Goal: Find contact information: Find contact information

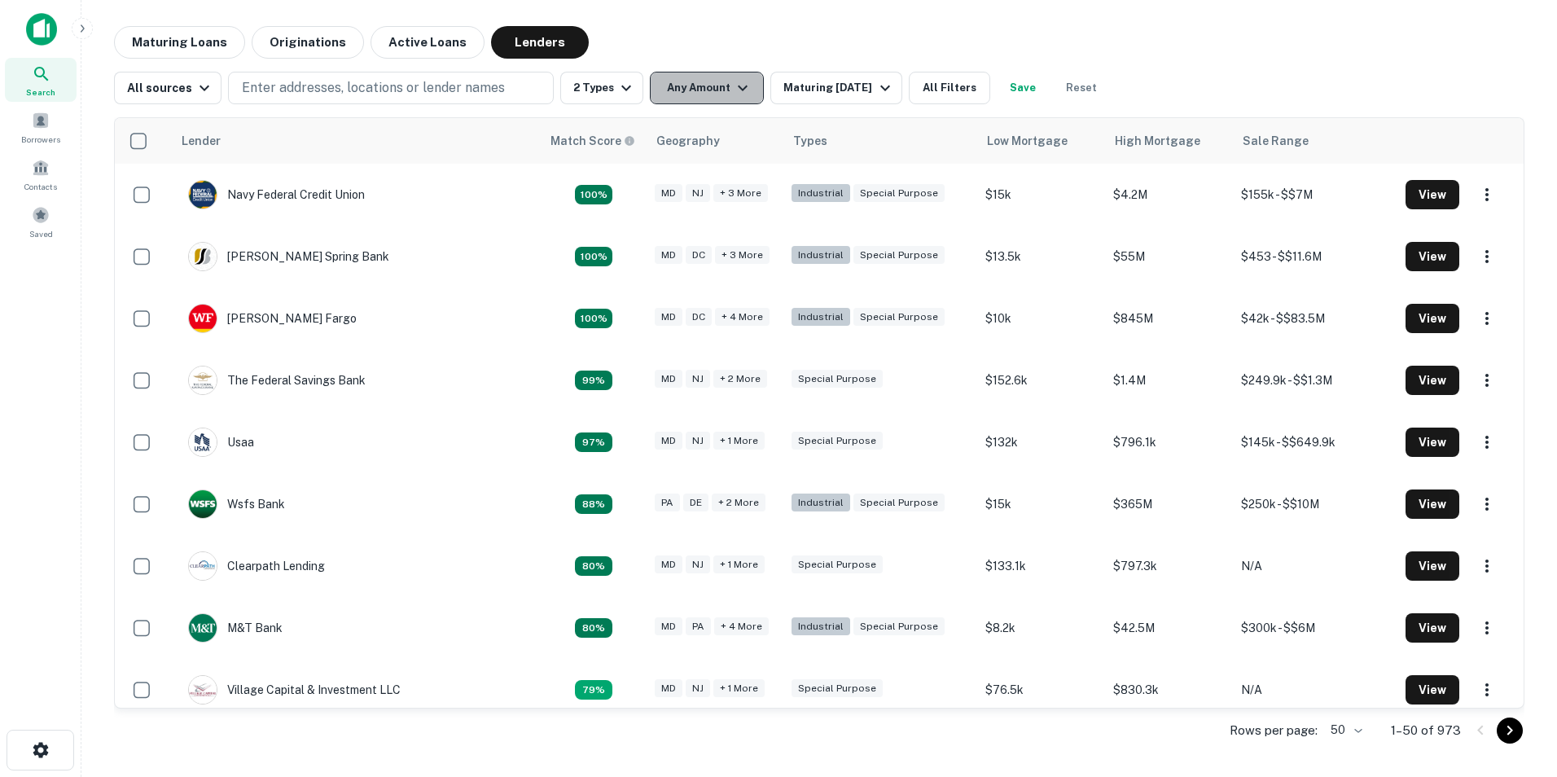
click at [741, 86] on icon "button" at bounding box center [743, 88] width 20 height 20
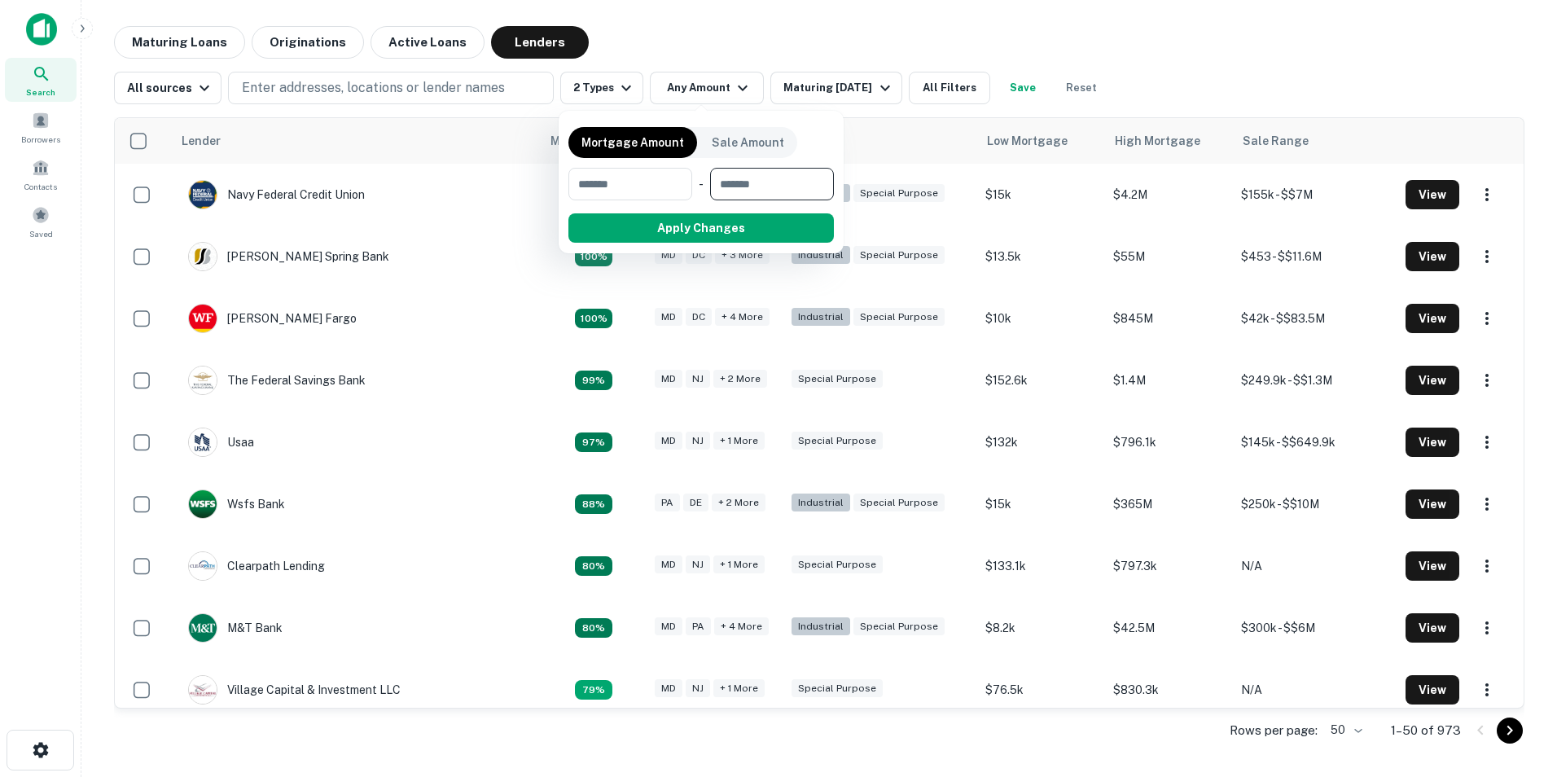
click at [786, 178] on input "number" at bounding box center [766, 184] width 112 height 33
type input "*******"
click at [851, 139] on div at bounding box center [778, 388] width 1557 height 777
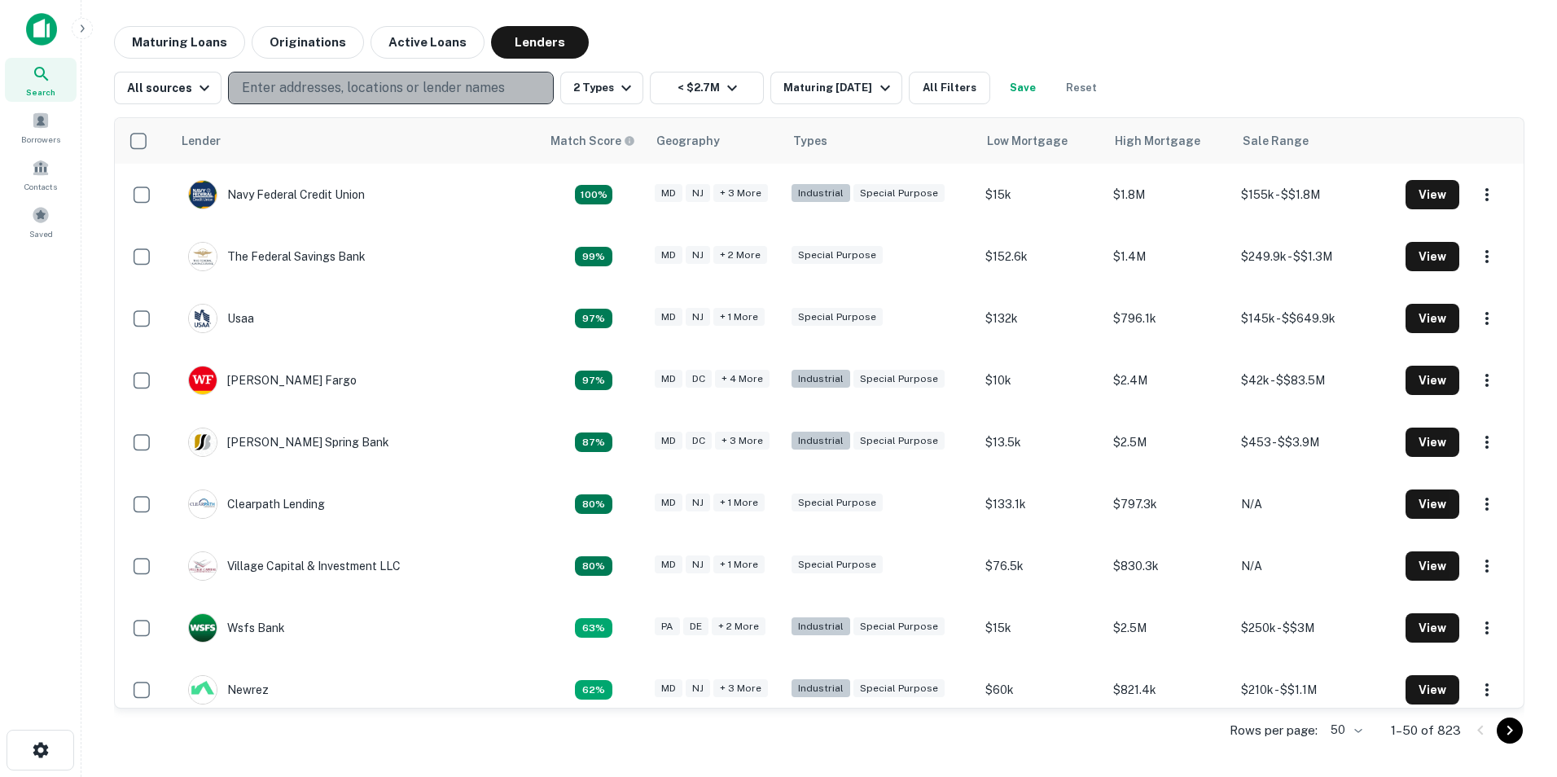
click at [387, 90] on p "Enter addresses, locations or lender names" at bounding box center [373, 88] width 263 height 20
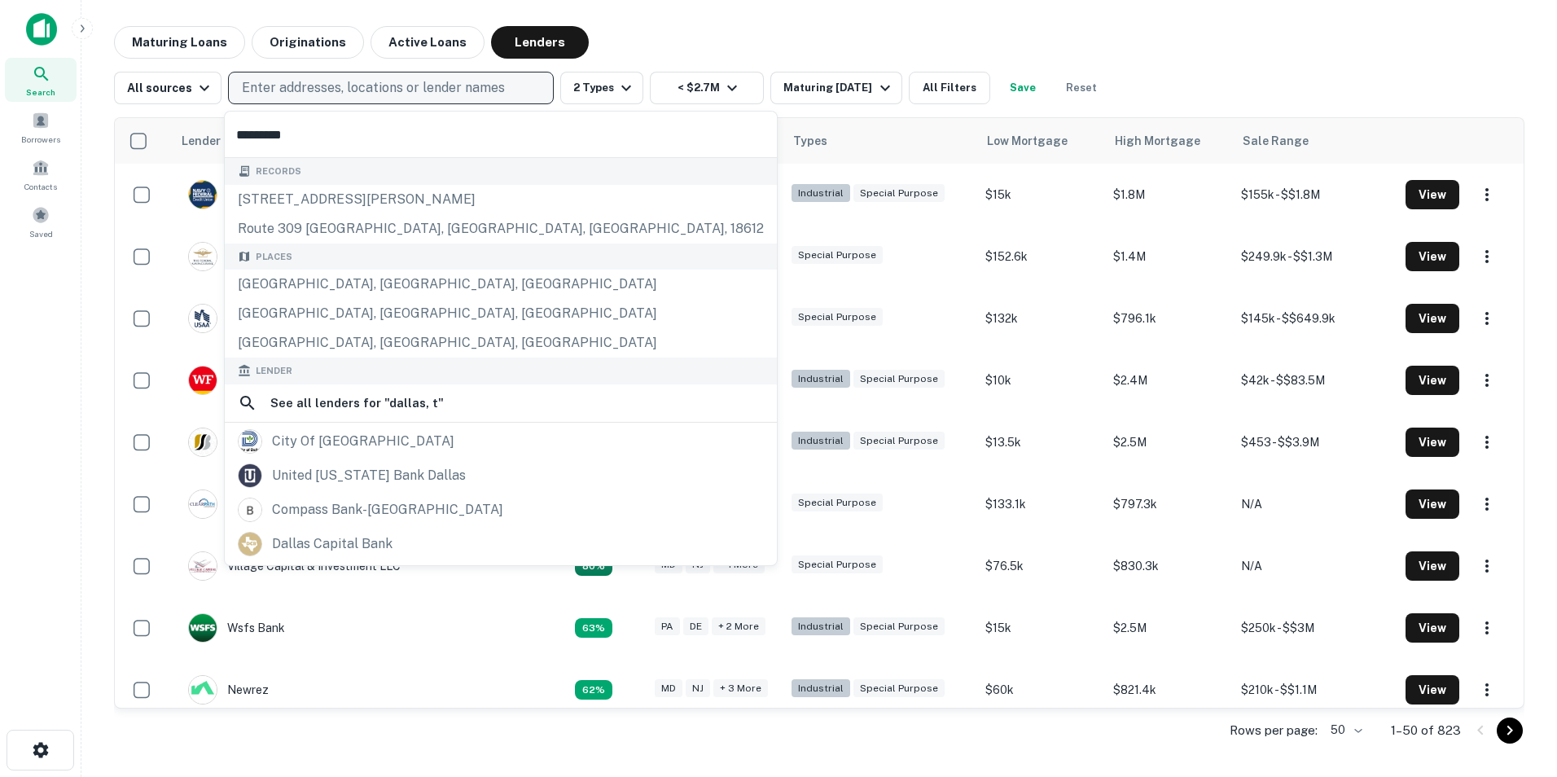
type input "**********"
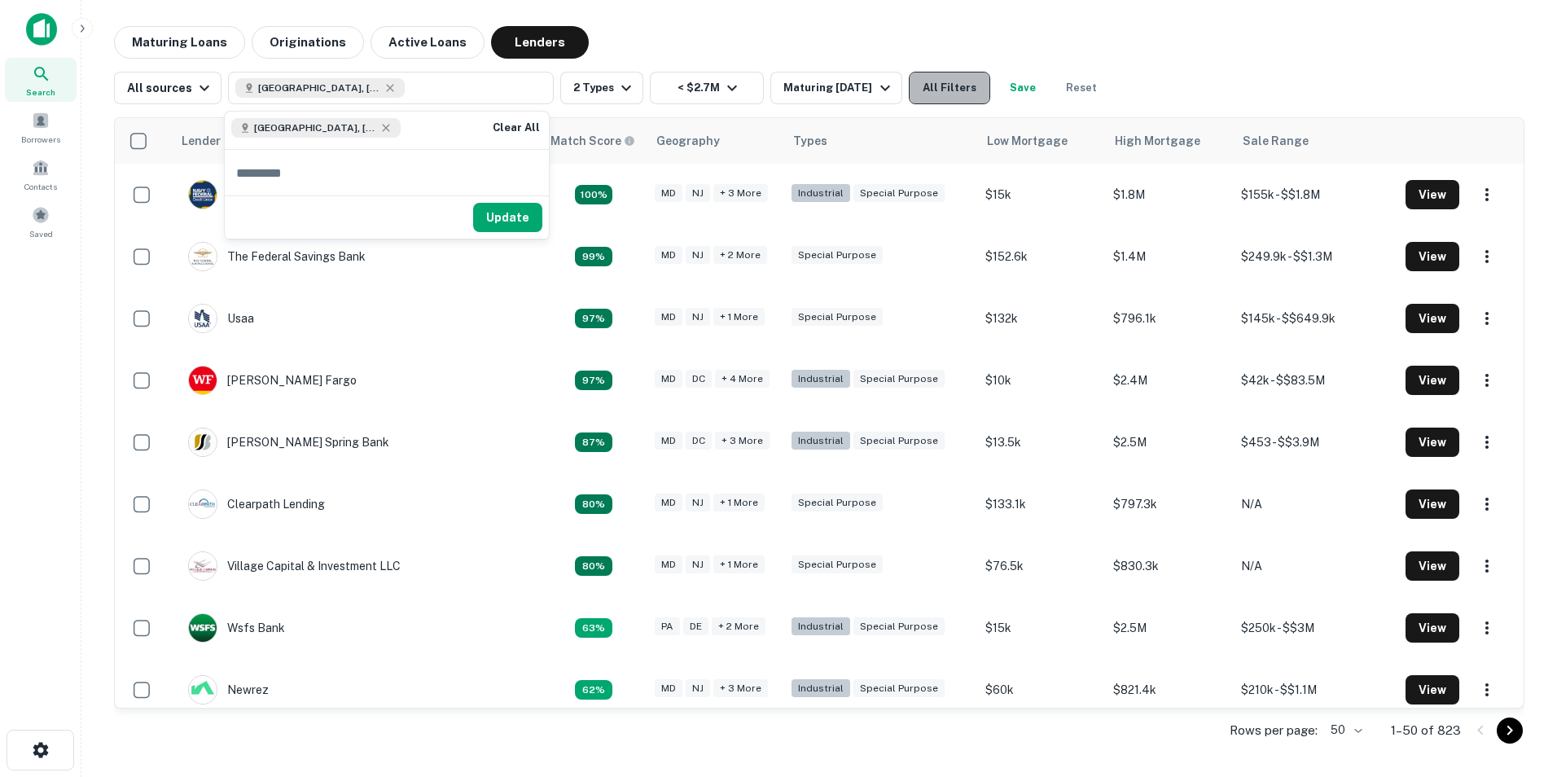
click at [943, 90] on button "All Filters" at bounding box center [949, 88] width 81 height 33
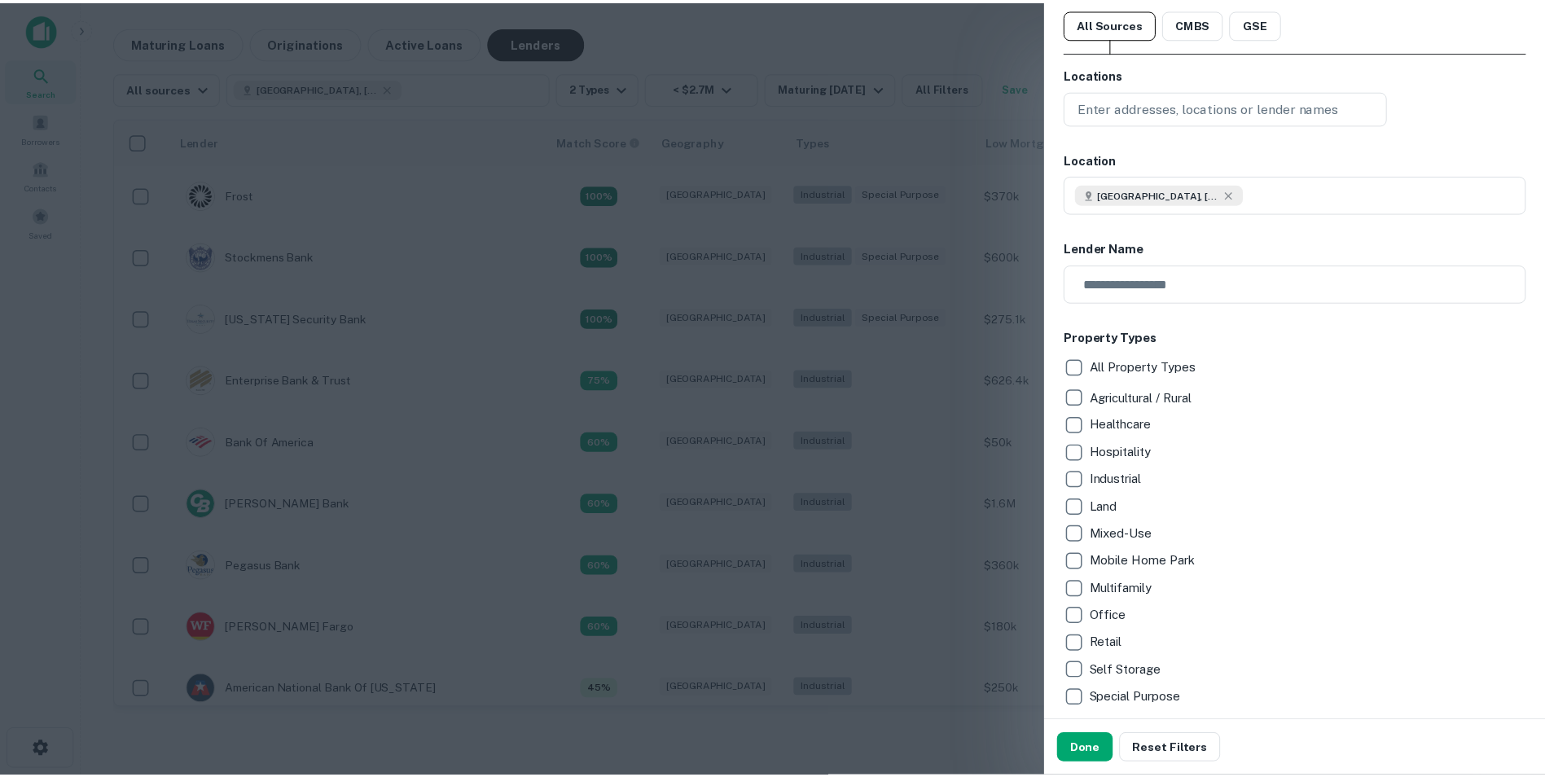
scroll to position [81, 0]
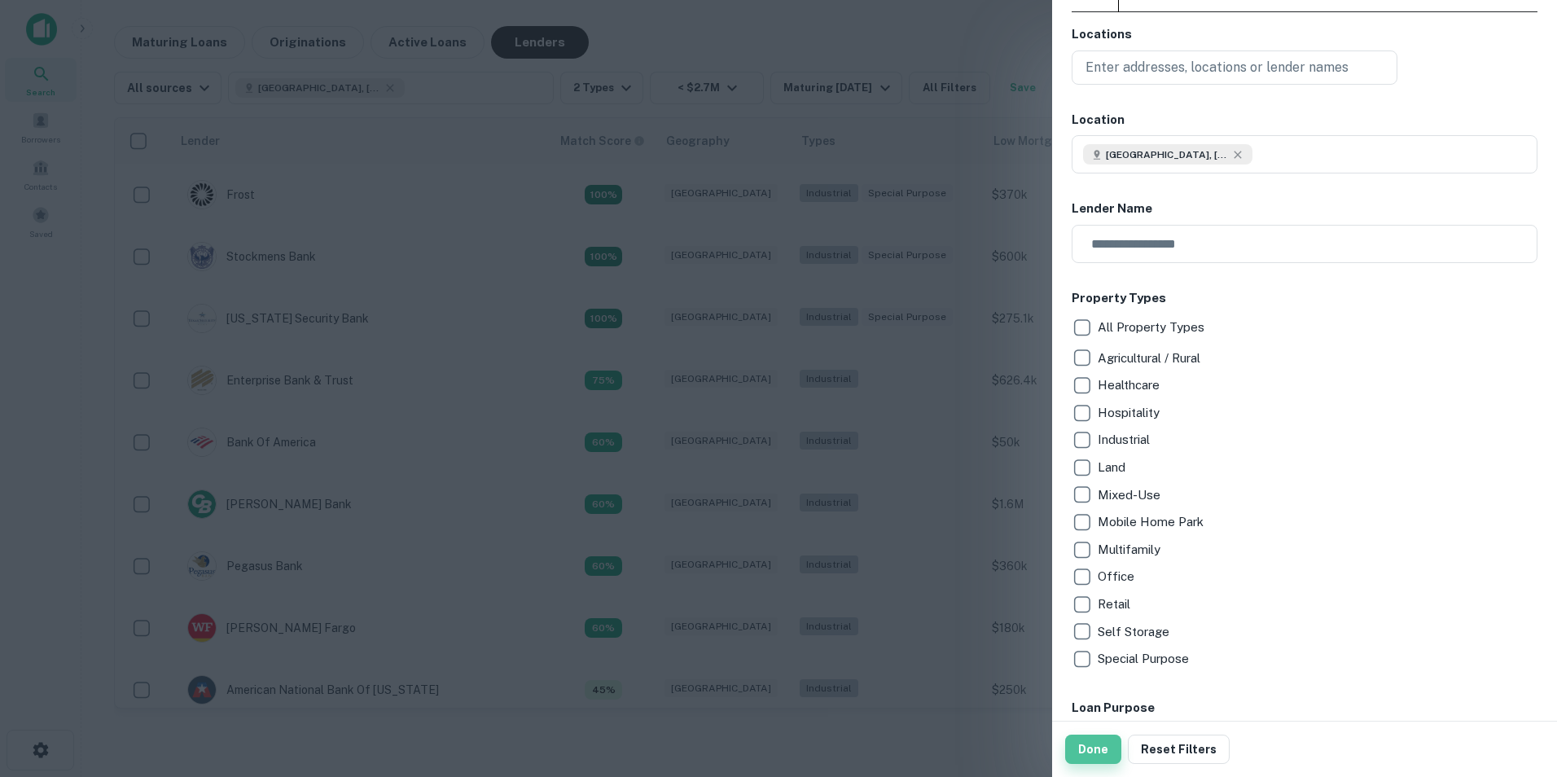
click at [1094, 747] on button "Done" at bounding box center [1093, 749] width 56 height 29
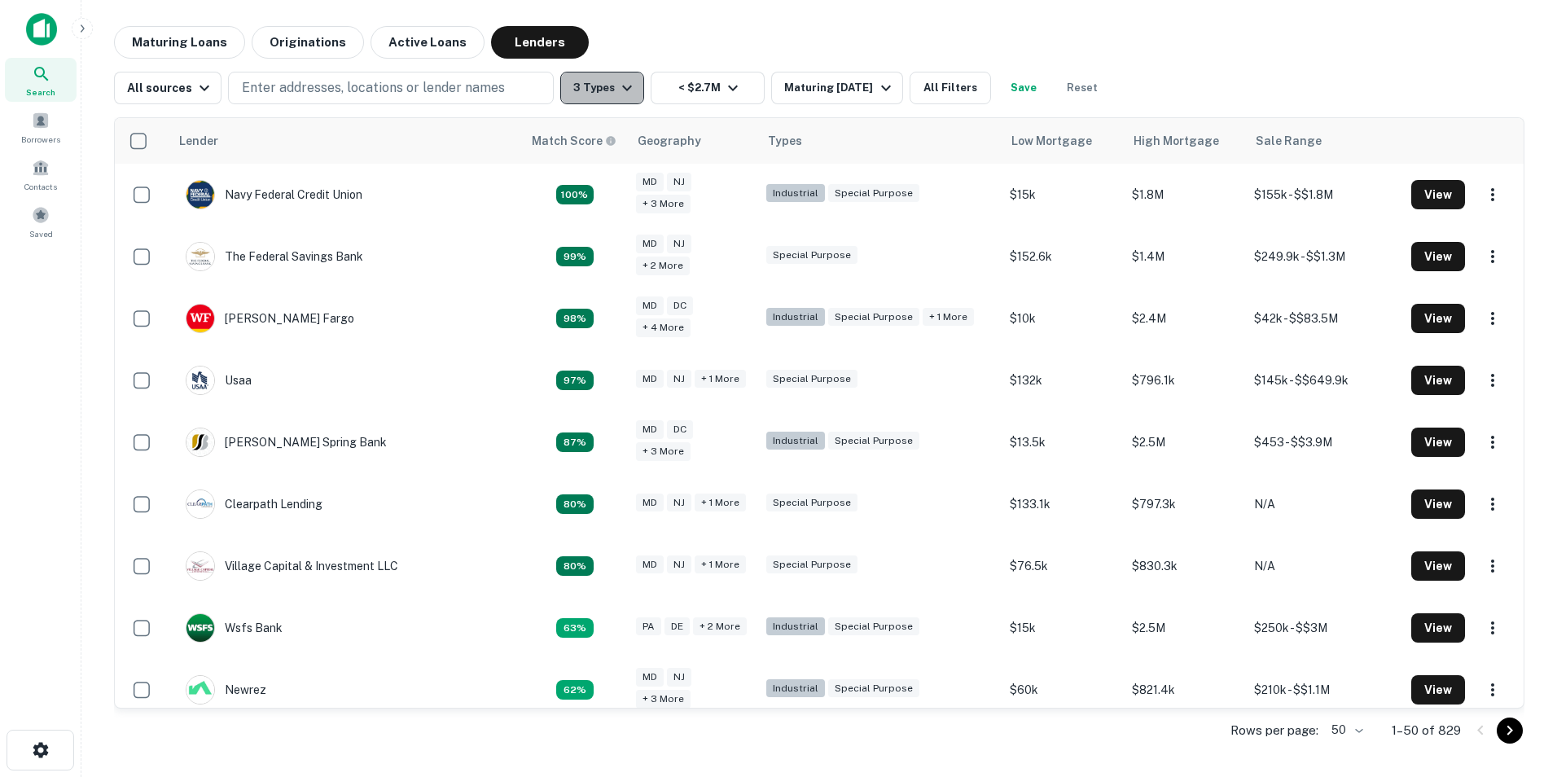
click at [617, 91] on icon "button" at bounding box center [627, 88] width 20 height 20
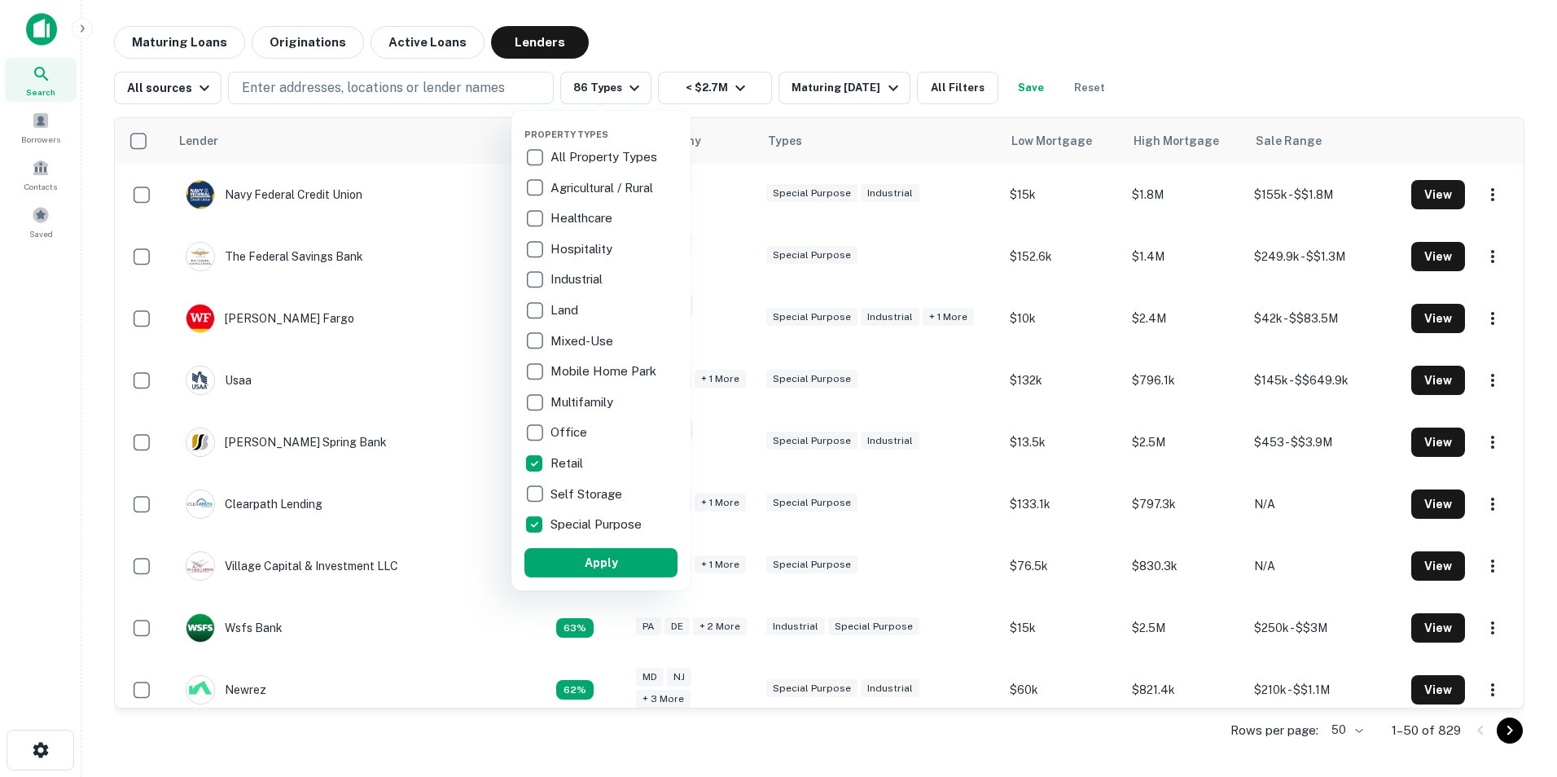
click at [599, 581] on div "Property Types All Property Types Agricultural / Rural Healthcare Hospitality I…" at bounding box center [600, 351] width 179 height 480
click at [591, 558] on button "Apply" at bounding box center [600, 562] width 153 height 29
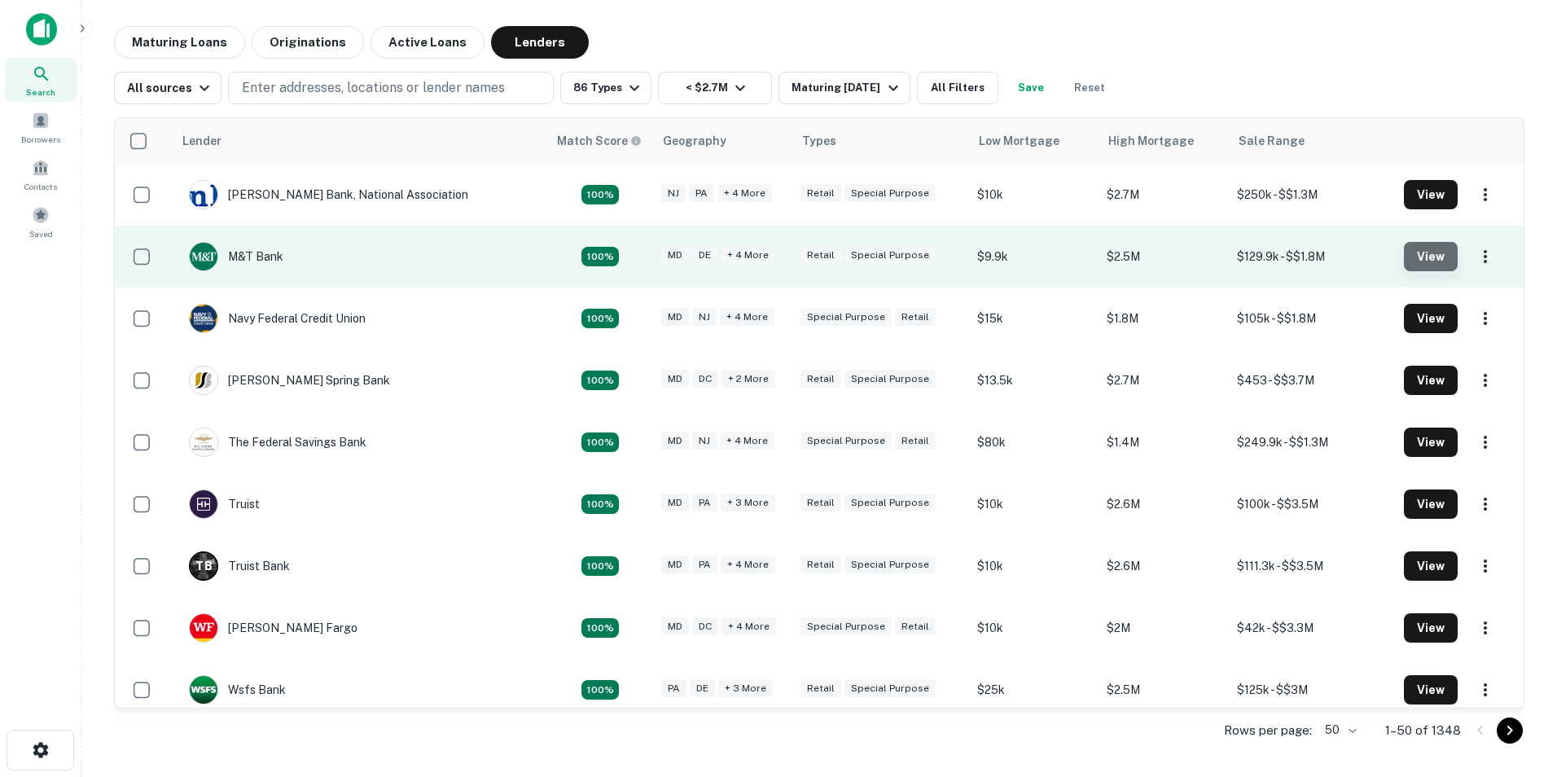
click at [1419, 257] on button "View" at bounding box center [1431, 256] width 54 height 29
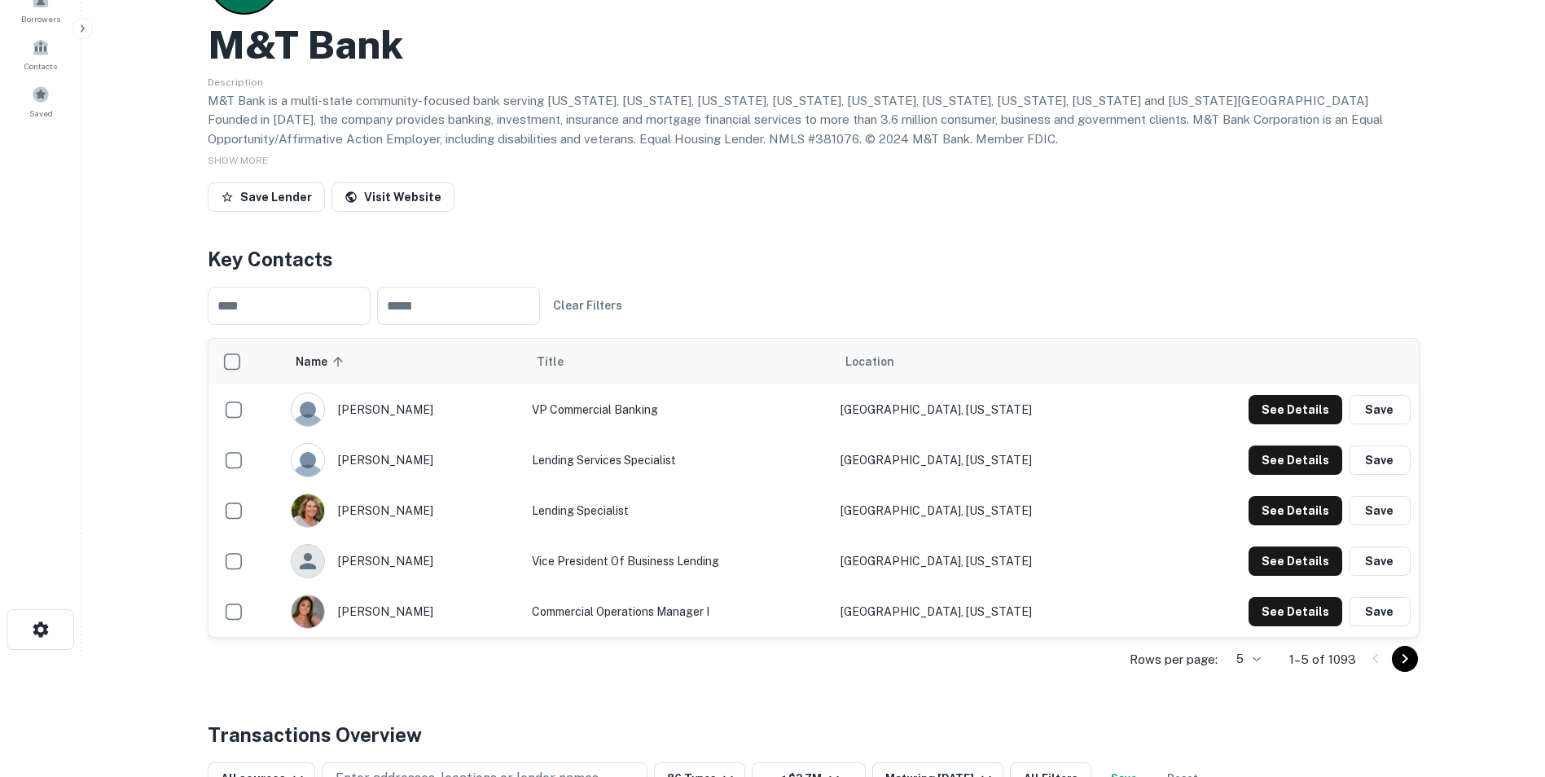
scroll to position [163, 0]
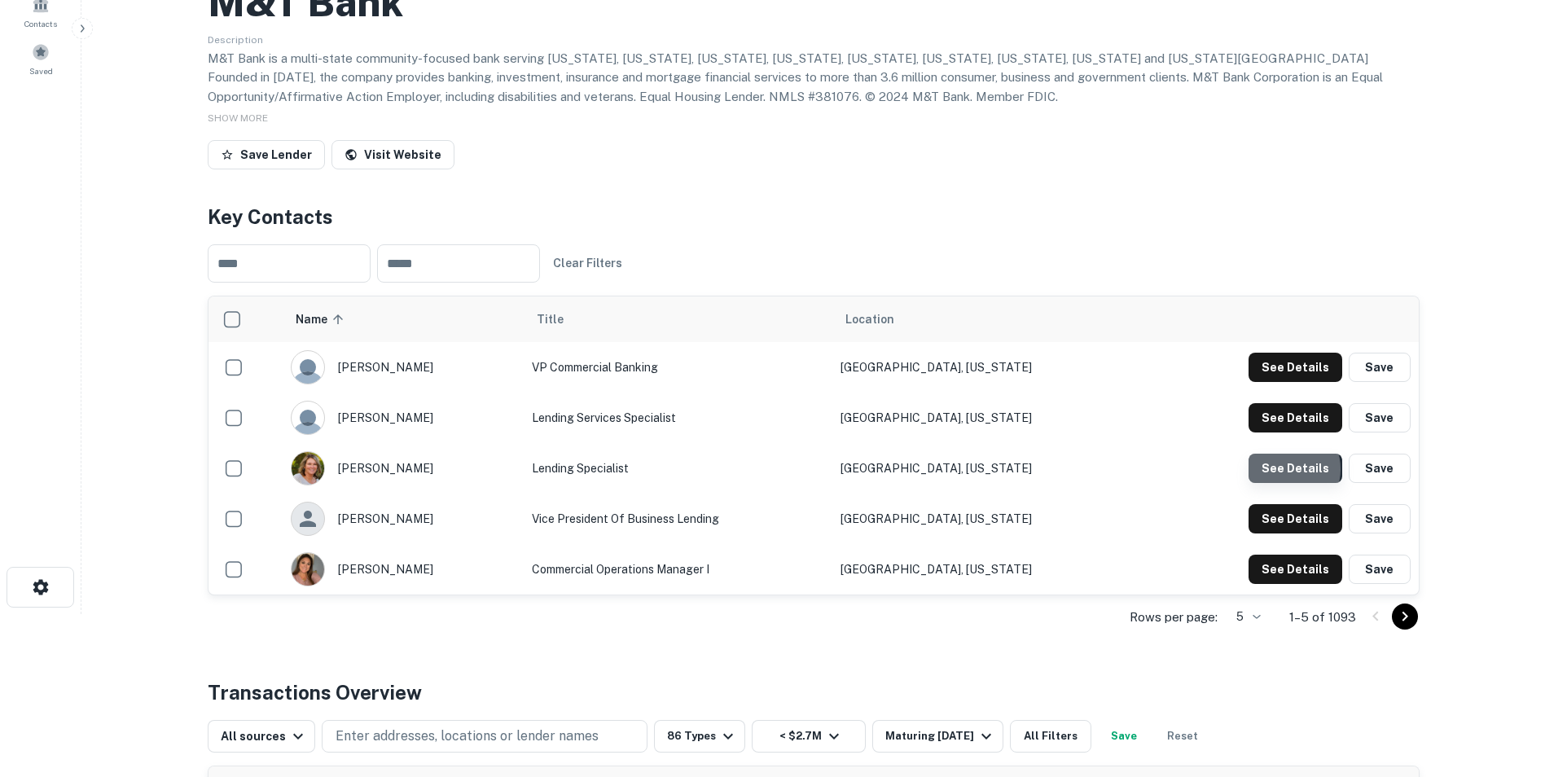
click at [1287, 469] on button "See Details" at bounding box center [1295, 468] width 94 height 29
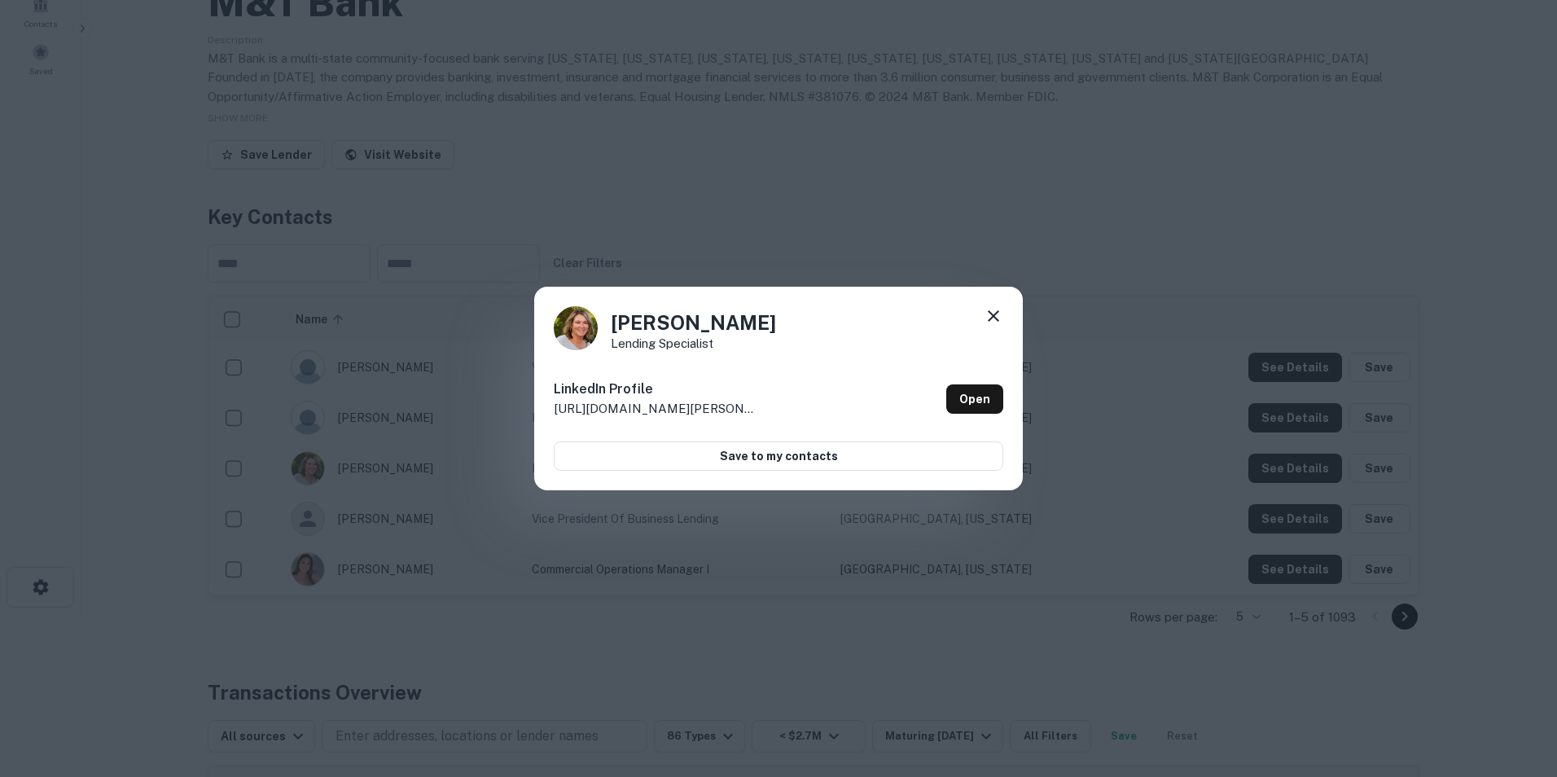
click at [989, 316] on icon at bounding box center [994, 316] width 20 height 20
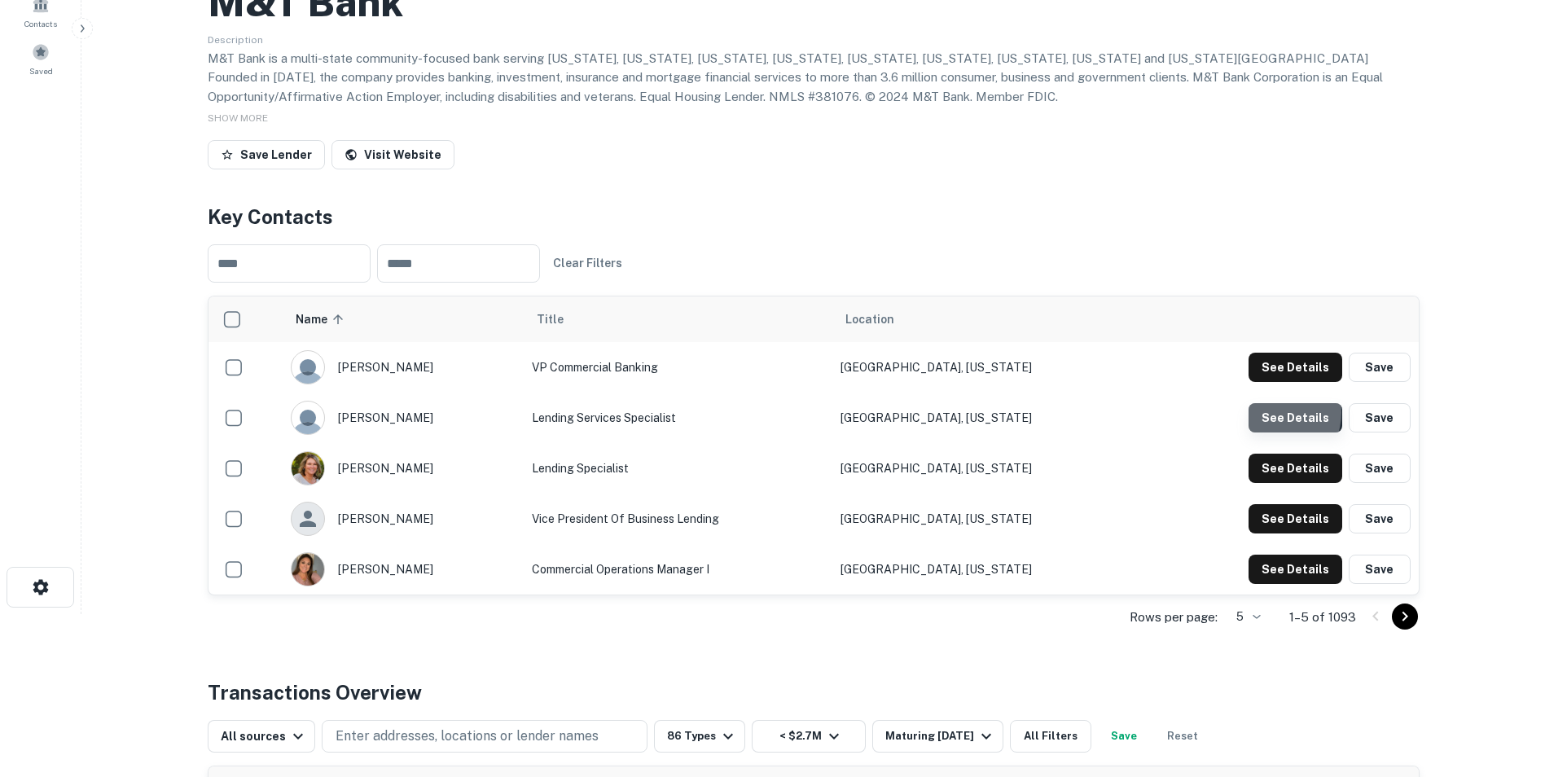
click at [1272, 413] on button "See Details" at bounding box center [1295, 417] width 94 height 29
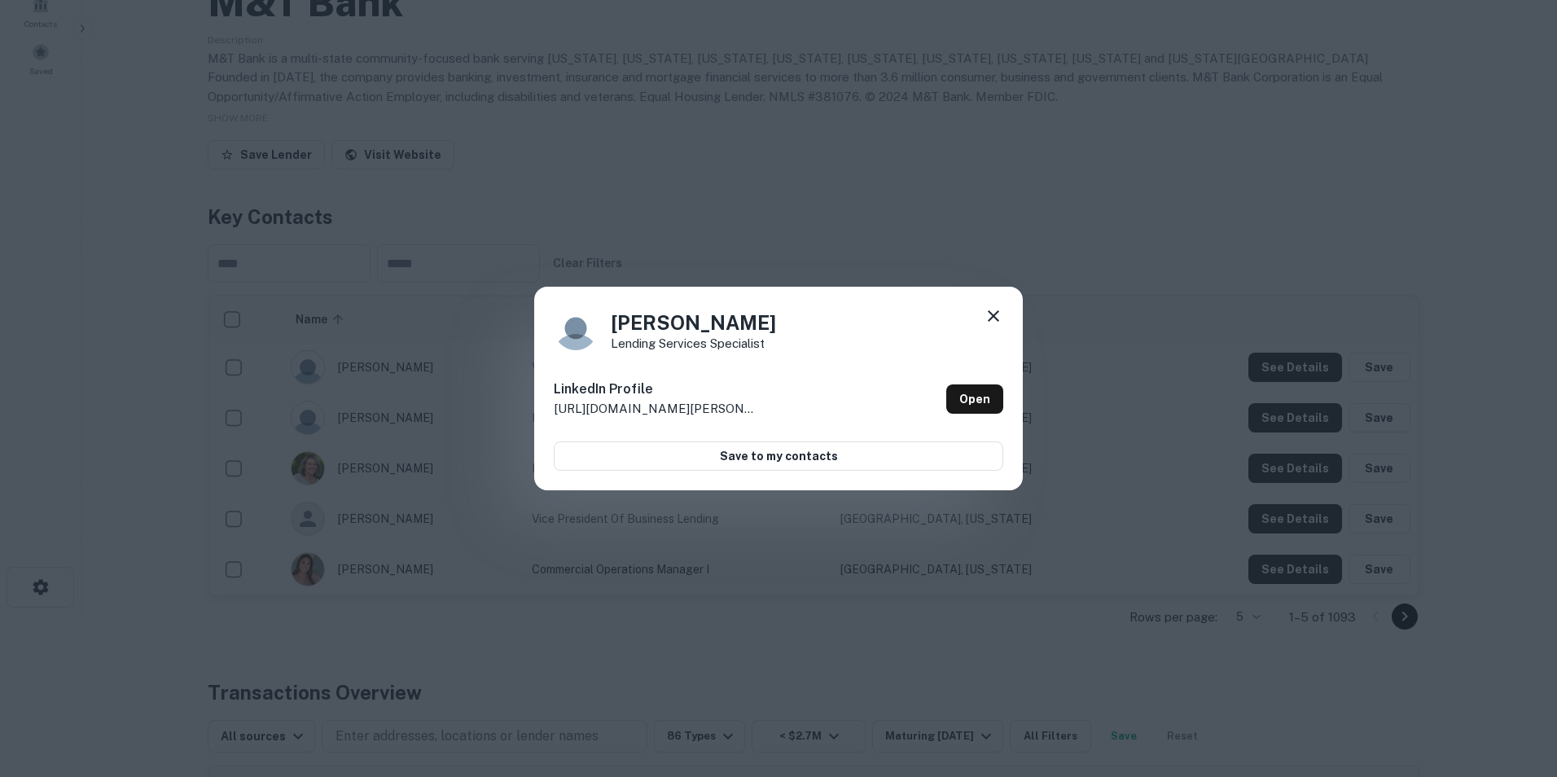
click at [995, 318] on icon at bounding box center [993, 315] width 11 height 11
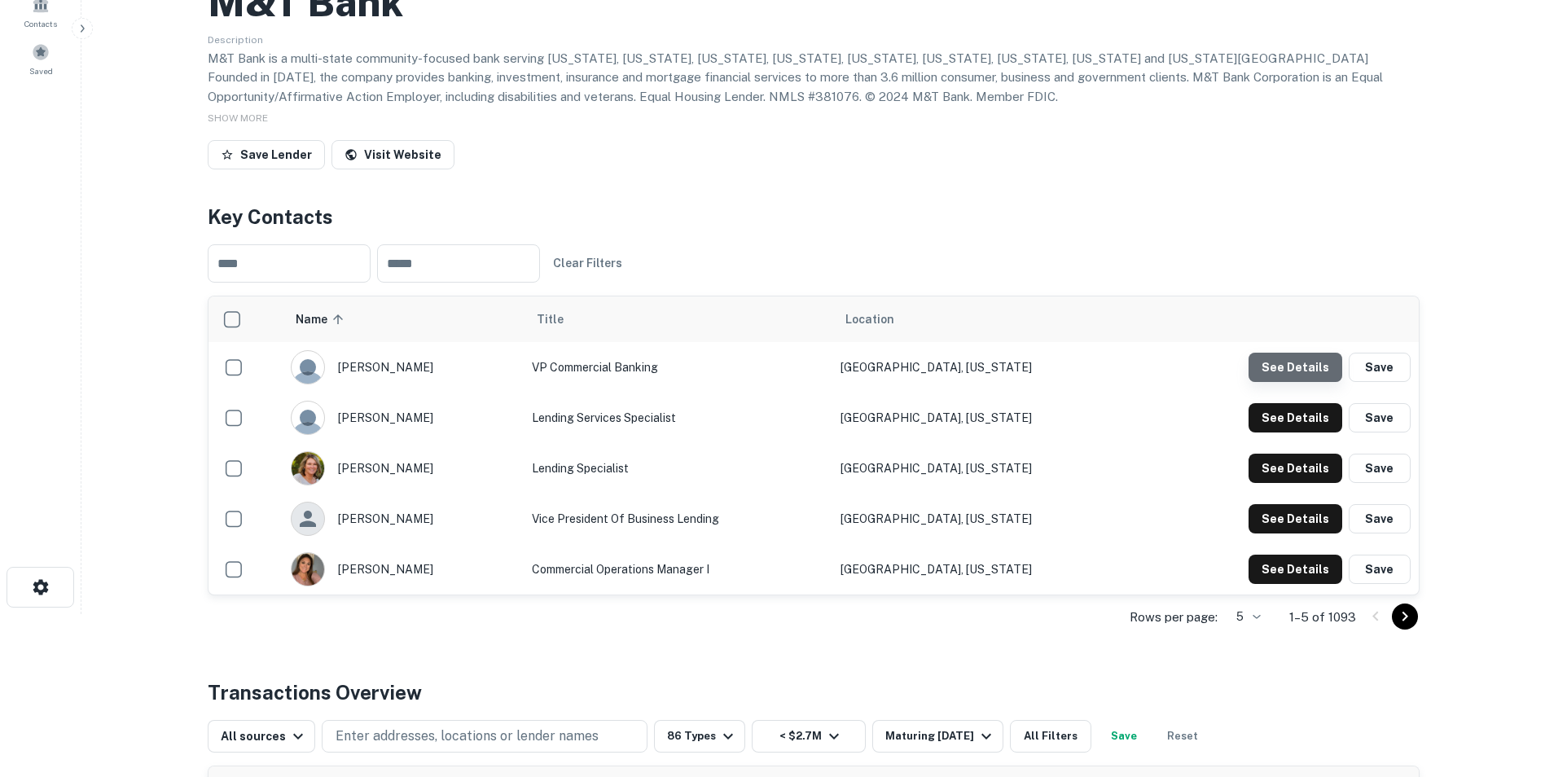
click at [1308, 366] on button "See Details" at bounding box center [1295, 367] width 94 height 29
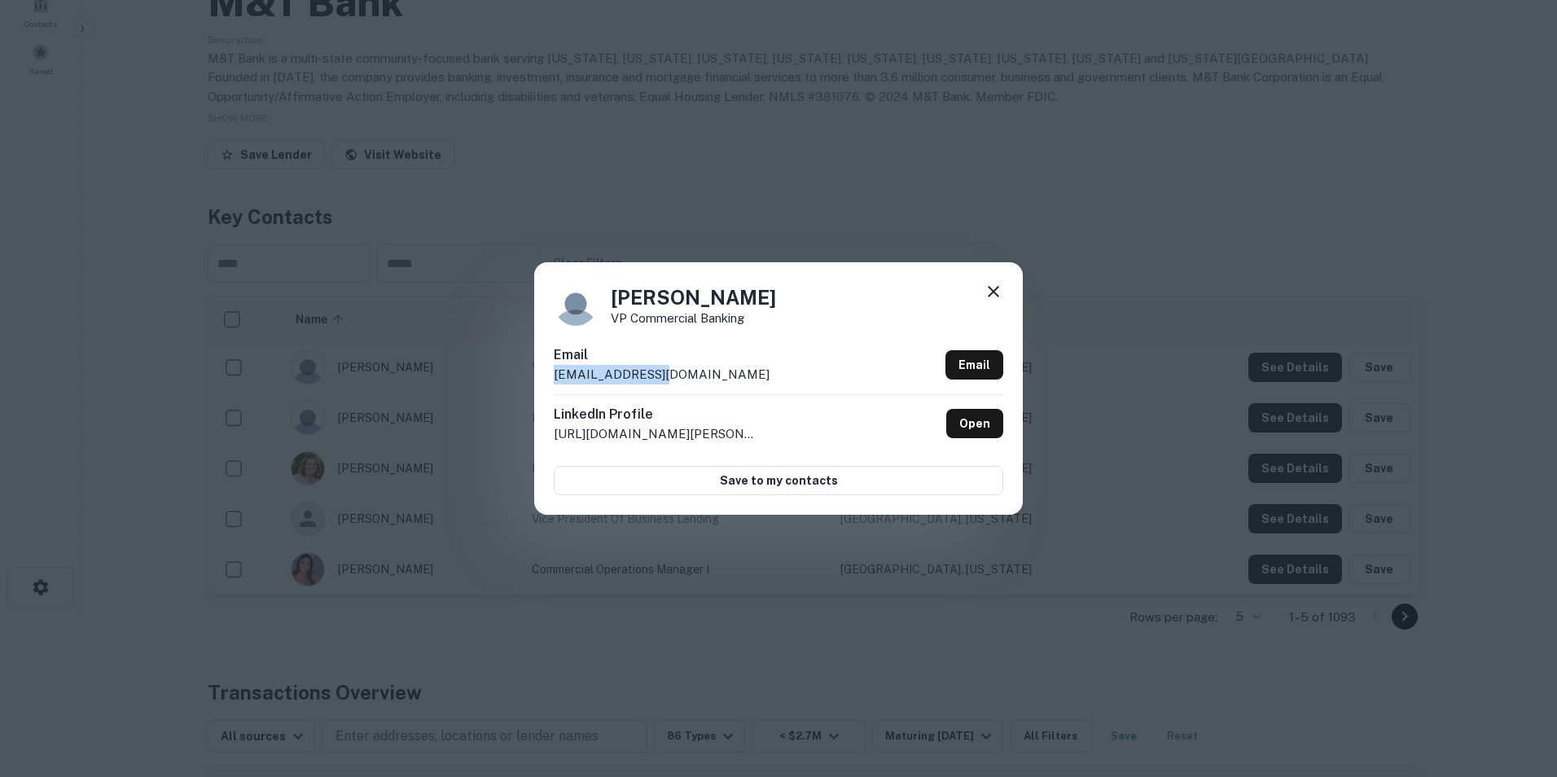
drag, startPoint x: 658, startPoint y: 371, endPoint x: 548, endPoint y: 385, distance: 110.8
click at [548, 385] on div "[PERSON_NAME] VP Commercial Banking Email [EMAIL_ADDRESS][DOMAIN_NAME] Email Li…" at bounding box center [778, 388] width 489 height 252
drag, startPoint x: 548, startPoint y: 385, endPoint x: 572, endPoint y: 376, distance: 26.0
copy p "[EMAIL_ADDRESS][DOMAIN_NAME]"
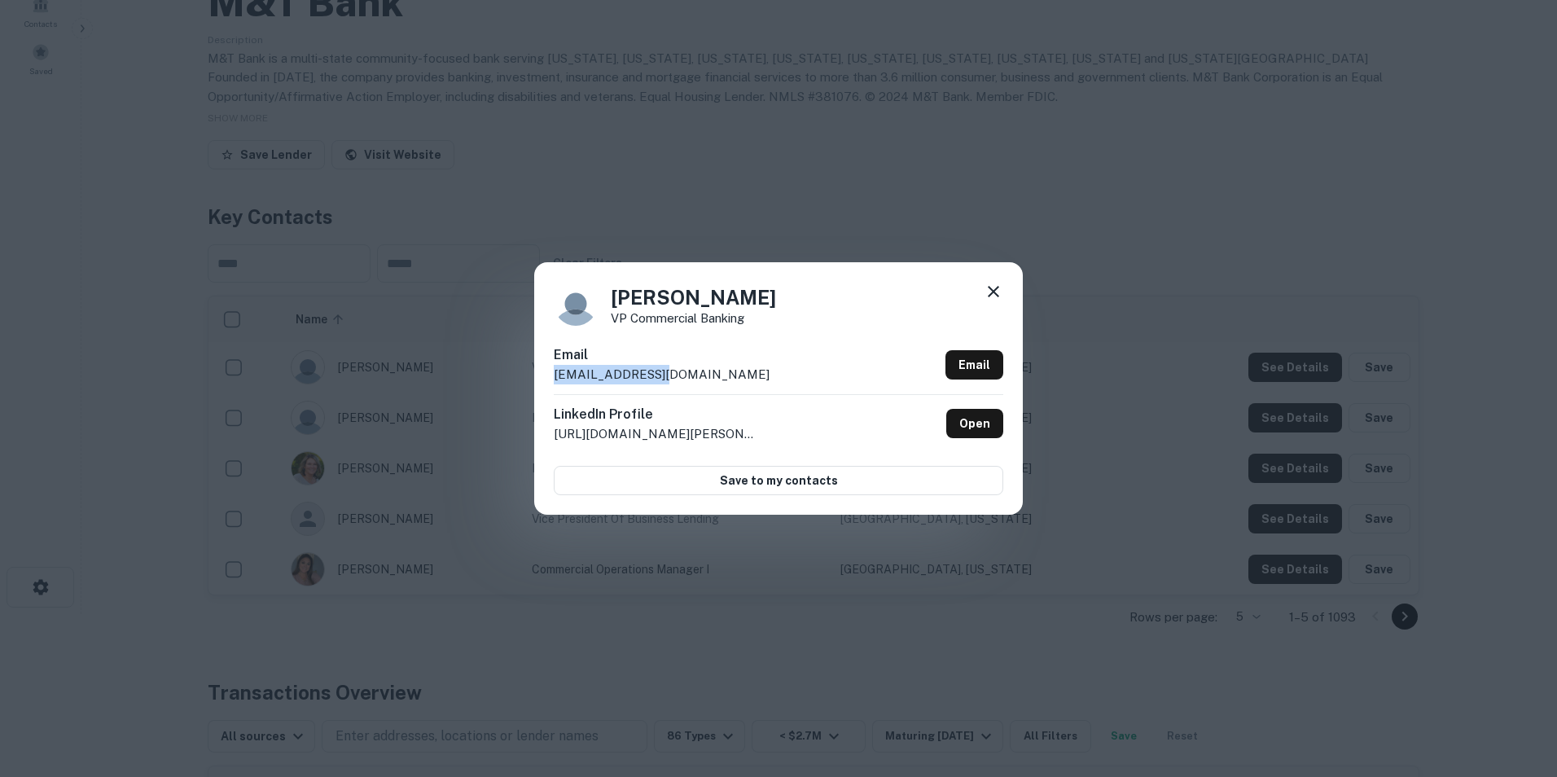
click at [989, 292] on icon at bounding box center [994, 292] width 20 height 20
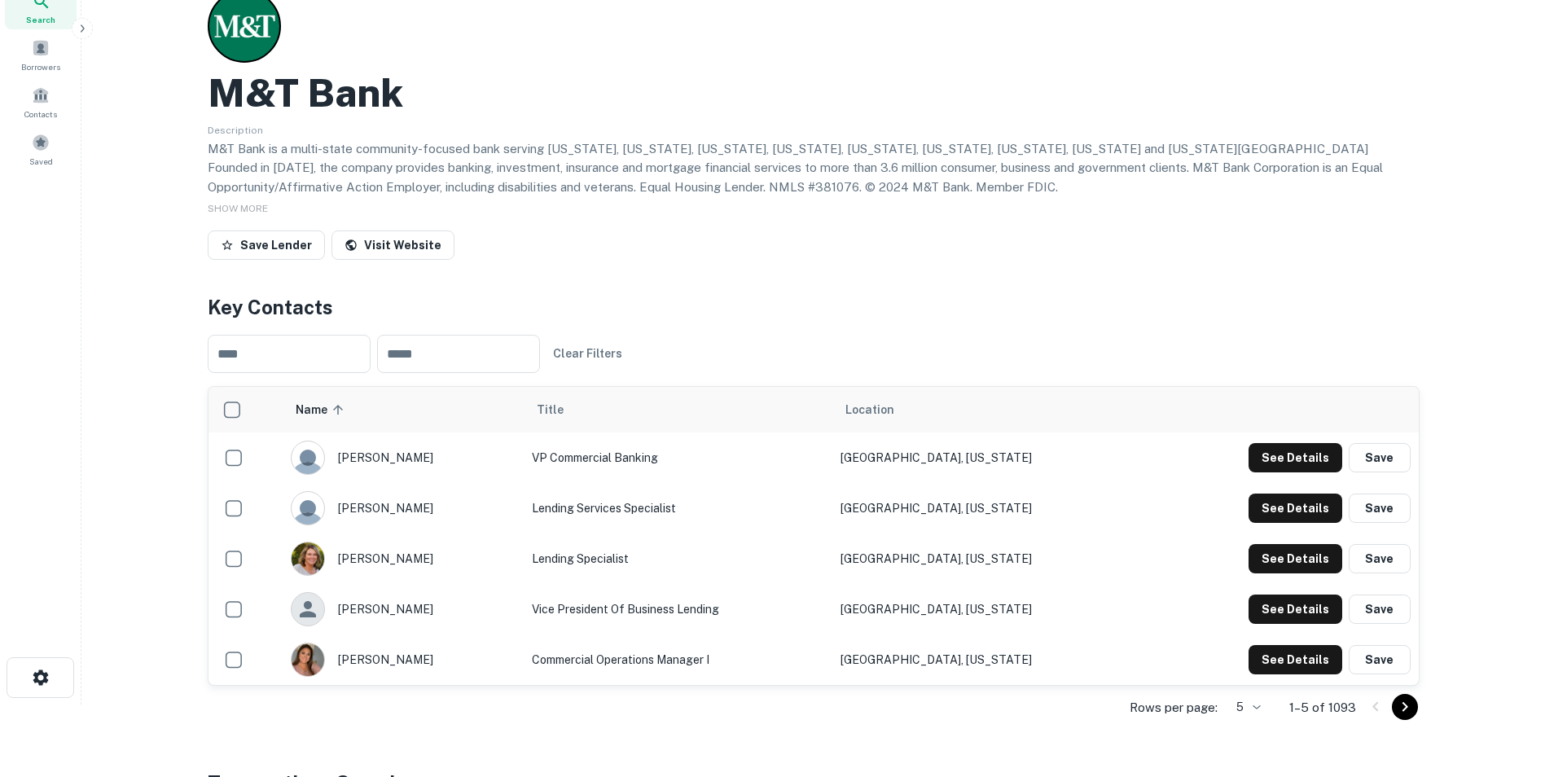
scroll to position [0, 0]
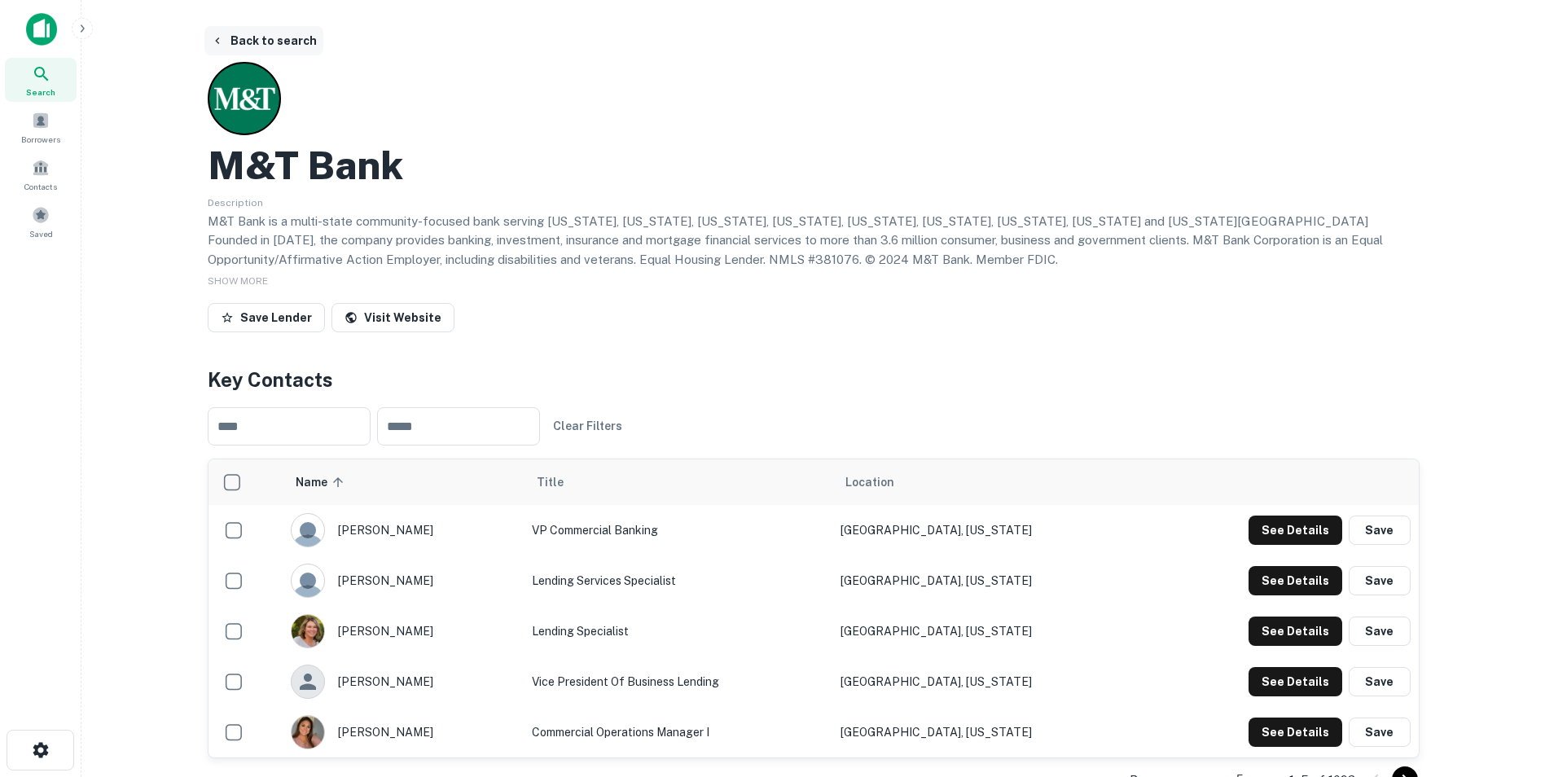
click at [243, 39] on button "Back to search" at bounding box center [263, 40] width 119 height 29
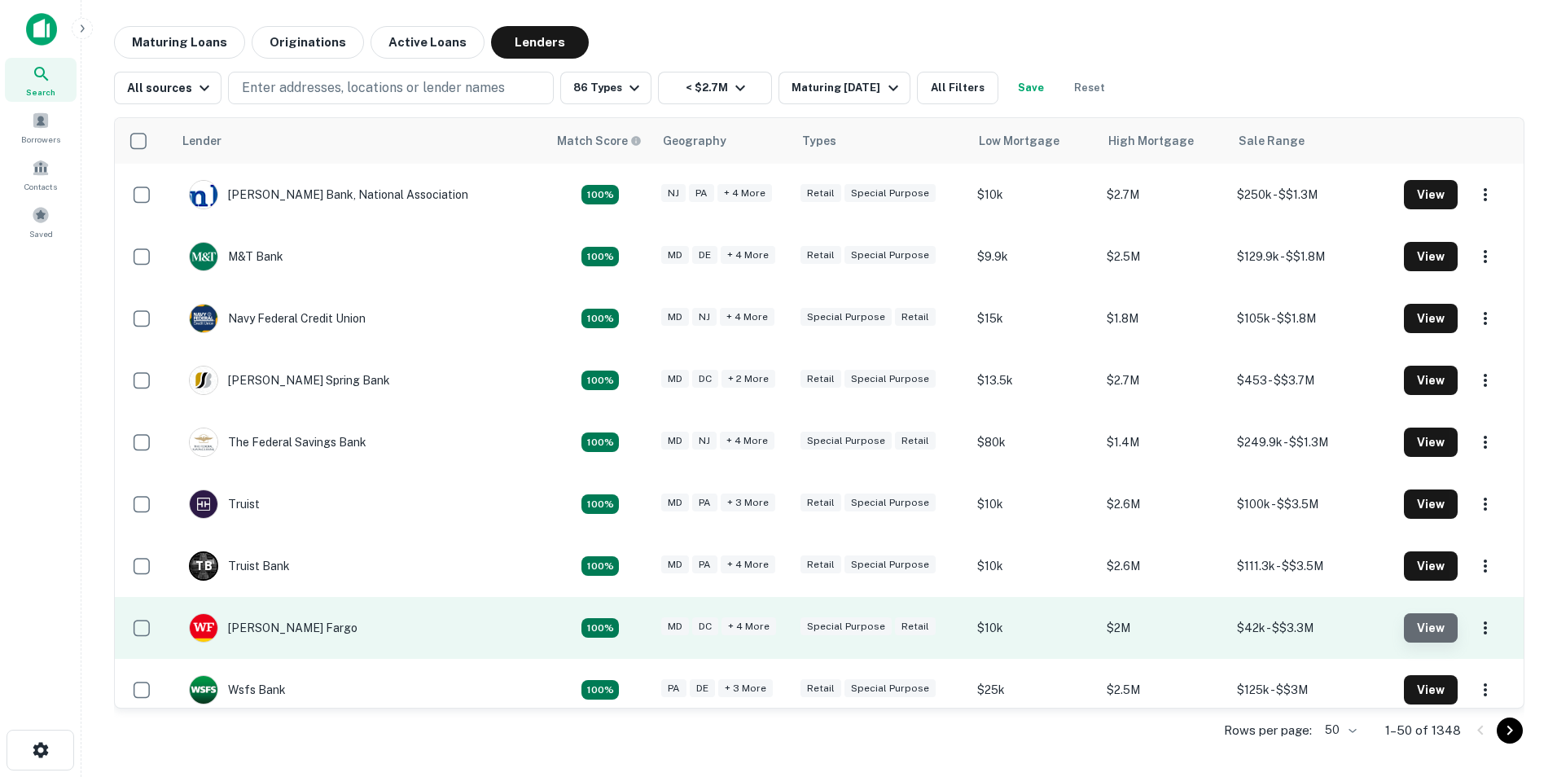
click at [1419, 634] on button "View" at bounding box center [1431, 627] width 54 height 29
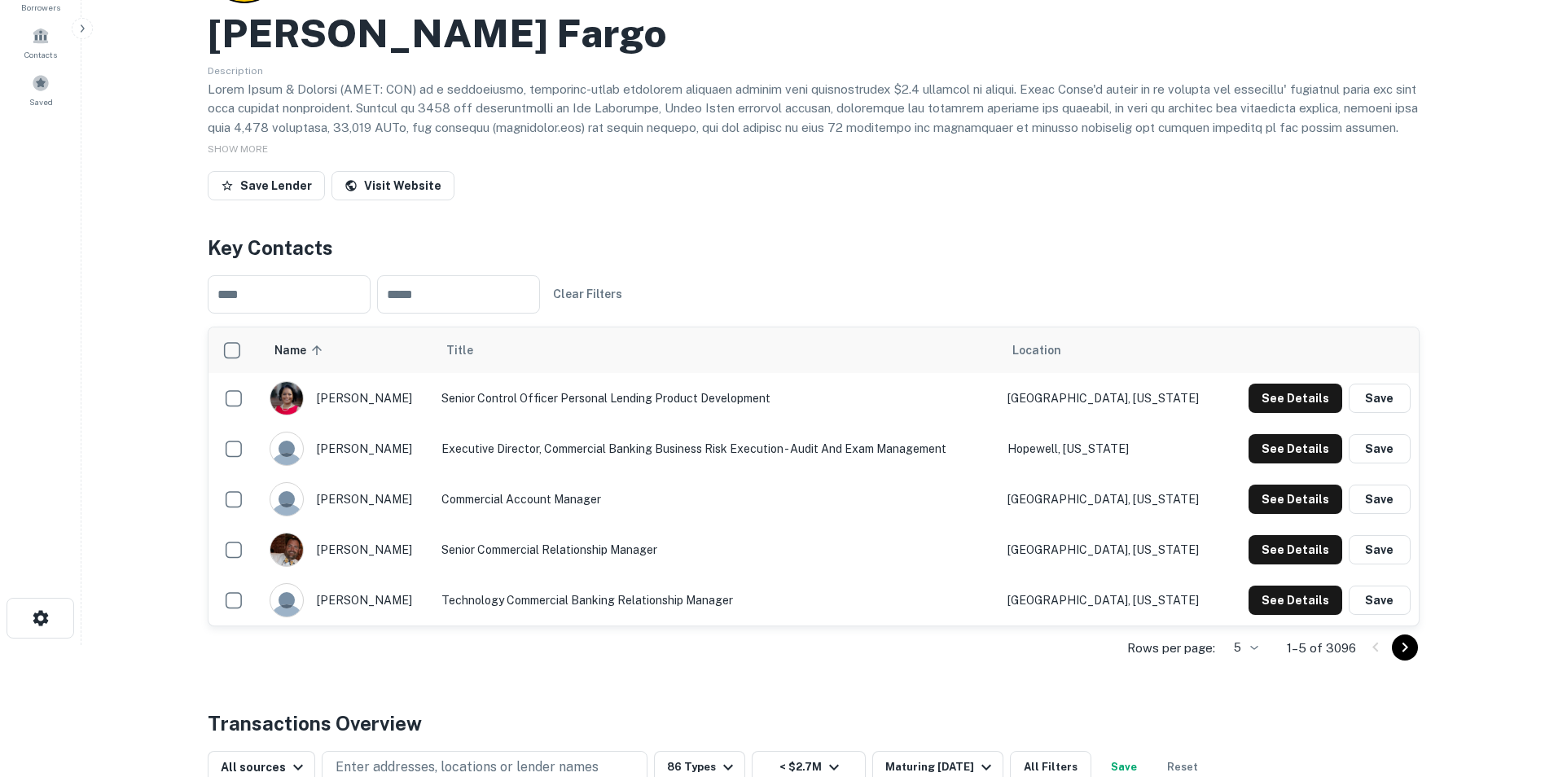
scroll to position [163, 0]
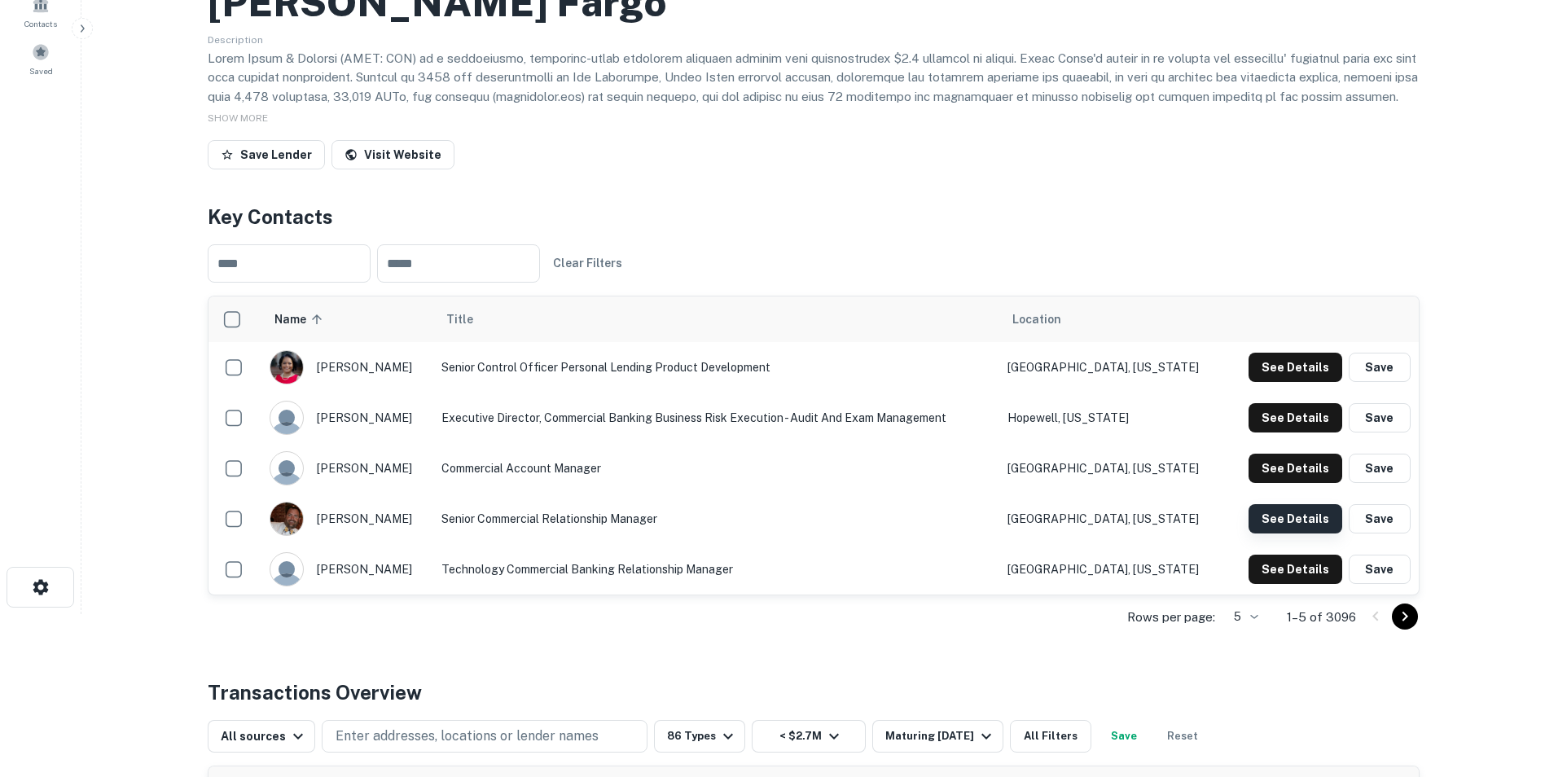
click at [1300, 515] on button "See Details" at bounding box center [1295, 518] width 94 height 29
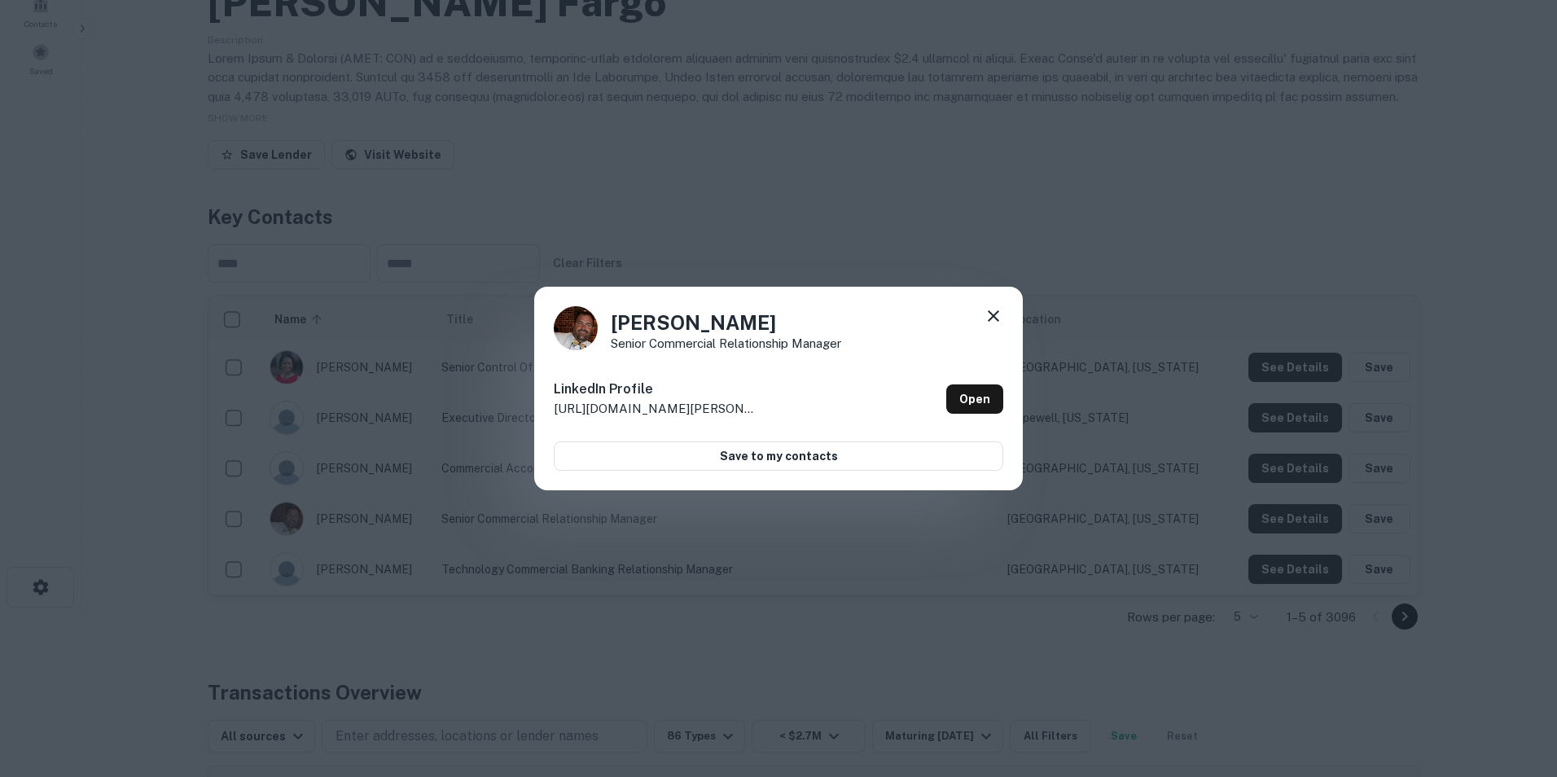
click at [992, 307] on icon at bounding box center [994, 316] width 20 height 20
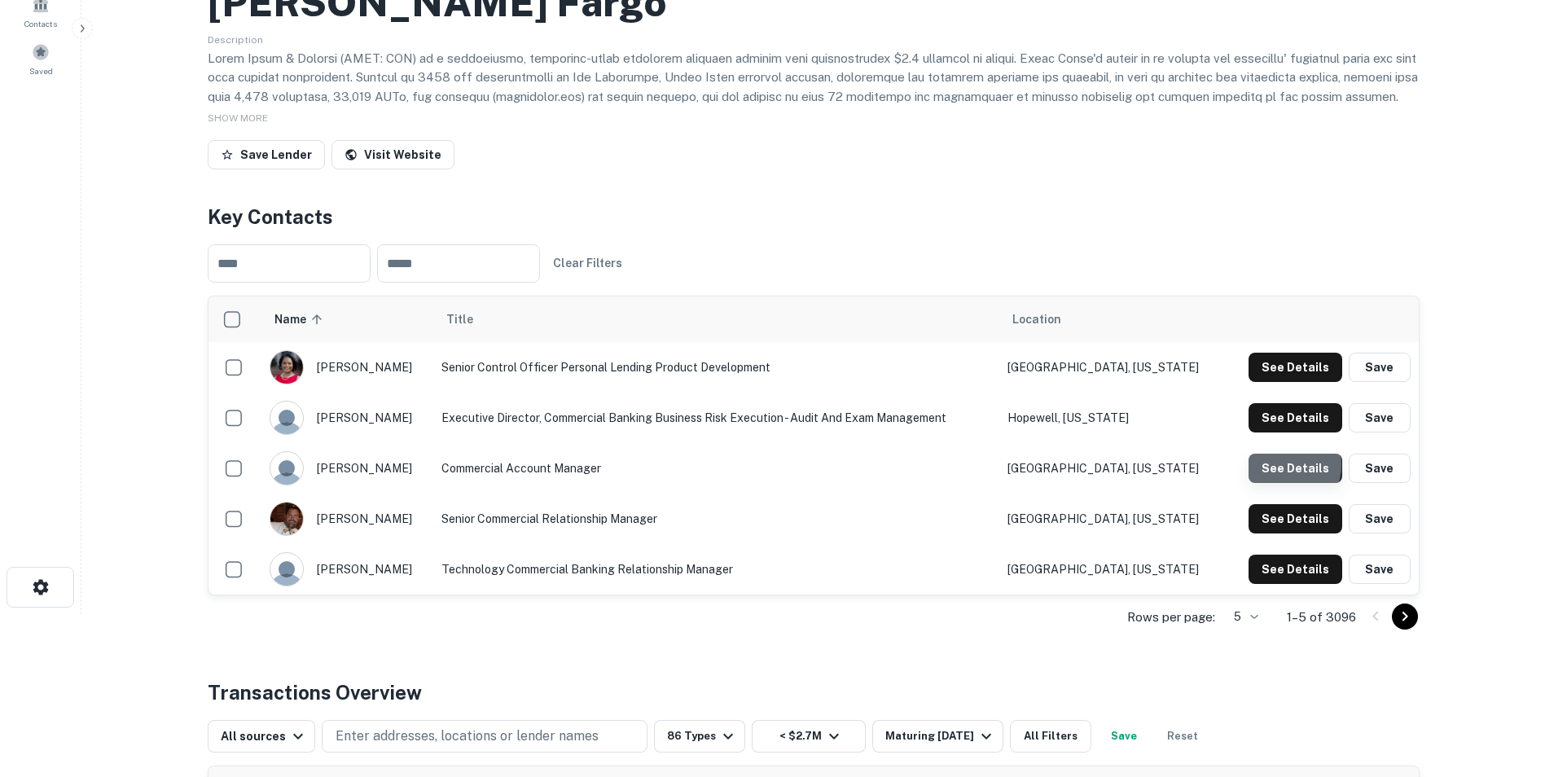
click at [1283, 465] on button "See Details" at bounding box center [1295, 468] width 94 height 29
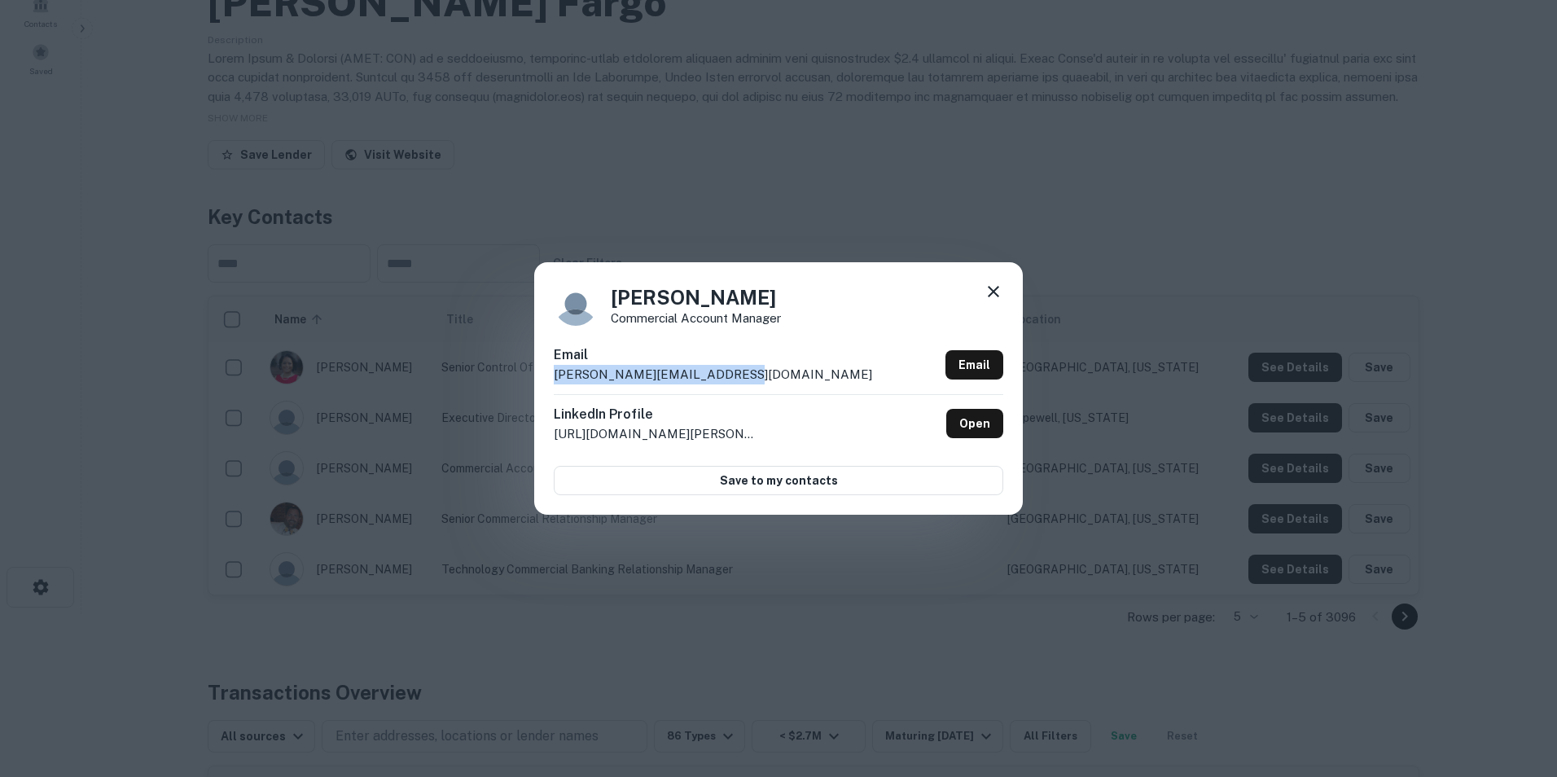
drag, startPoint x: 737, startPoint y: 372, endPoint x: 546, endPoint y: 379, distance: 190.7
click at [546, 379] on div "[PERSON_NAME] Commercial Account Manager Email [PERSON_NAME][EMAIL_ADDRESS][DOM…" at bounding box center [778, 388] width 489 height 252
drag, startPoint x: 546, startPoint y: 379, endPoint x: 583, endPoint y: 372, distance: 37.4
copy p "[PERSON_NAME][EMAIL_ADDRESS][DOMAIN_NAME]"
click at [994, 289] on icon at bounding box center [994, 292] width 20 height 20
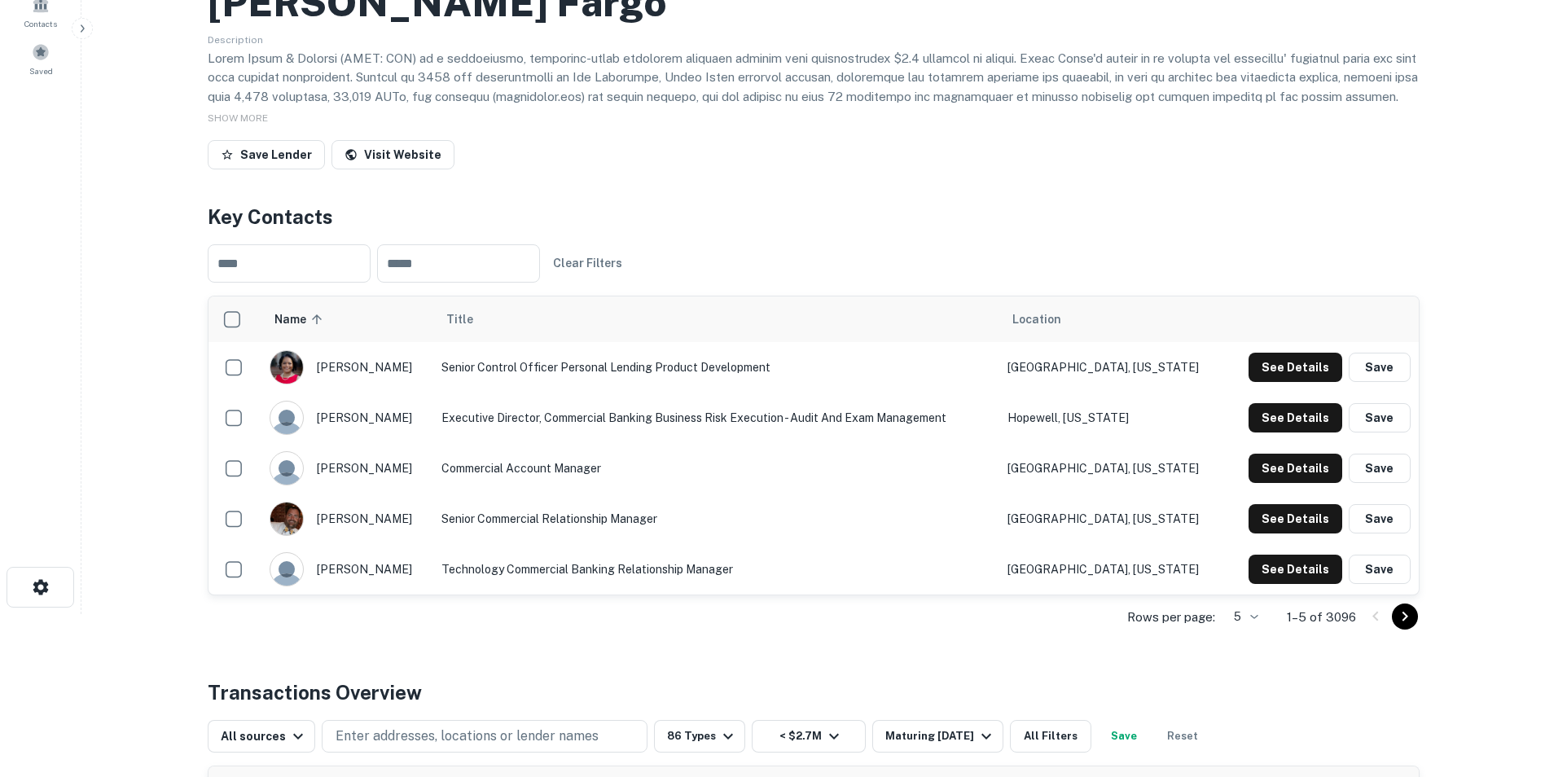
click at [1406, 614] on icon "Go to next page" at bounding box center [1405, 617] width 20 height 20
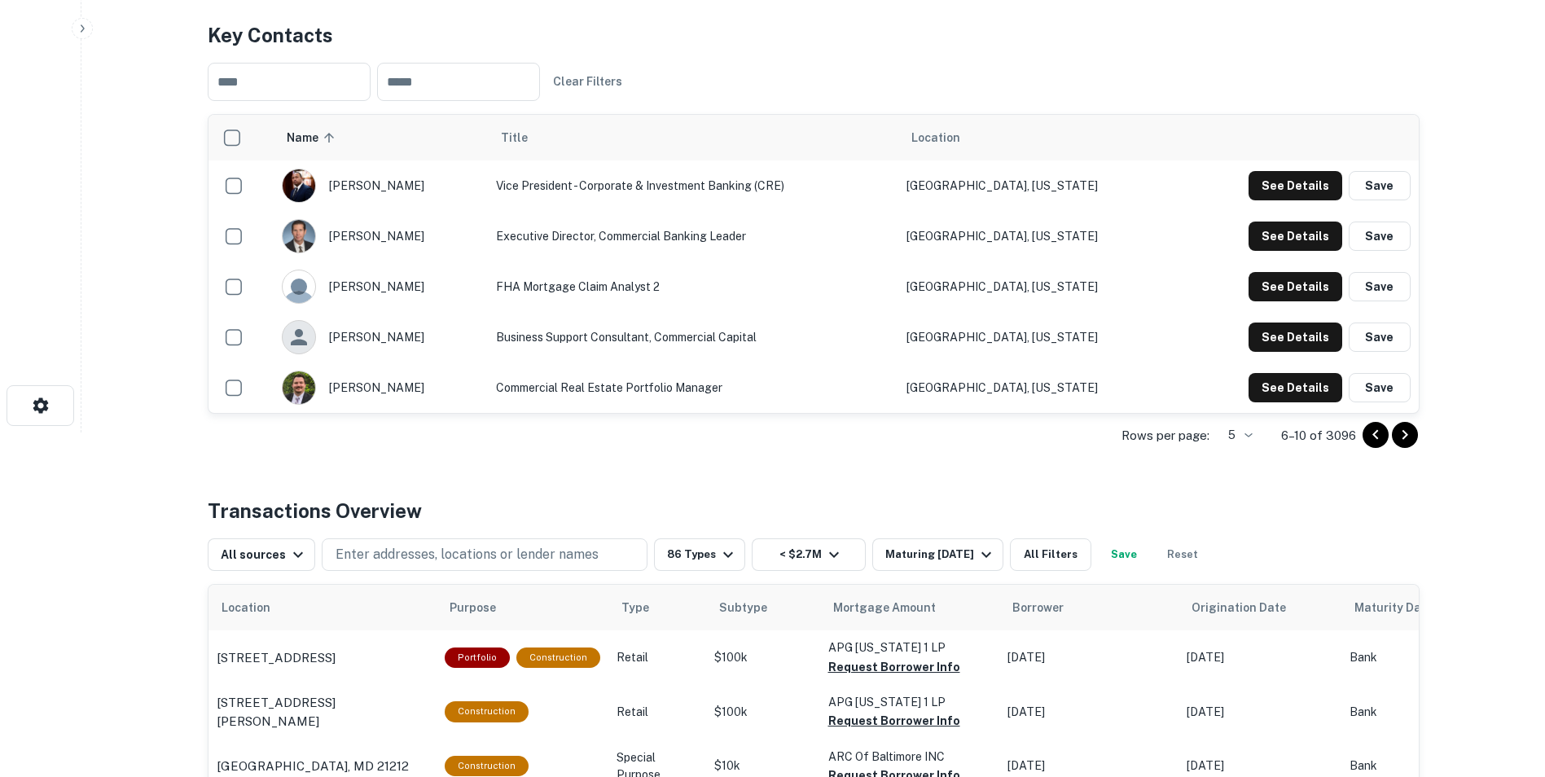
scroll to position [326, 0]
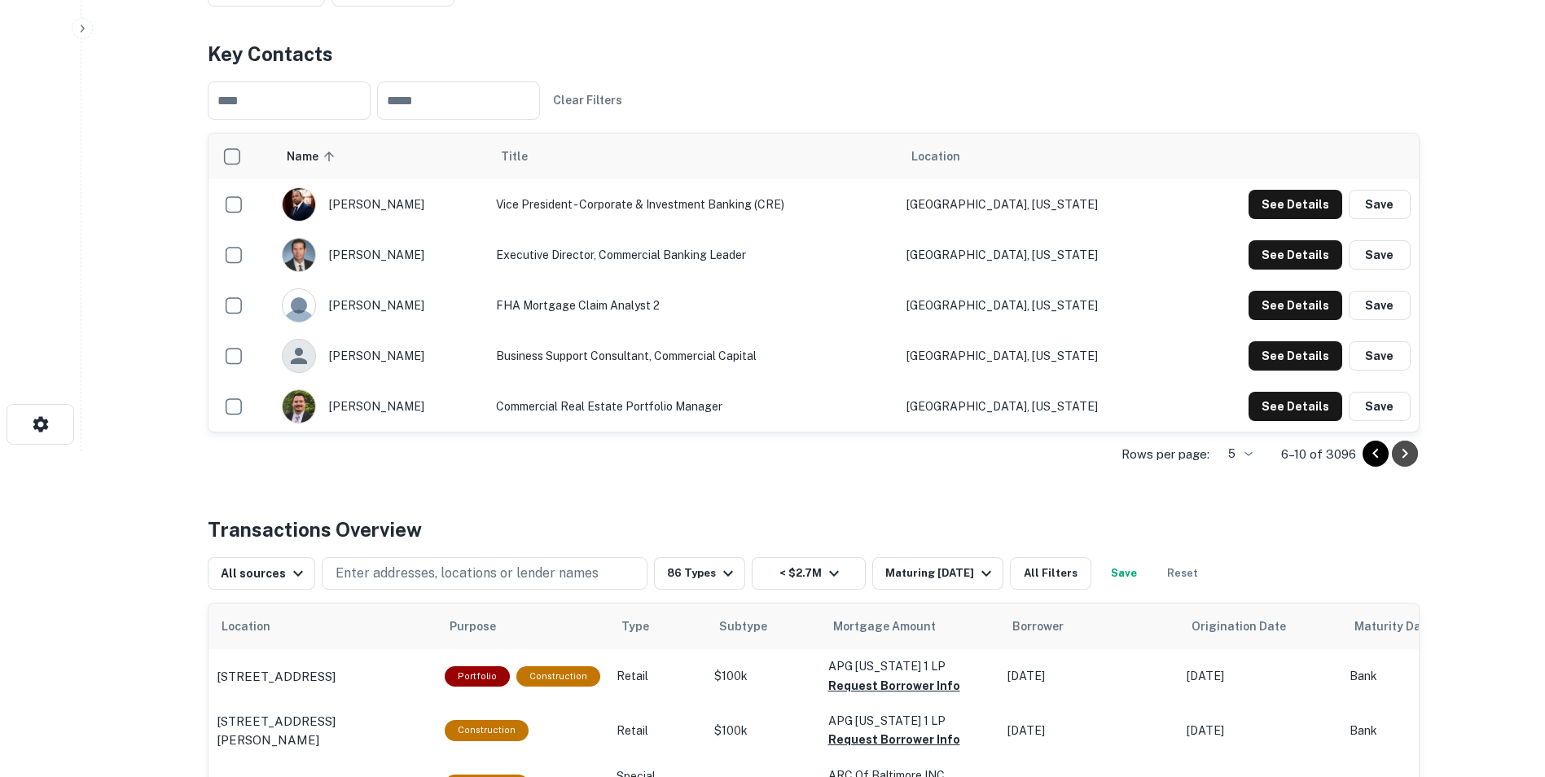
click at [1399, 458] on icon "Go to next page" at bounding box center [1405, 454] width 20 height 20
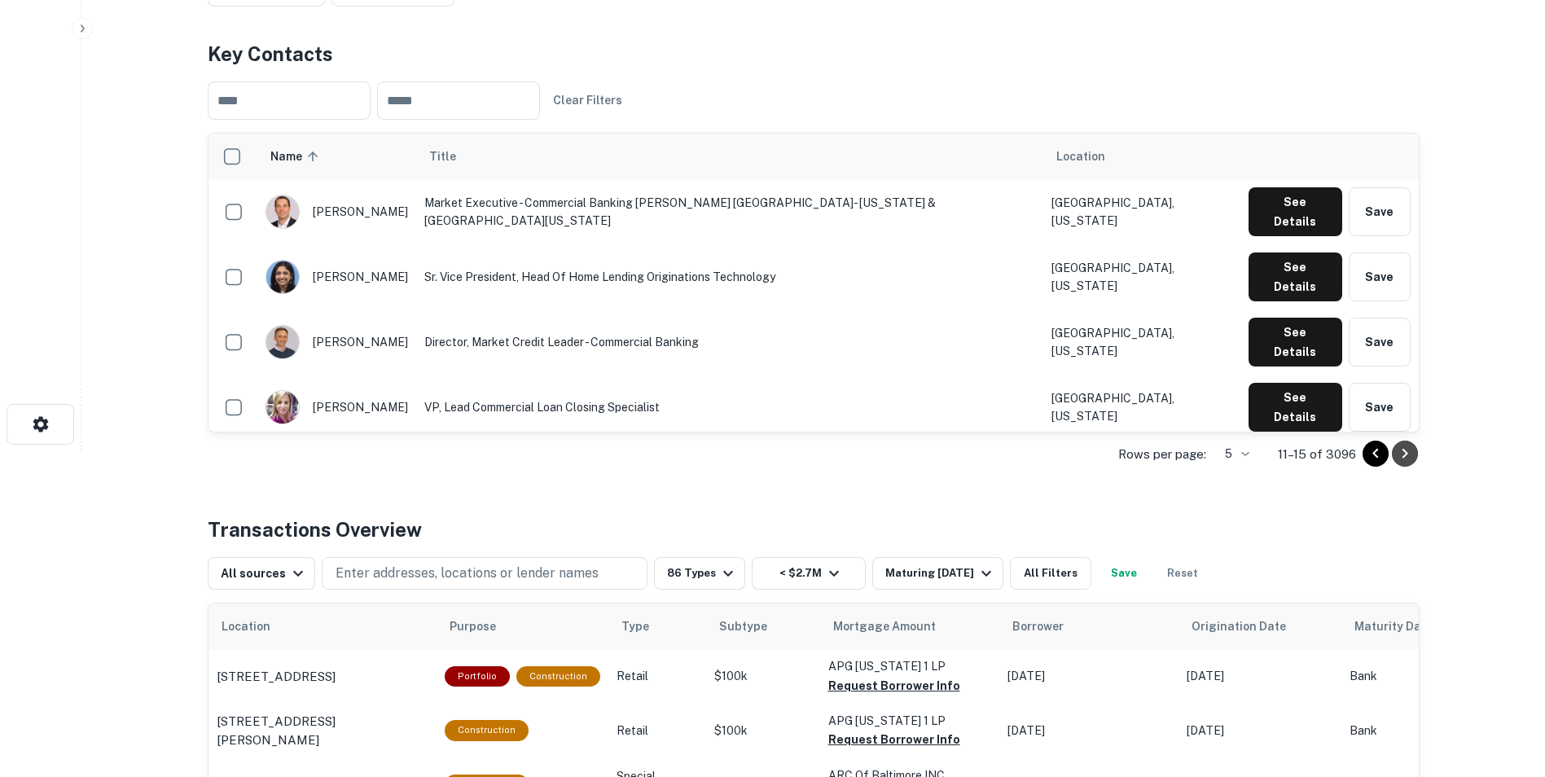
click at [1401, 456] on icon "Go to next page" at bounding box center [1405, 454] width 20 height 20
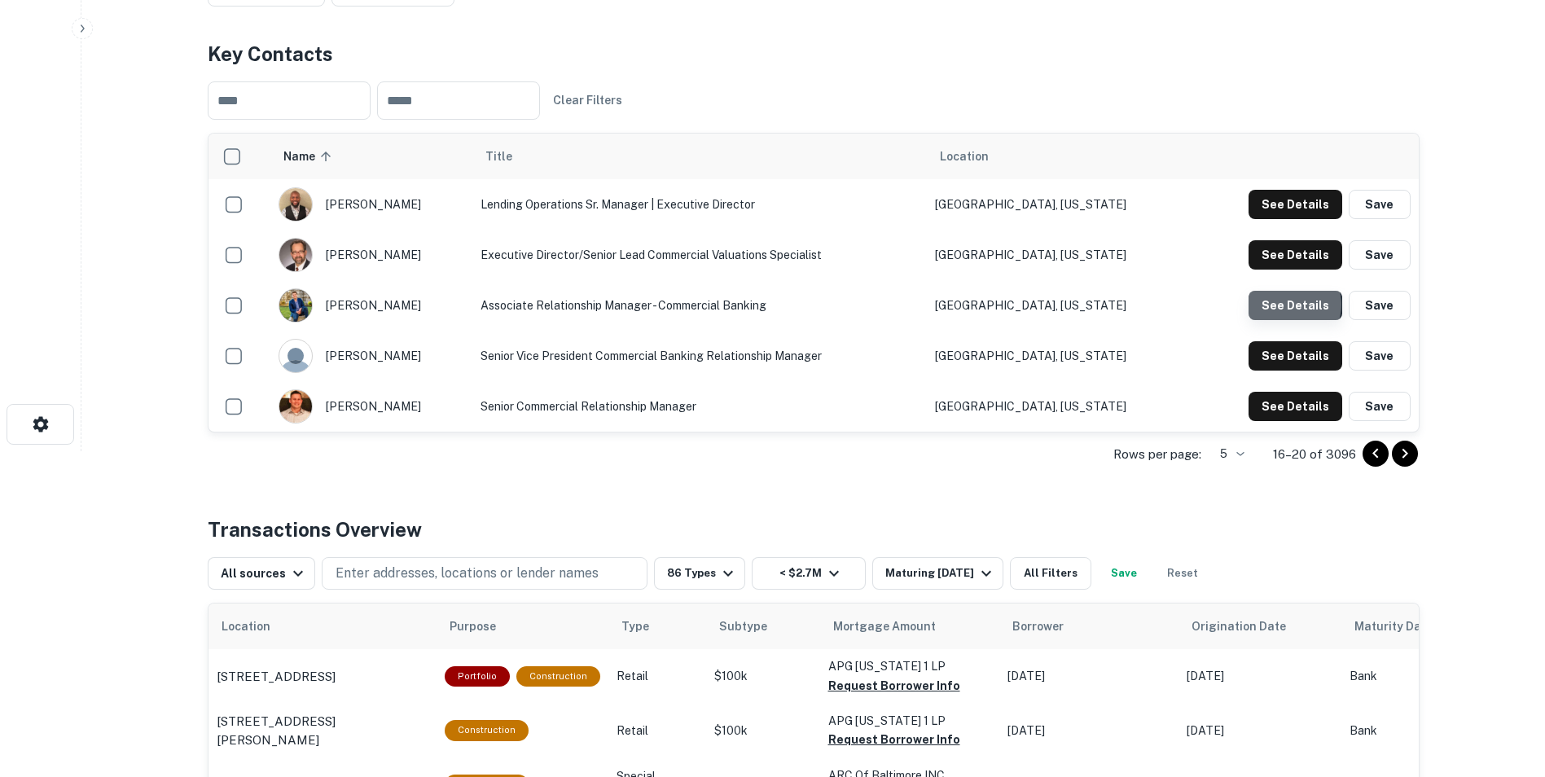
click at [1290, 305] on button "See Details" at bounding box center [1295, 305] width 94 height 29
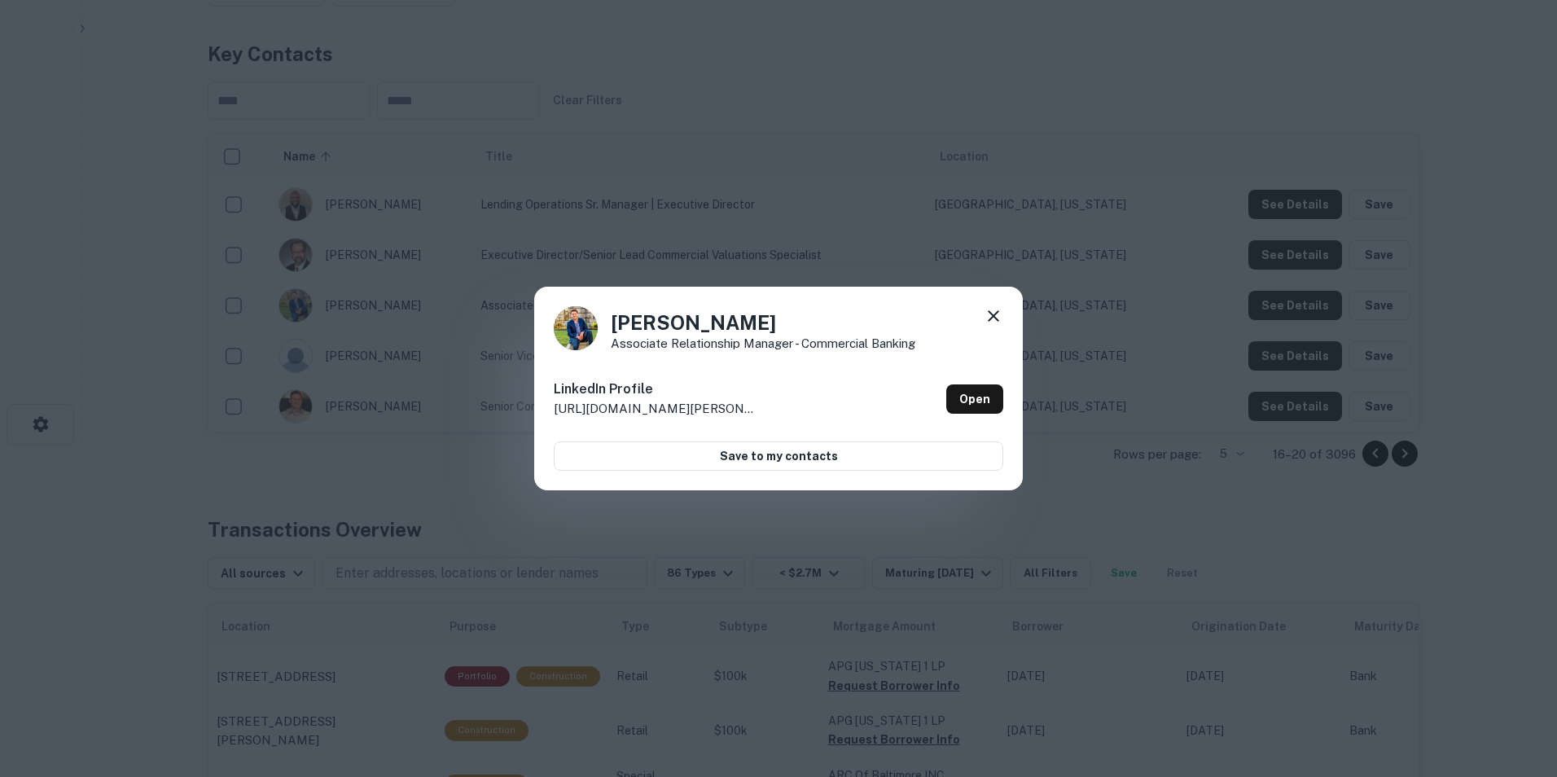
click at [1001, 318] on icon at bounding box center [994, 316] width 20 height 20
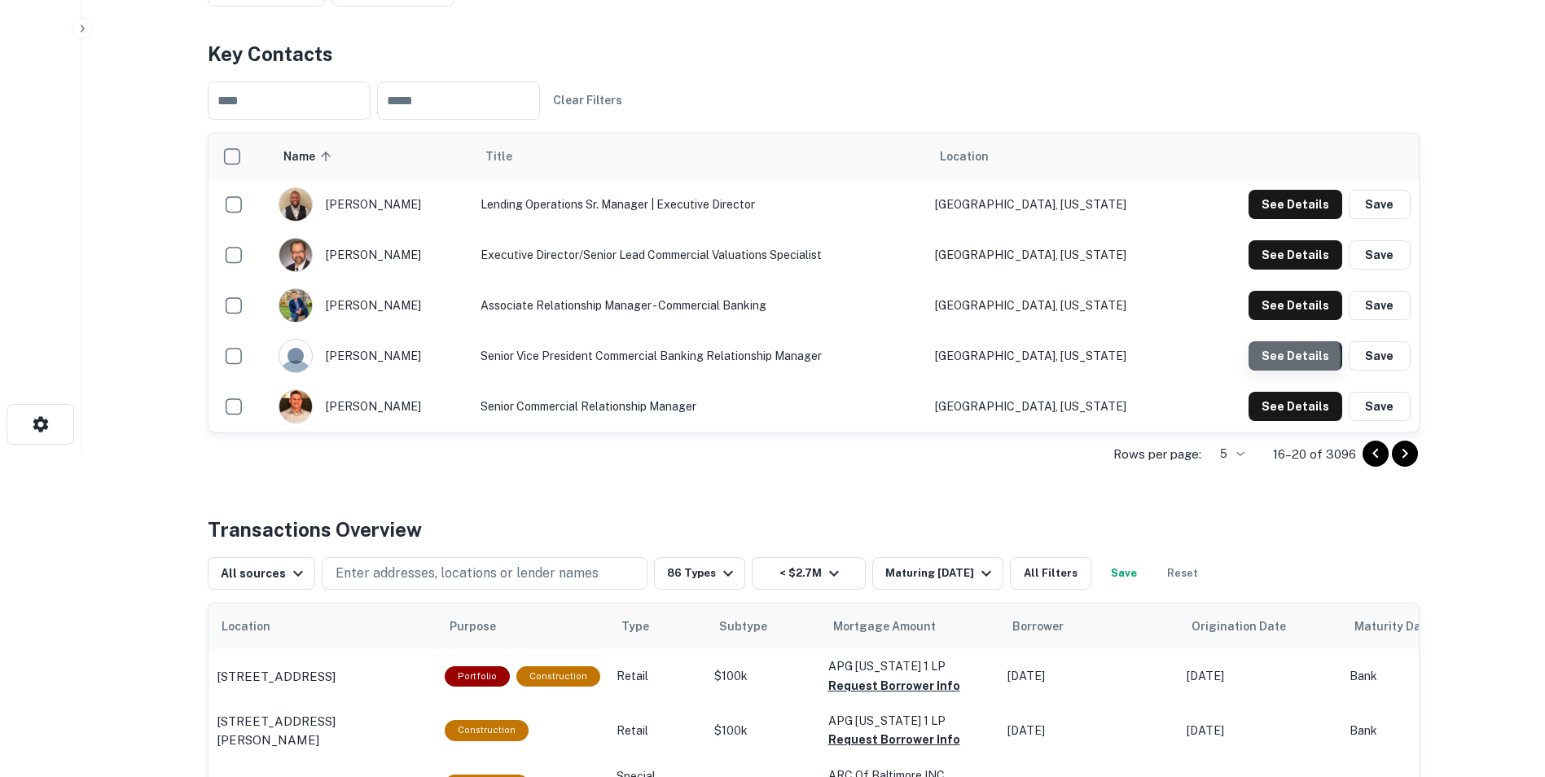
click at [1277, 357] on button "See Details" at bounding box center [1295, 355] width 94 height 29
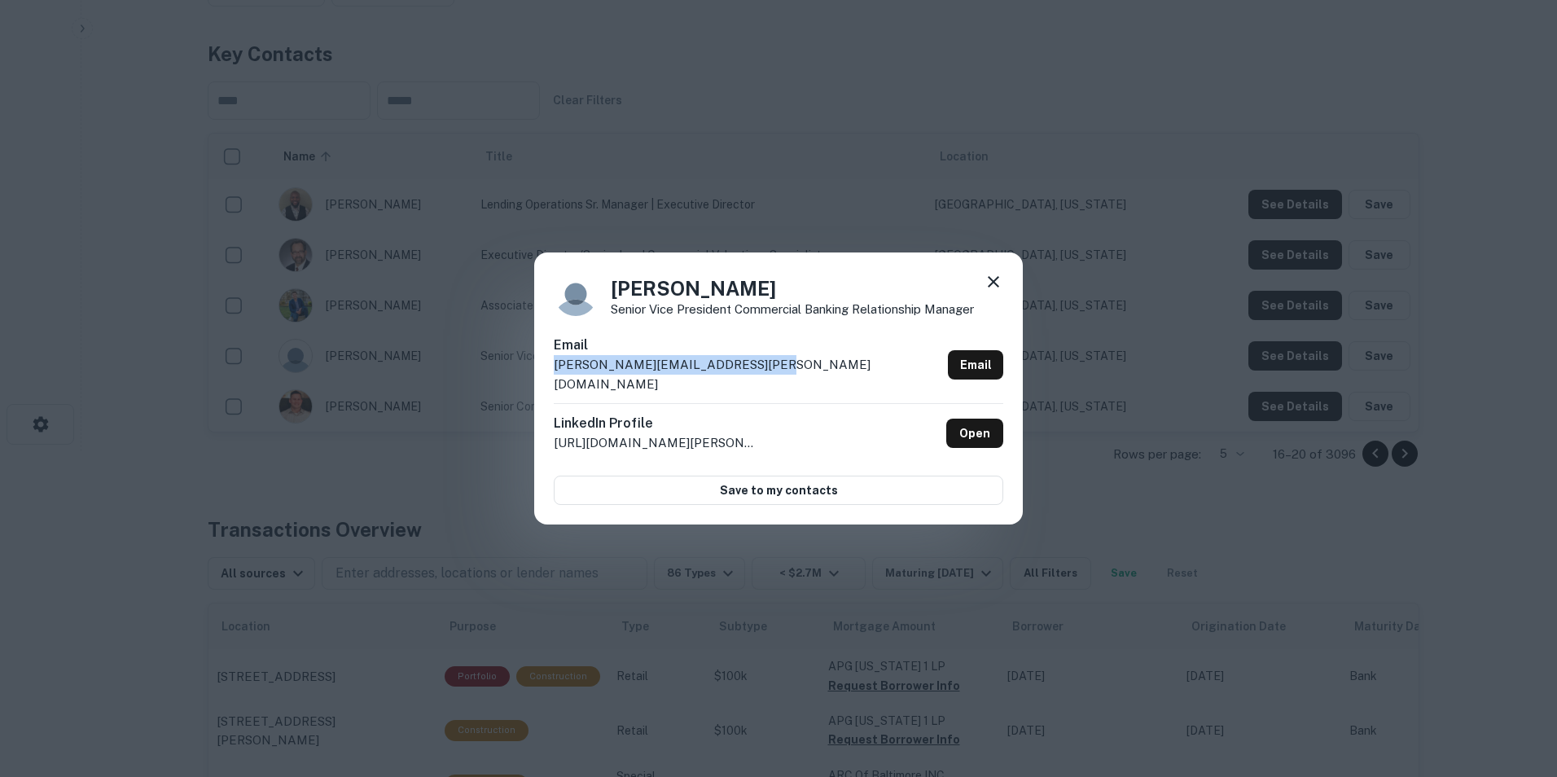
drag, startPoint x: 757, startPoint y: 379, endPoint x: 550, endPoint y: 379, distance: 206.8
click at [550, 379] on div "[PERSON_NAME] Senior Vice President Commercial Banking Relationship Manager Ema…" at bounding box center [778, 388] width 489 height 272
drag, startPoint x: 550, startPoint y: 379, endPoint x: 578, endPoint y: 370, distance: 30.1
copy p "[PERSON_NAME][EMAIL_ADDRESS][PERSON_NAME][DOMAIN_NAME]"
click at [993, 287] on icon at bounding box center [993, 281] width 11 height 11
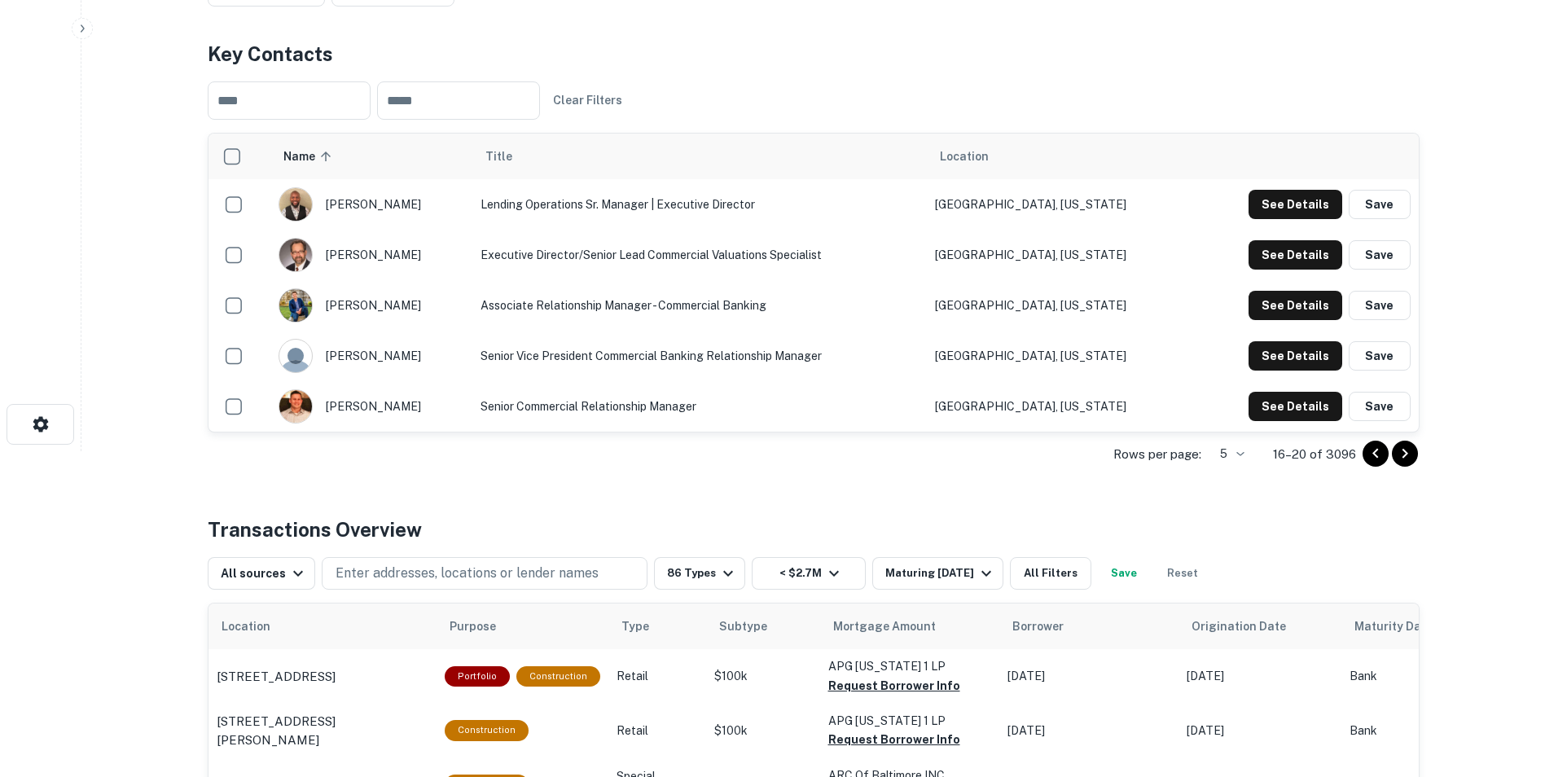
click at [84, 33] on icon "button" at bounding box center [82, 28] width 13 height 13
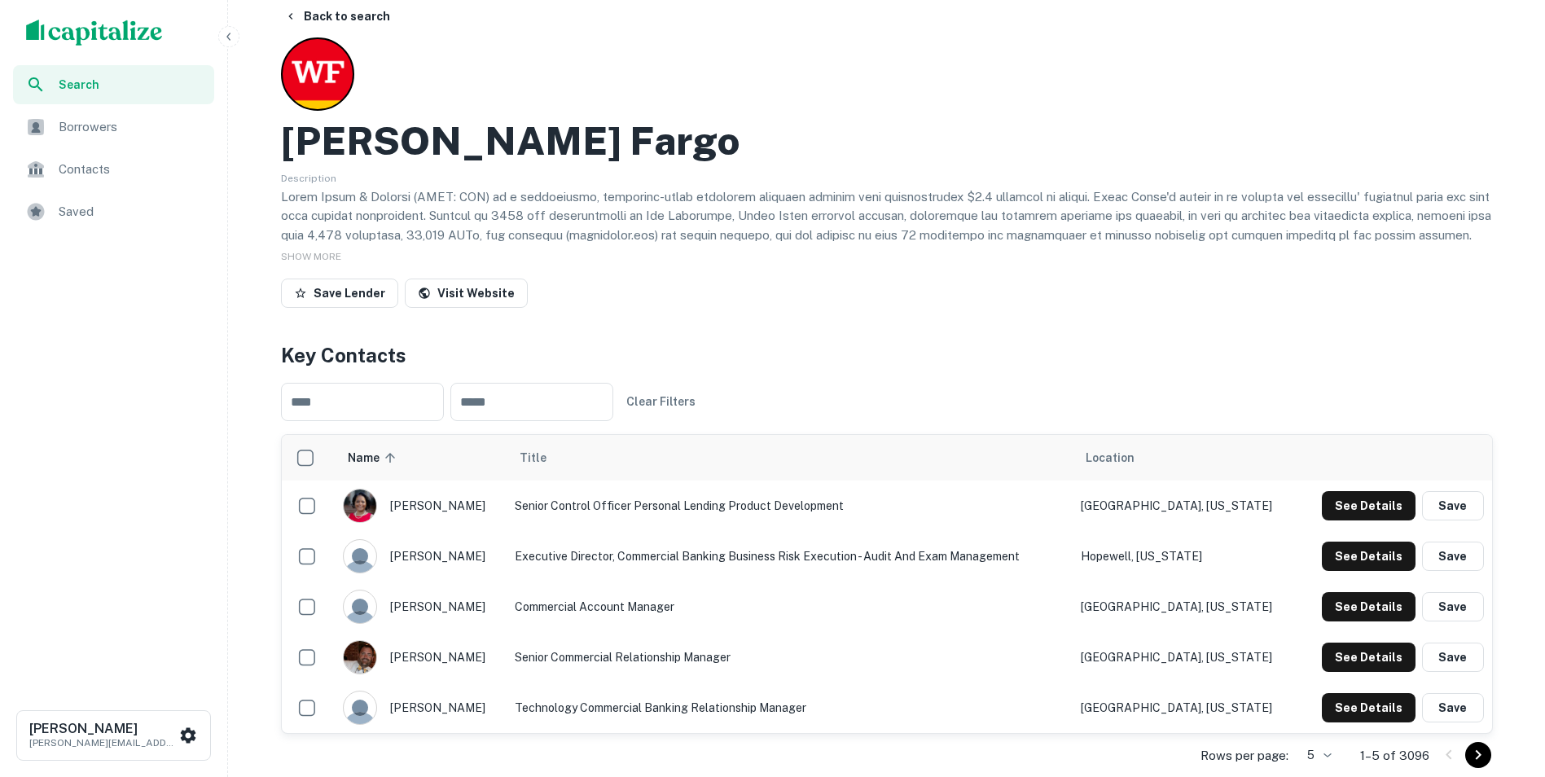
scroll to position [0, 0]
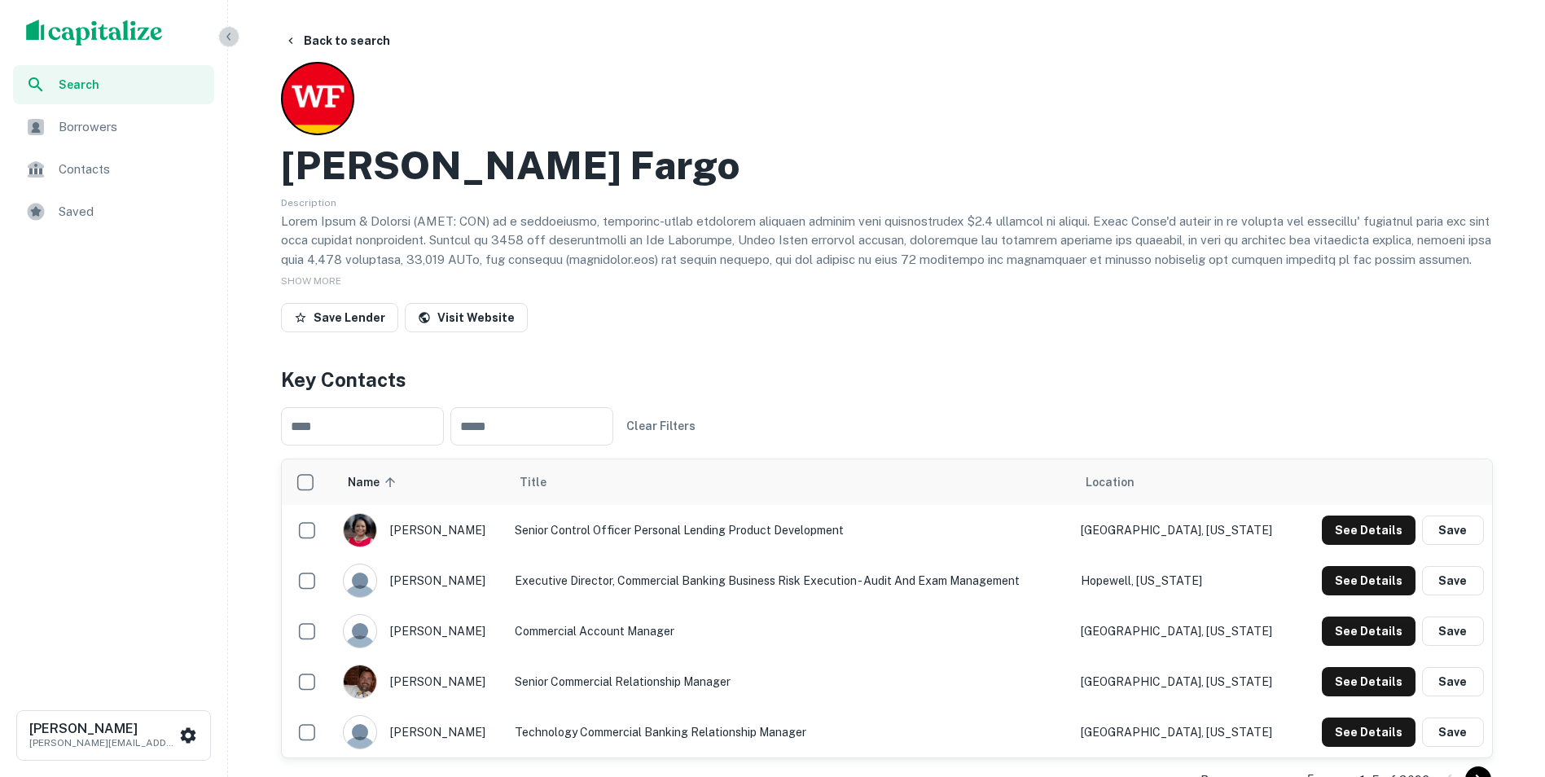
click at [221, 40] on button "button" at bounding box center [228, 36] width 21 height 21
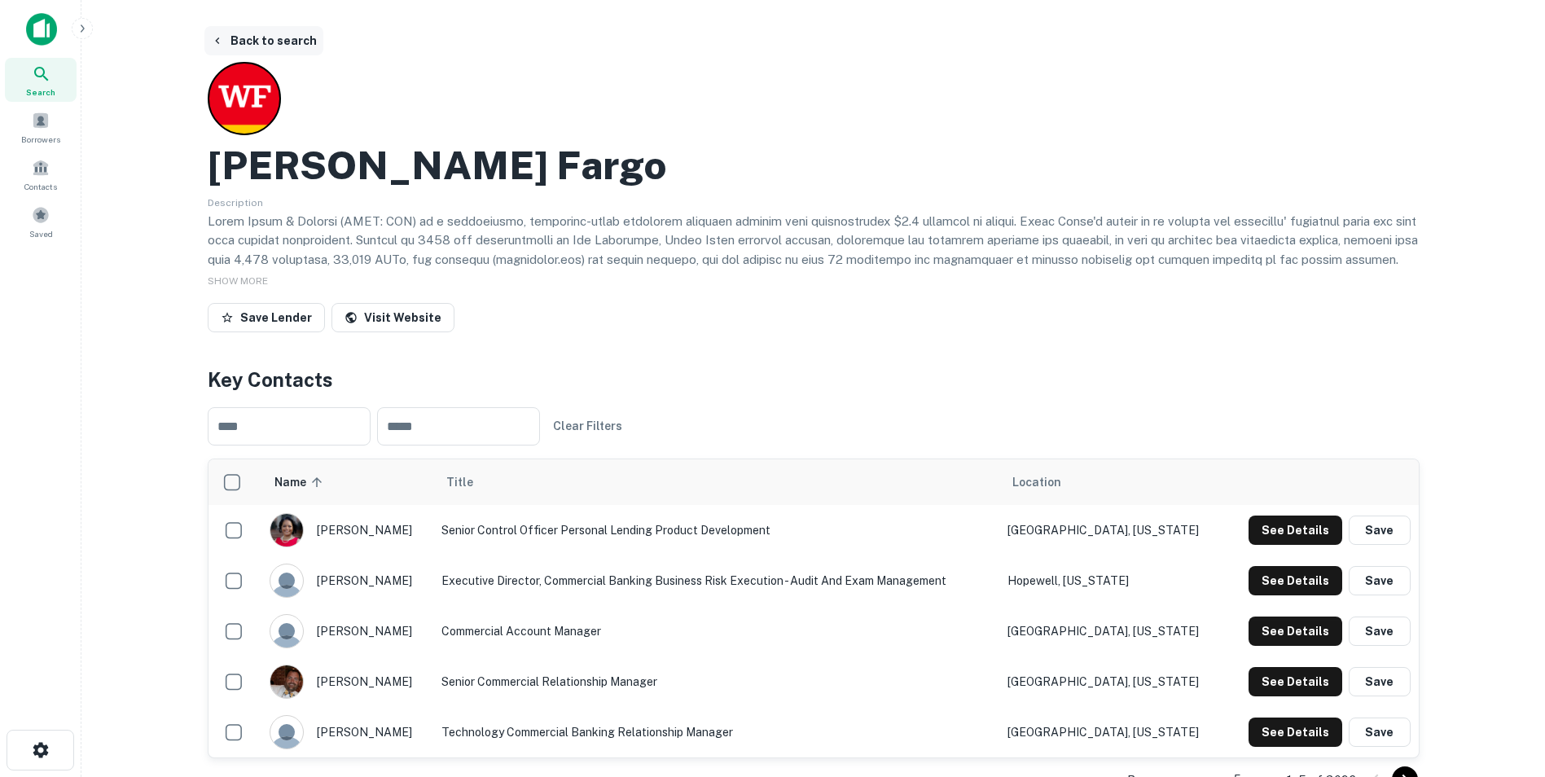
click at [217, 35] on icon "button" at bounding box center [217, 40] width 13 height 13
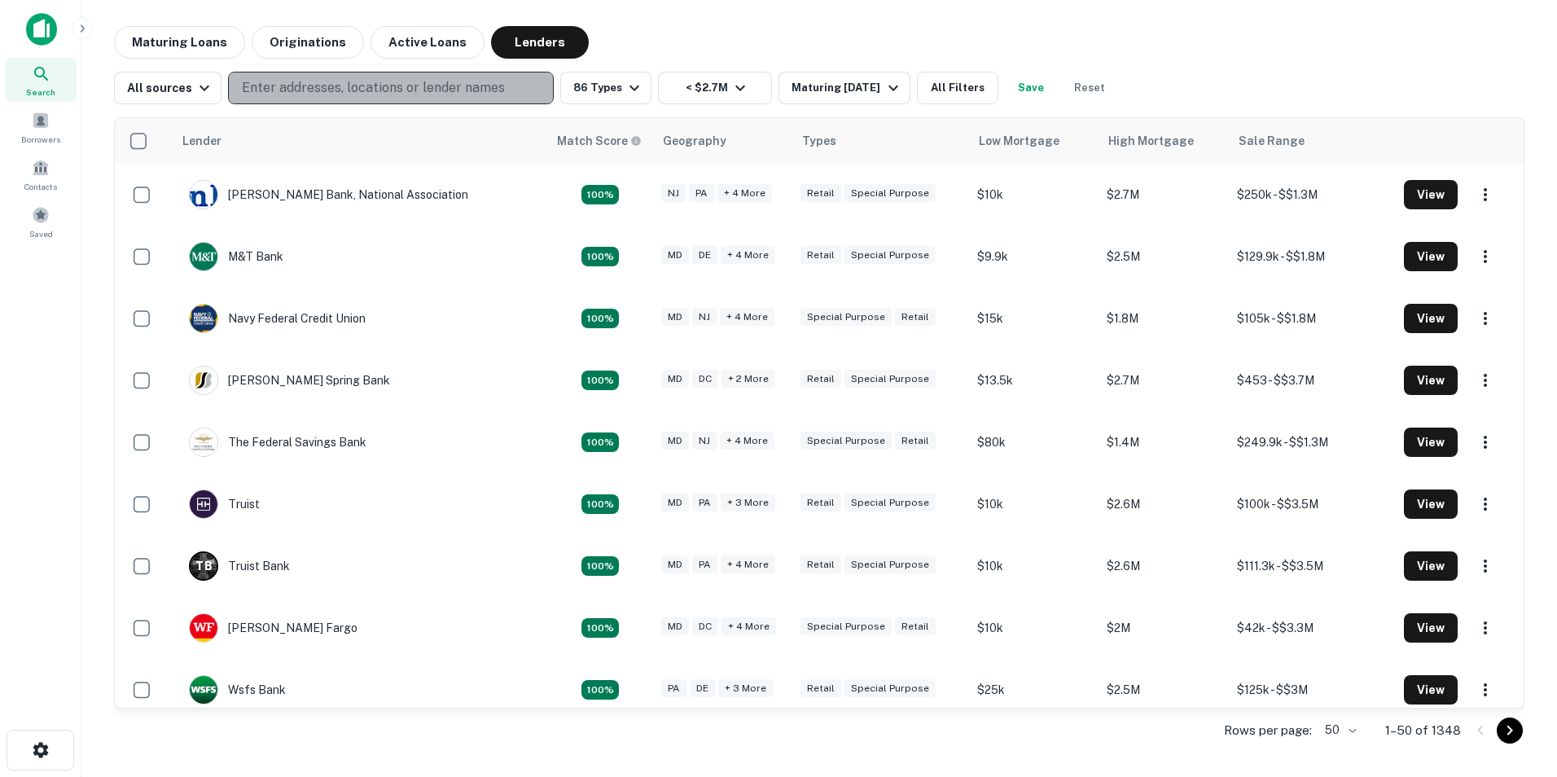
click at [284, 85] on p "Enter addresses, locations or lender names" at bounding box center [373, 88] width 263 height 20
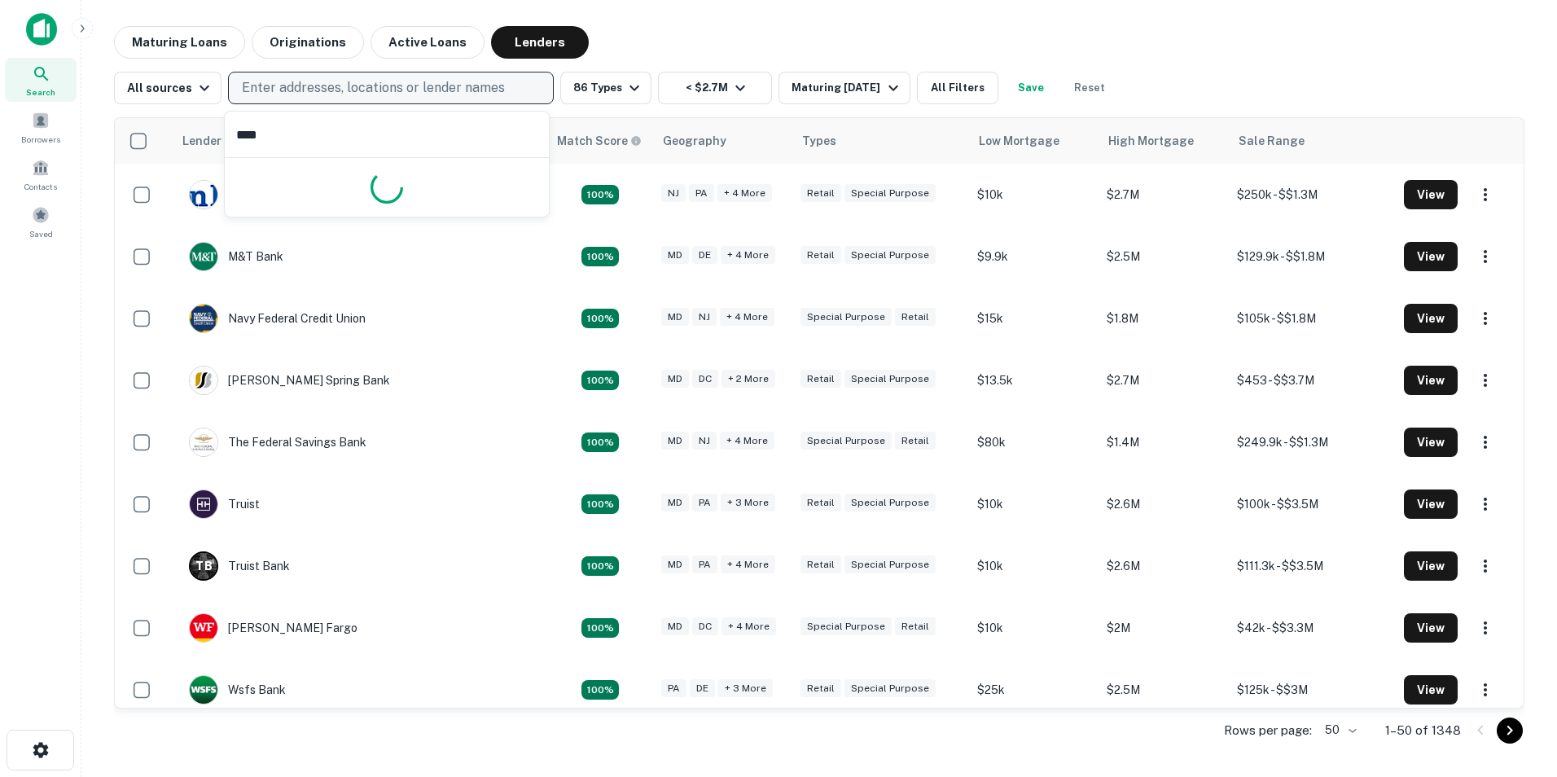
type input "*****"
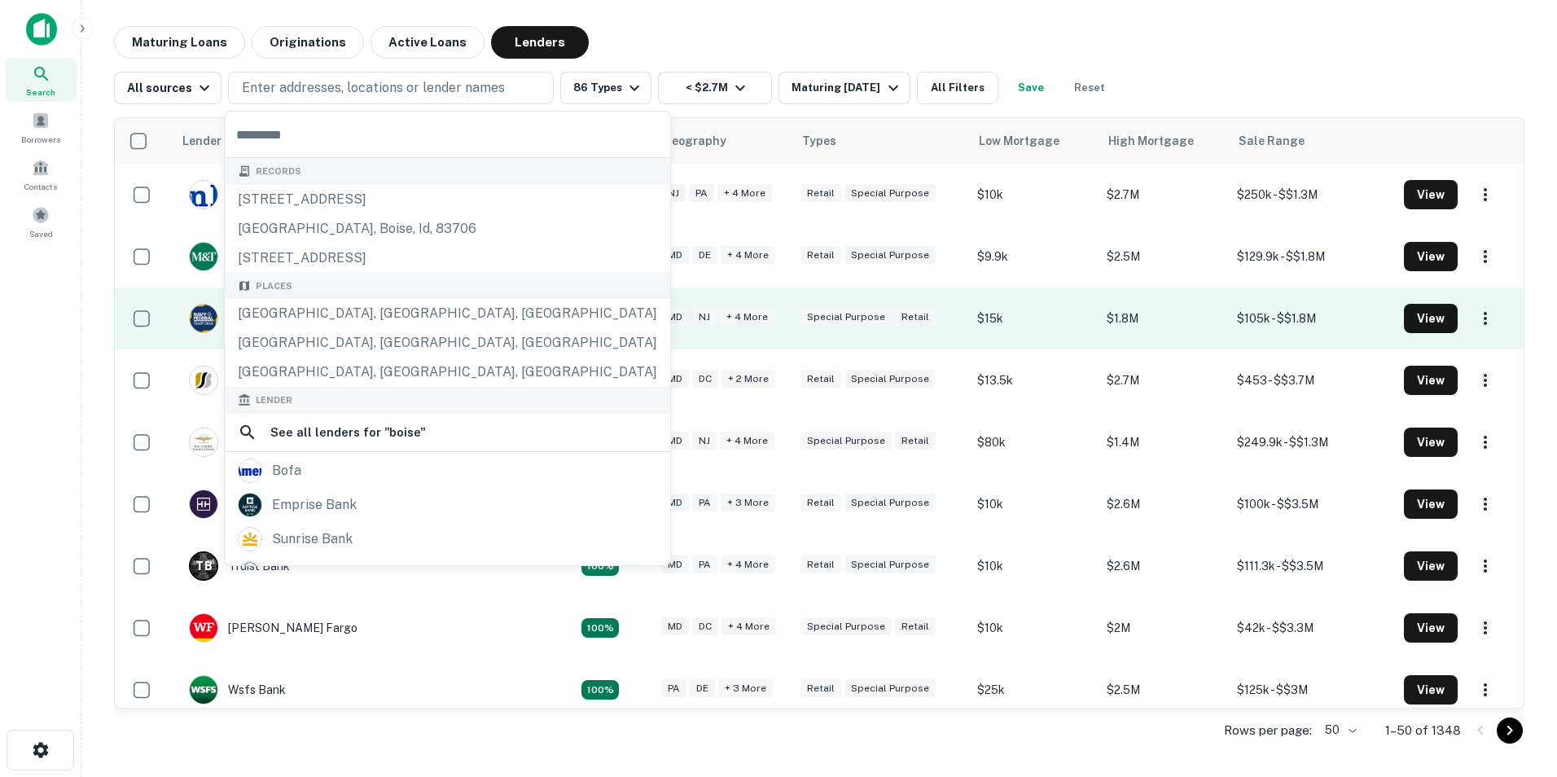
drag, startPoint x: 301, startPoint y: 316, endPoint x: 295, endPoint y: 310, distance: 8.7
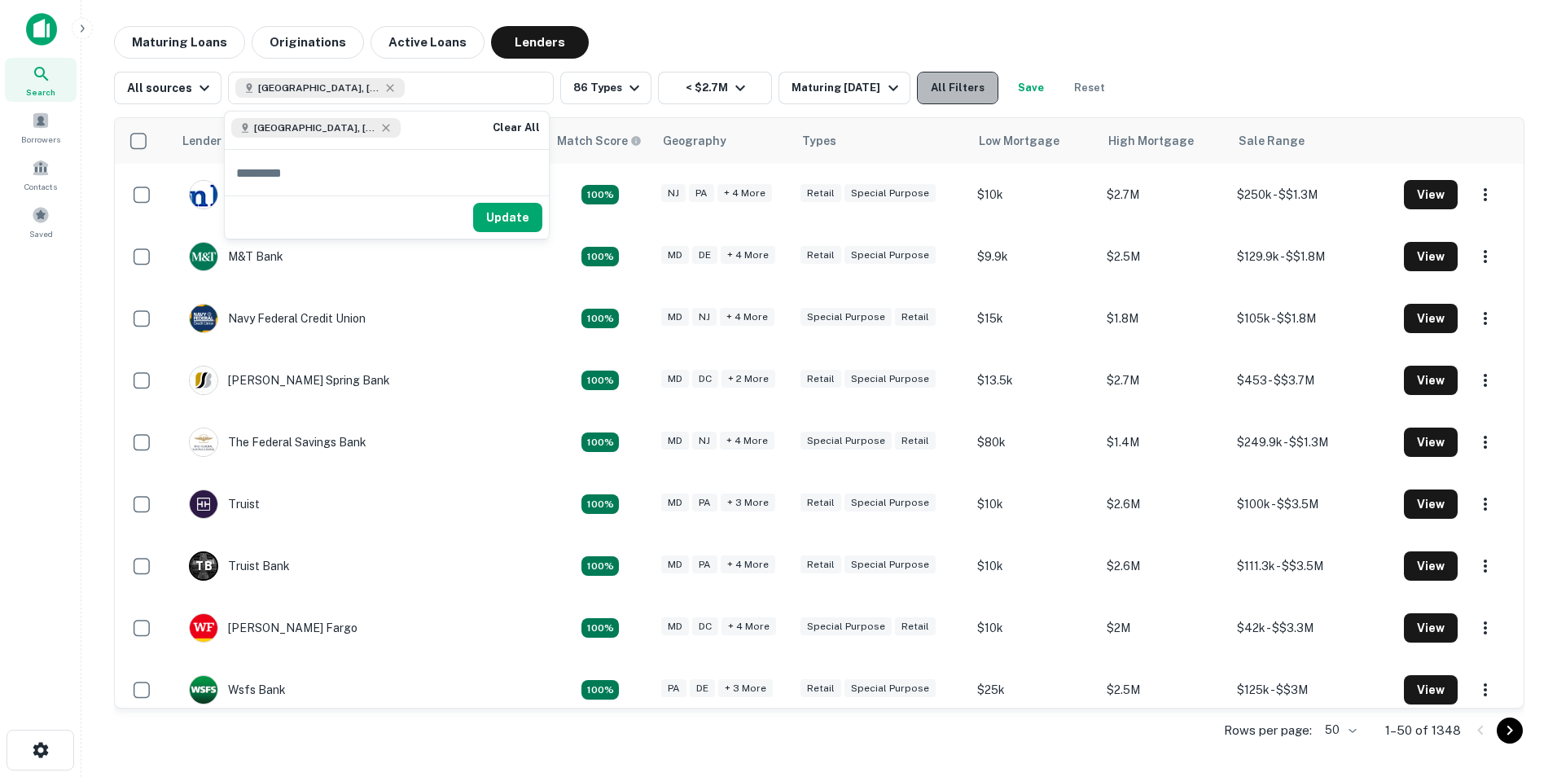
click at [968, 86] on button "All Filters" at bounding box center [957, 88] width 81 height 33
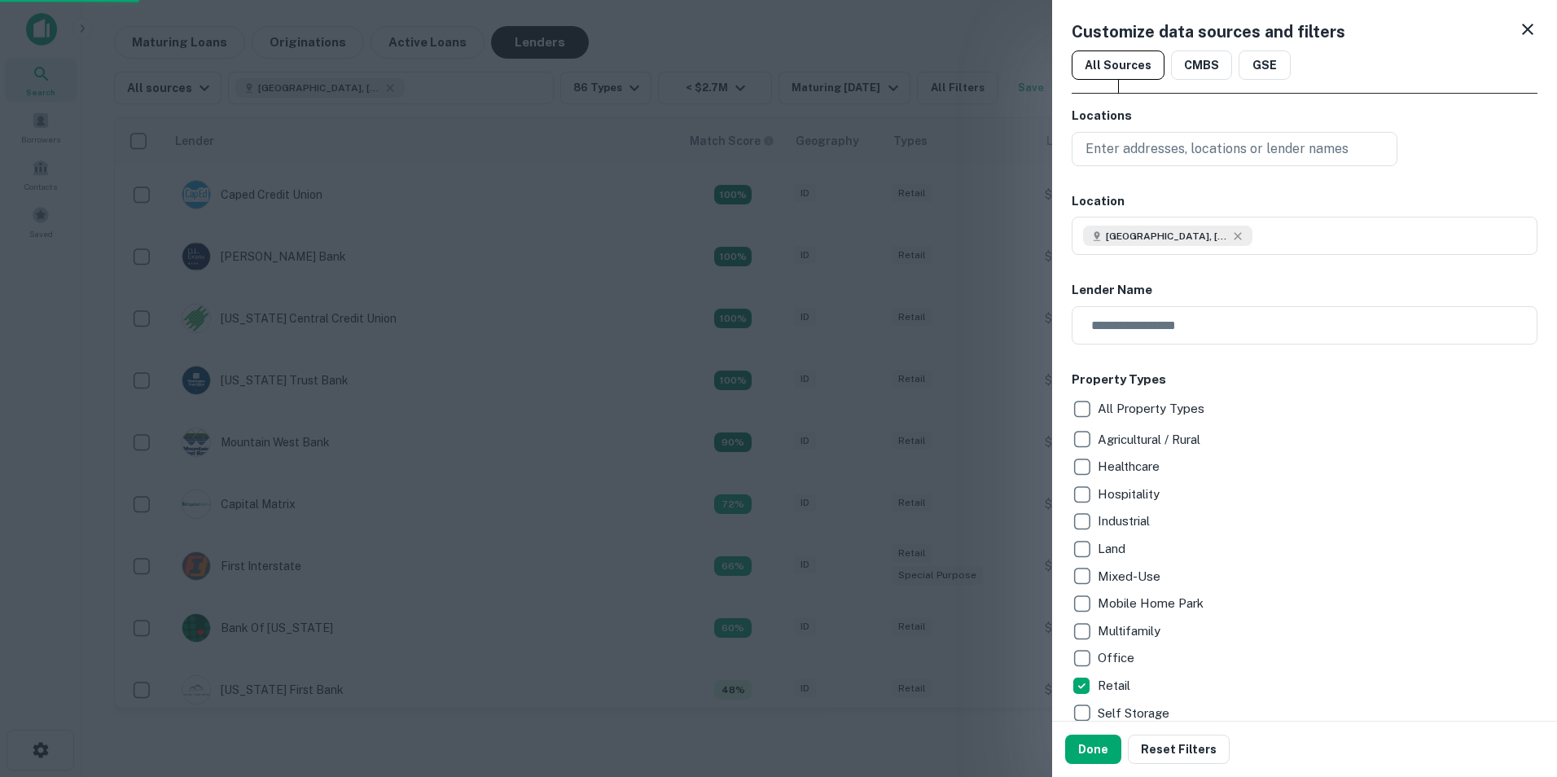
click at [865, 8] on div at bounding box center [778, 388] width 1557 height 777
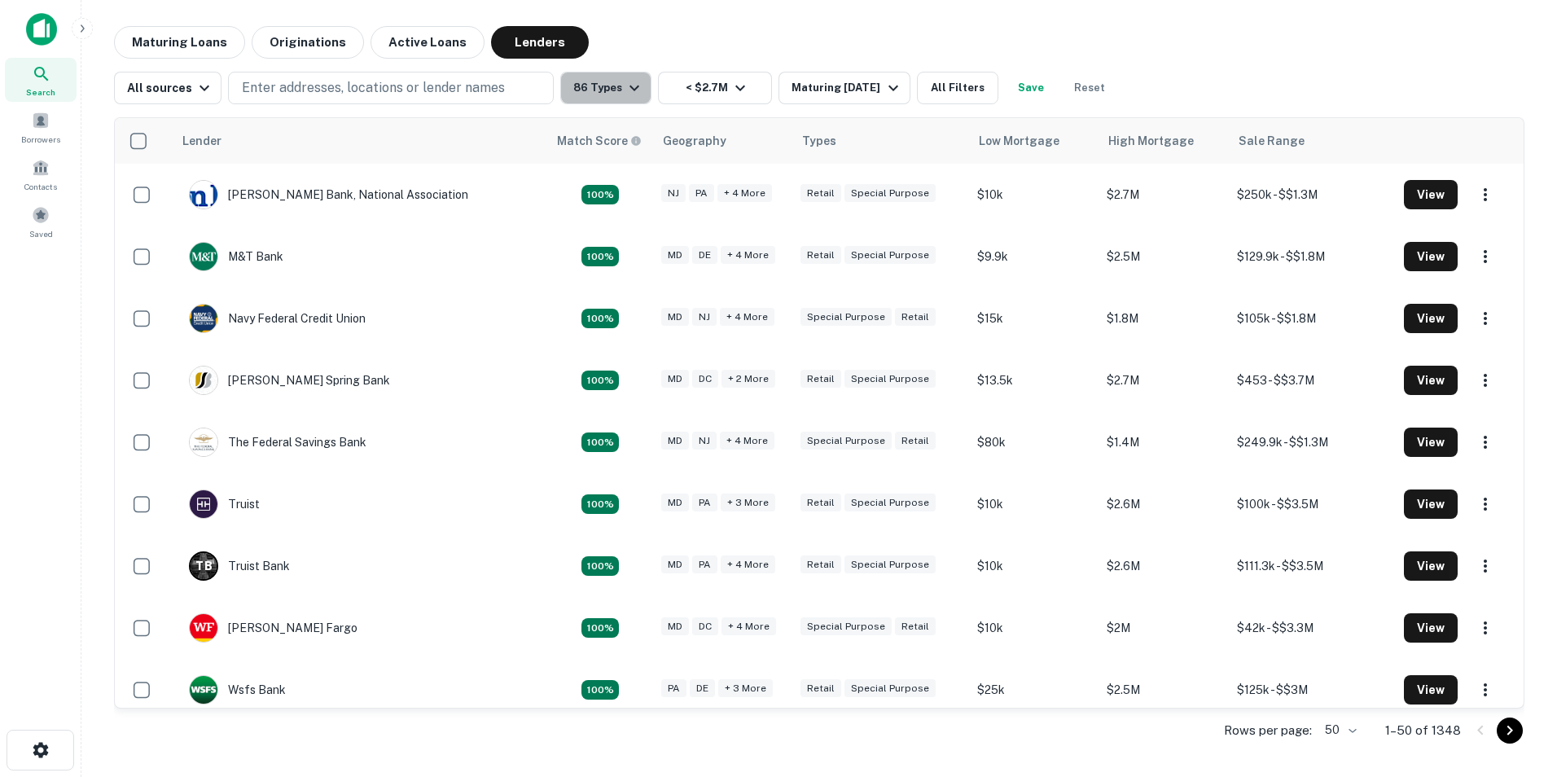
click at [616, 86] on button "86 Types" at bounding box center [605, 88] width 91 height 33
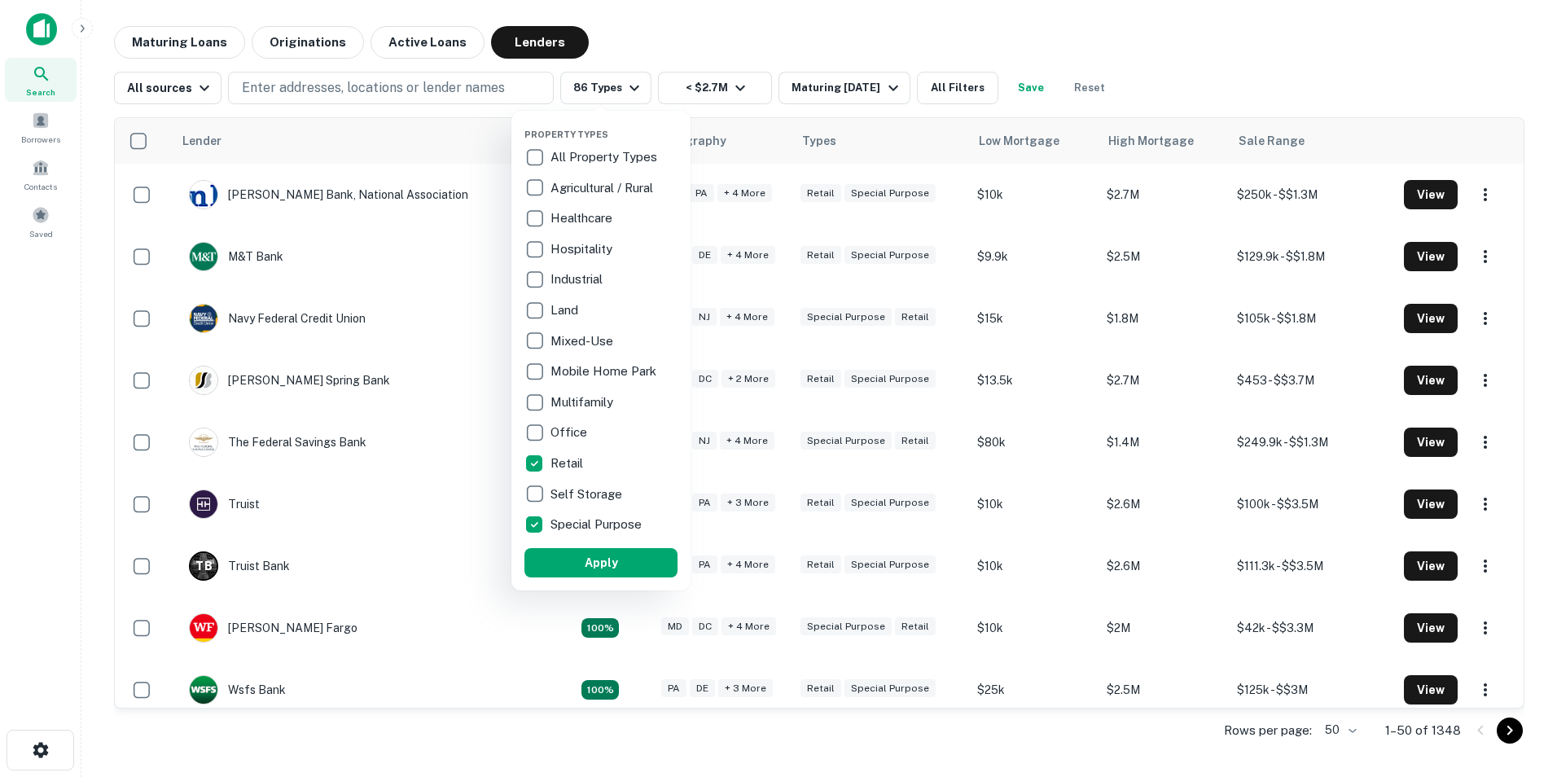
click at [287, 92] on div at bounding box center [778, 388] width 1557 height 777
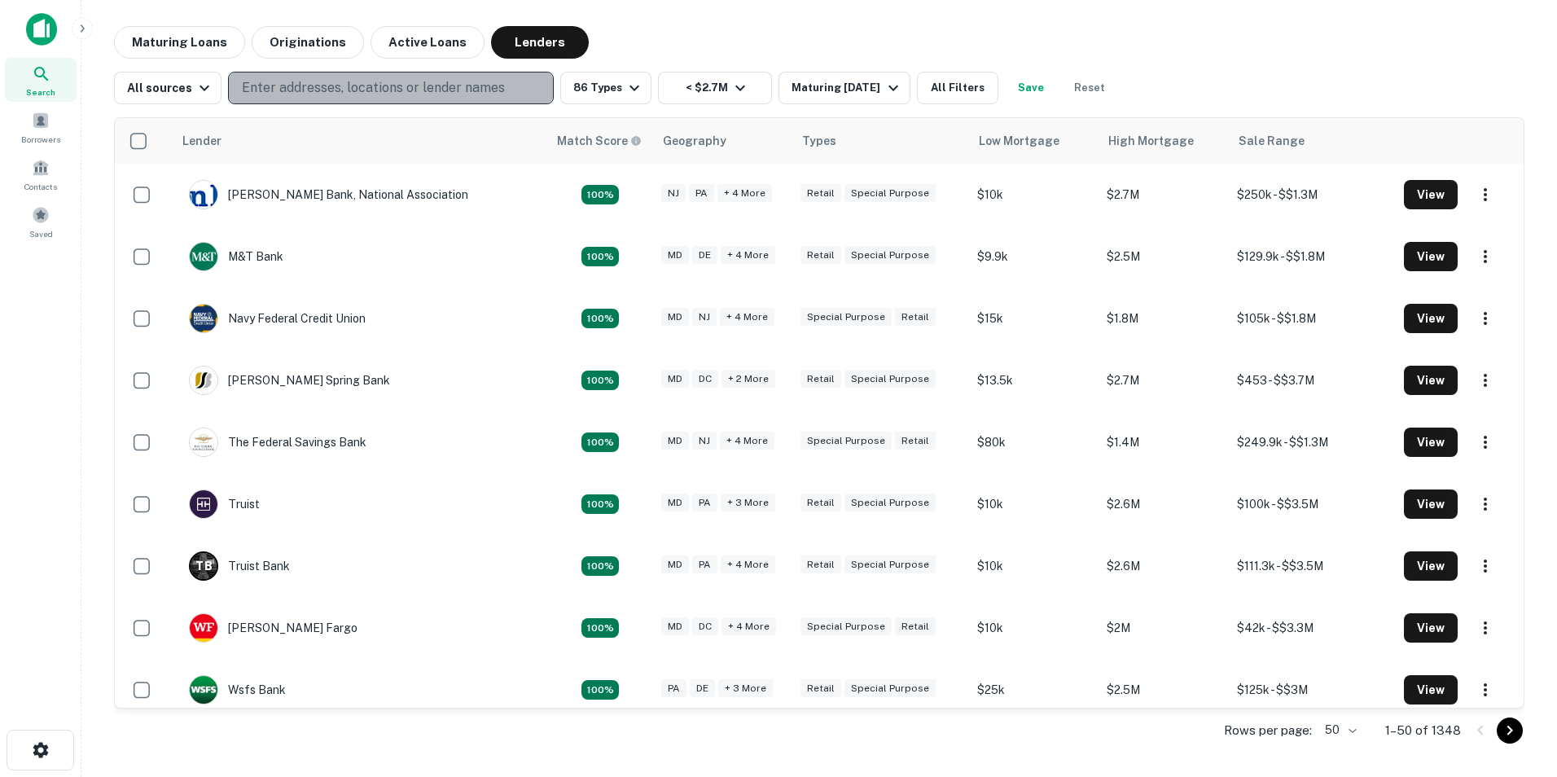
click at [280, 90] on p "Enter addresses, locations or lender names" at bounding box center [373, 88] width 263 height 20
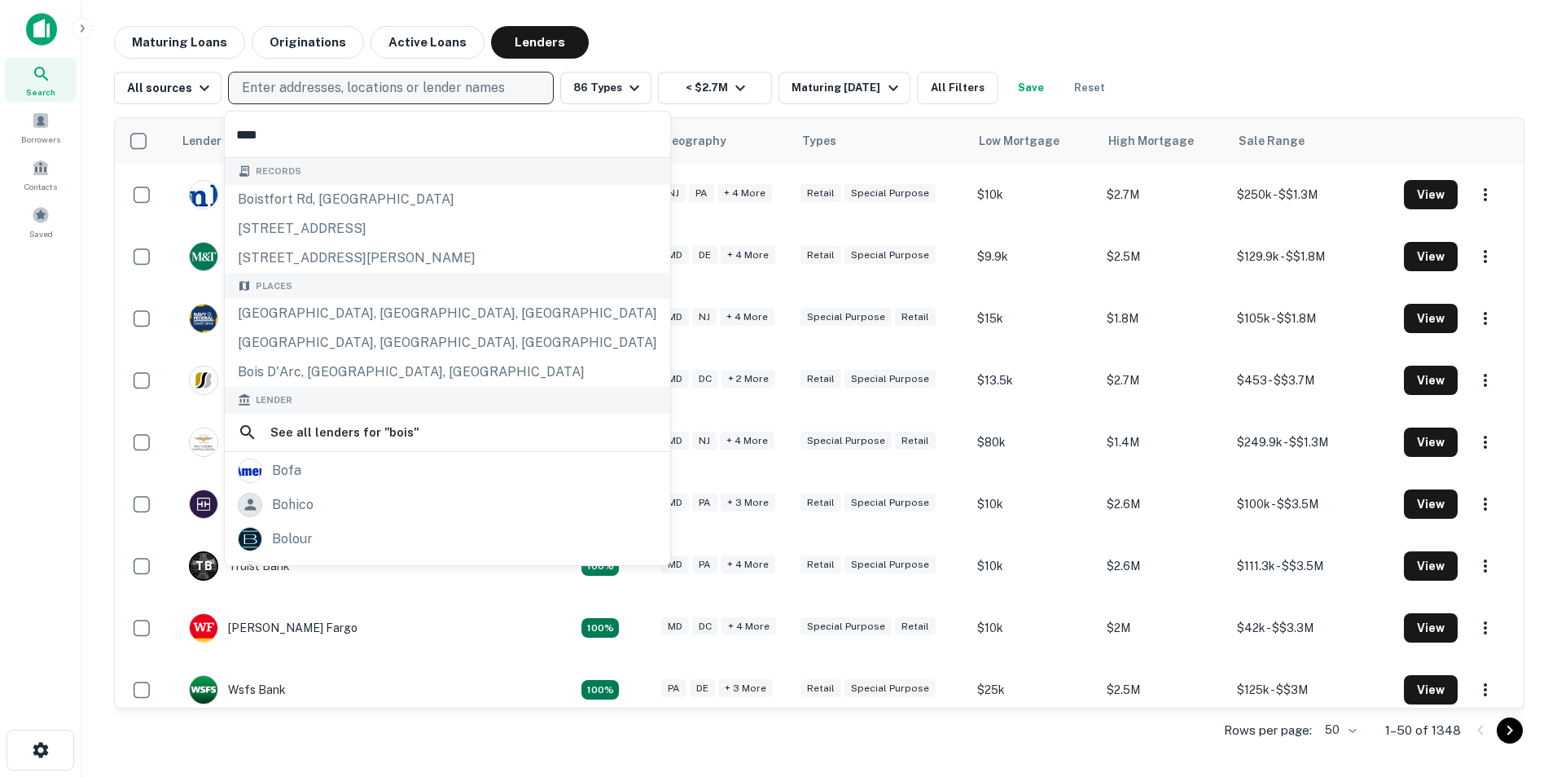
type input "*****"
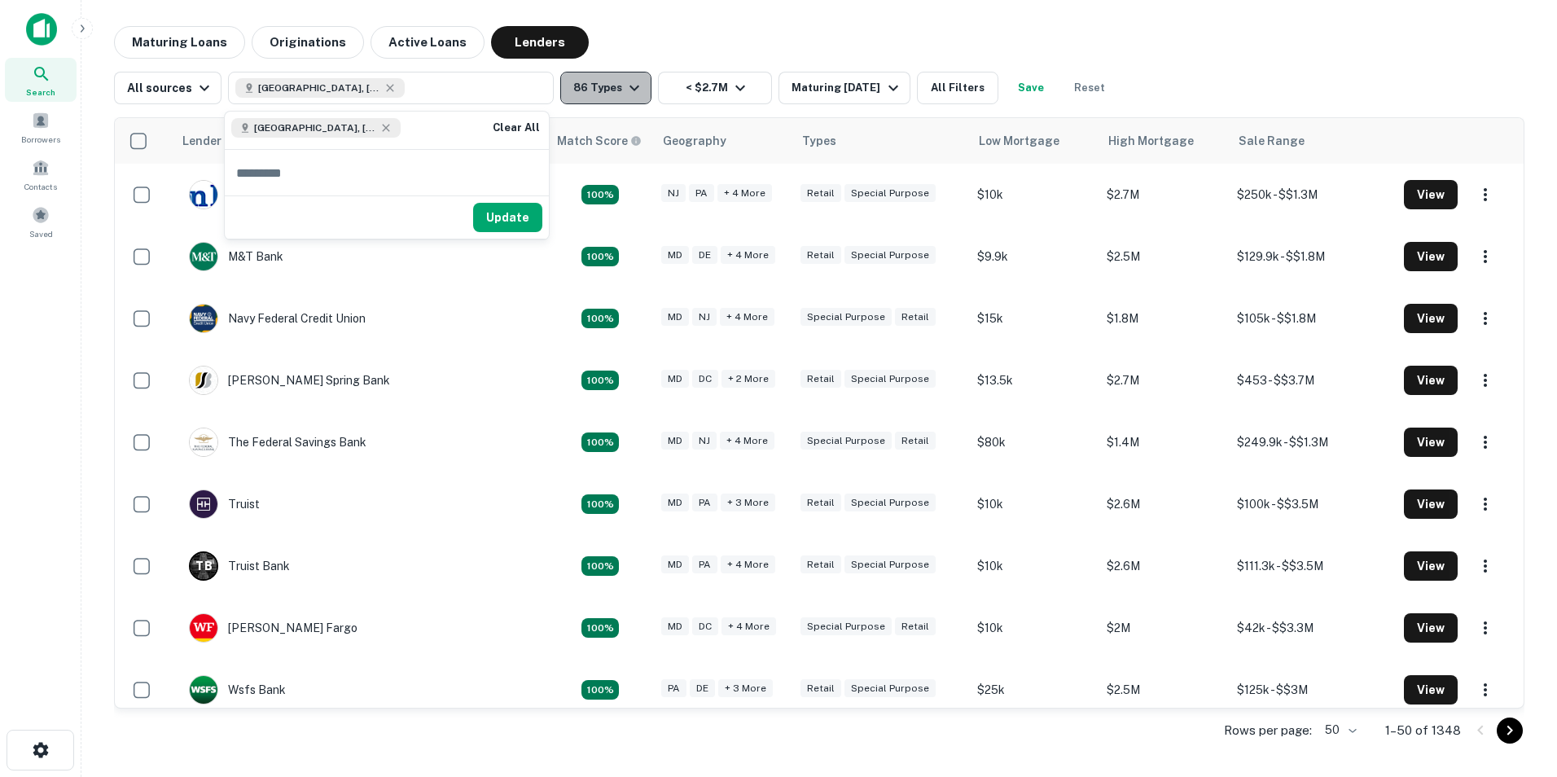
click at [631, 90] on icon "button" at bounding box center [635, 88] width 20 height 20
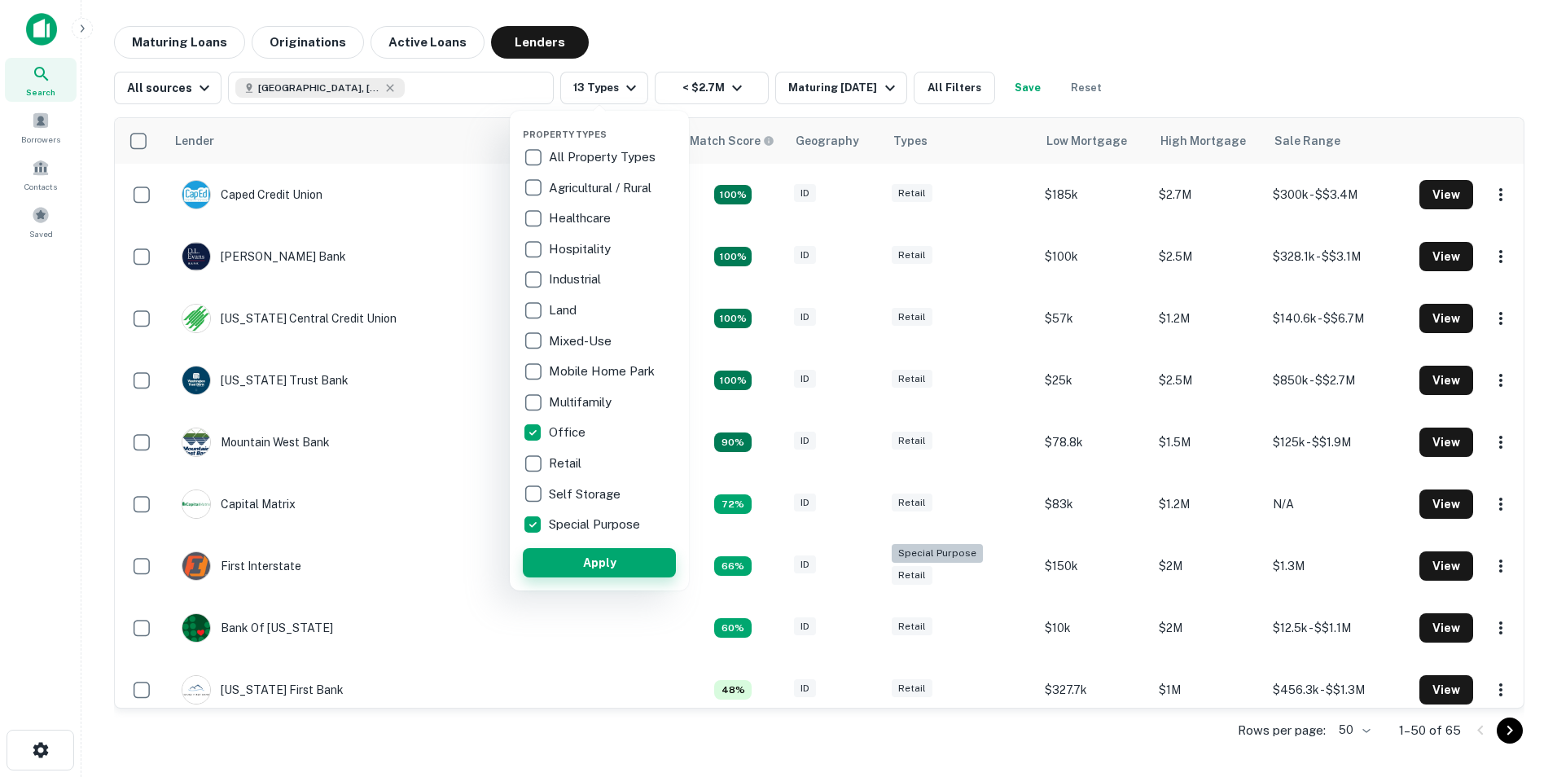
click at [617, 560] on button "Apply" at bounding box center [599, 562] width 153 height 29
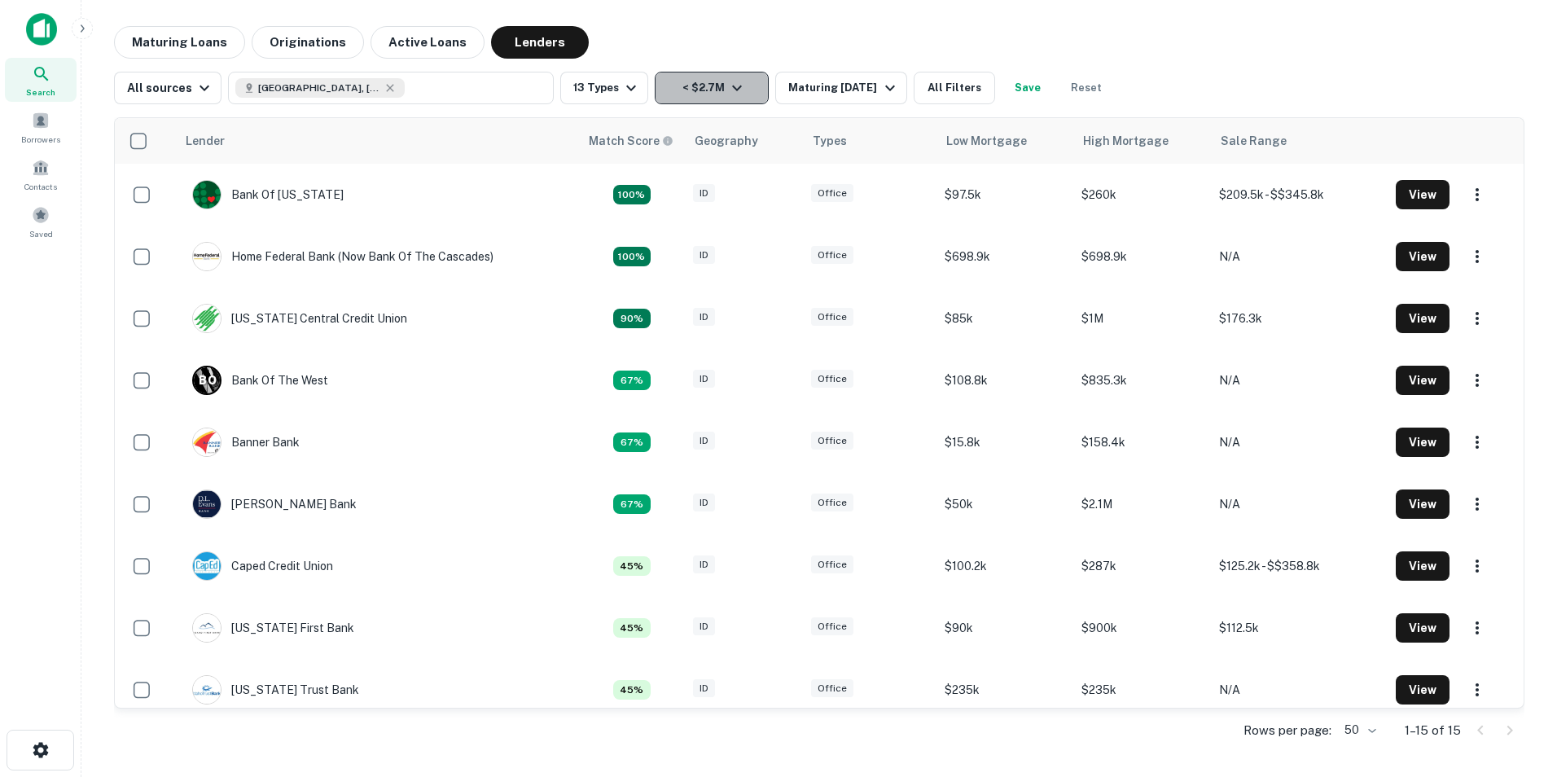
click at [734, 91] on icon "button" at bounding box center [737, 88] width 20 height 20
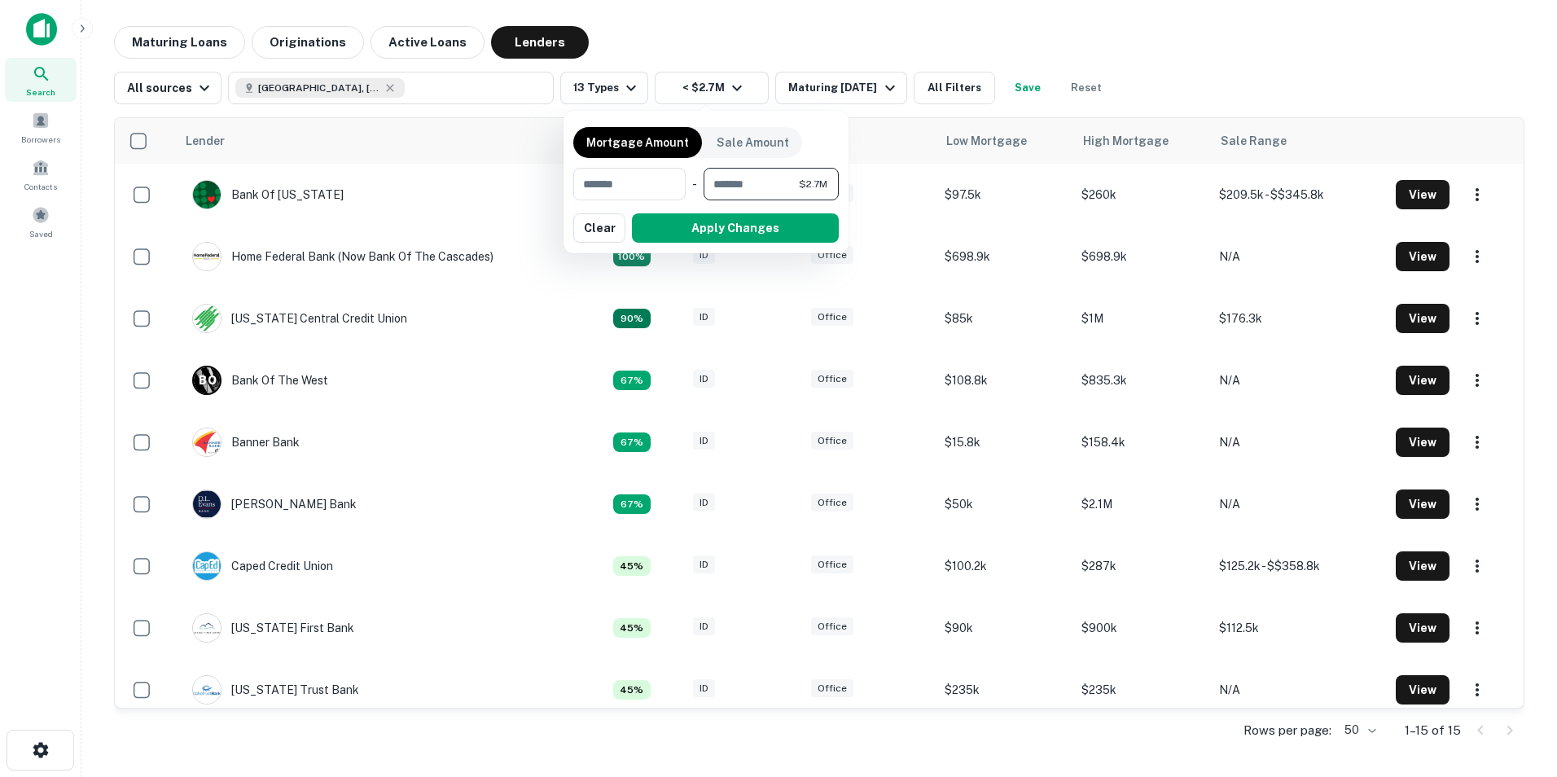
drag, startPoint x: 777, startPoint y: 180, endPoint x: 695, endPoint y: 199, distance: 83.6
click at [695, 199] on div "​ - ******* $2.7M ​" at bounding box center [705, 184] width 265 height 33
type input "*******"
click at [774, 229] on button "Apply Changes" at bounding box center [735, 227] width 207 height 29
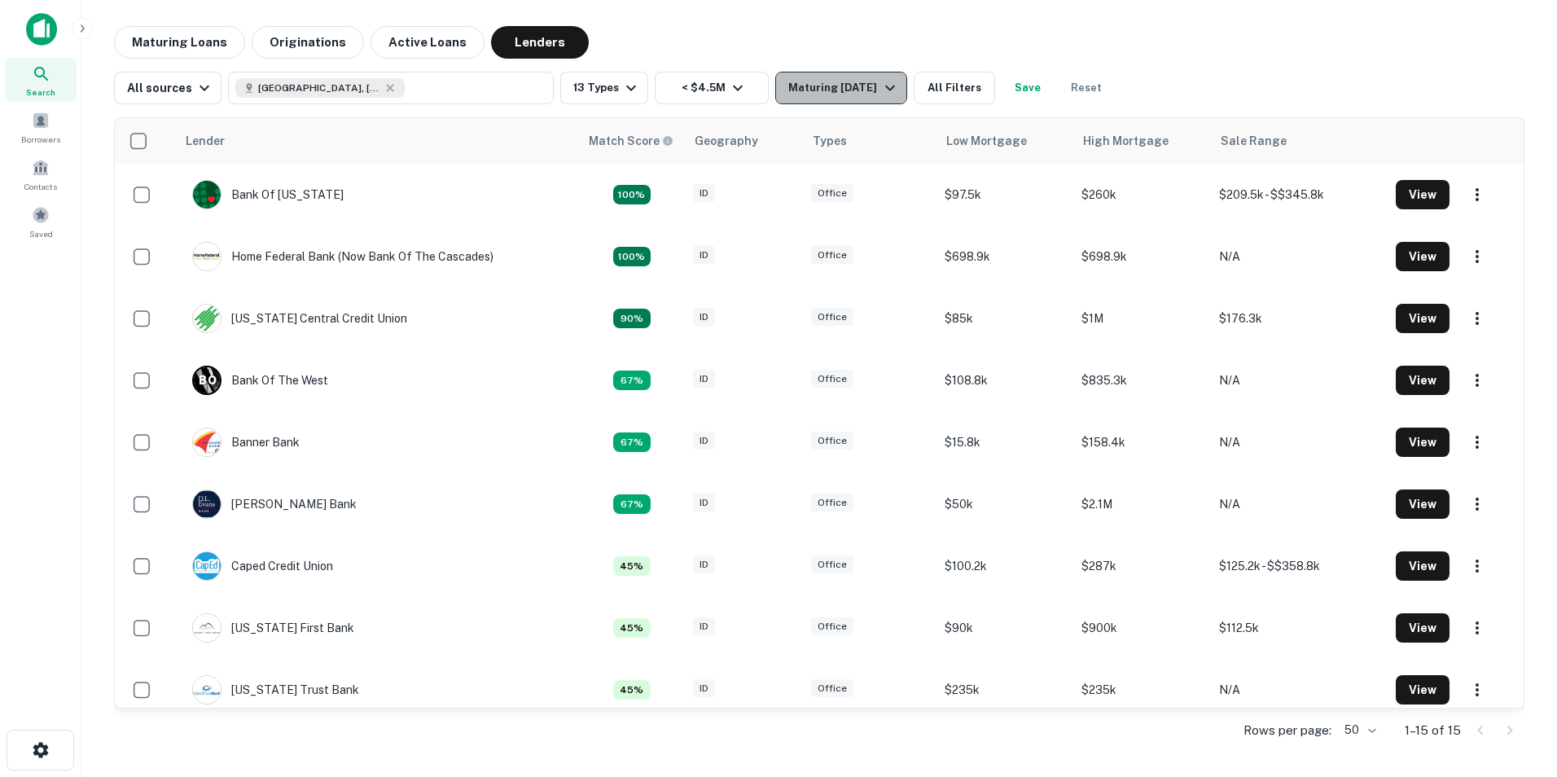
click at [890, 86] on icon "button" at bounding box center [890, 89] width 10 height 6
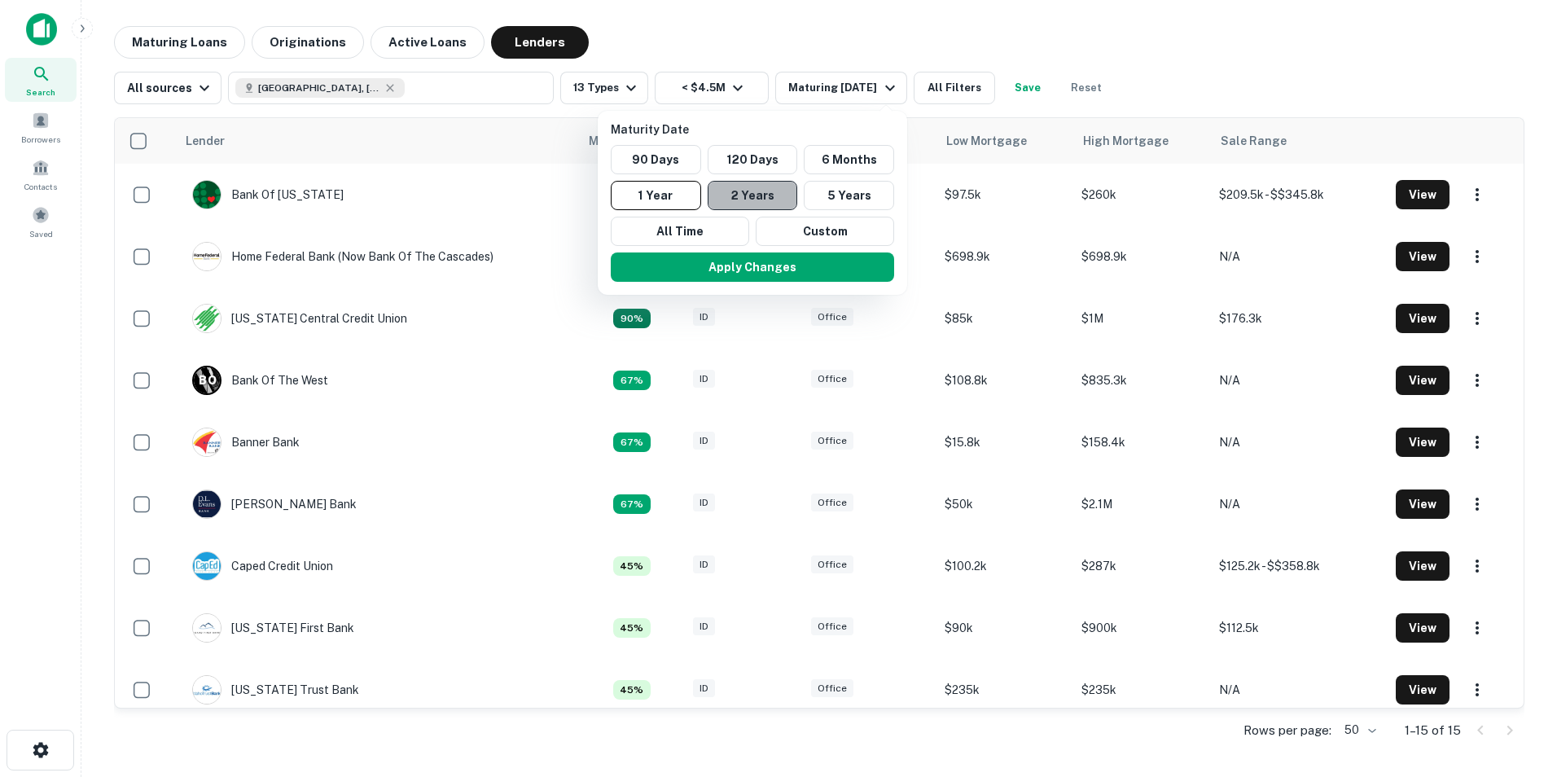
click at [759, 203] on button "2 Years" at bounding box center [753, 195] width 90 height 29
click at [771, 270] on button "Apply Changes" at bounding box center [760, 266] width 283 height 29
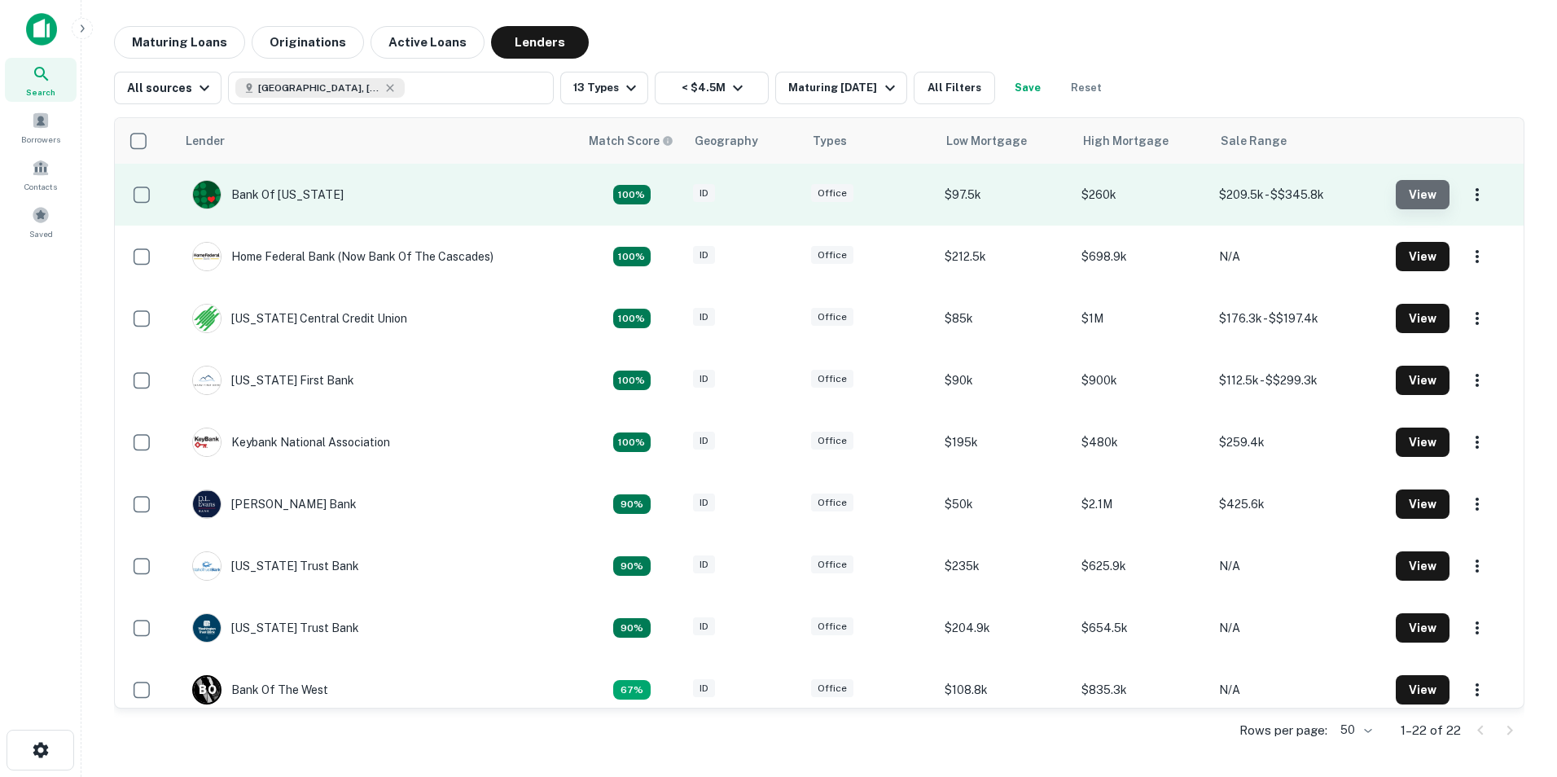
click at [1419, 199] on button "View" at bounding box center [1423, 194] width 54 height 29
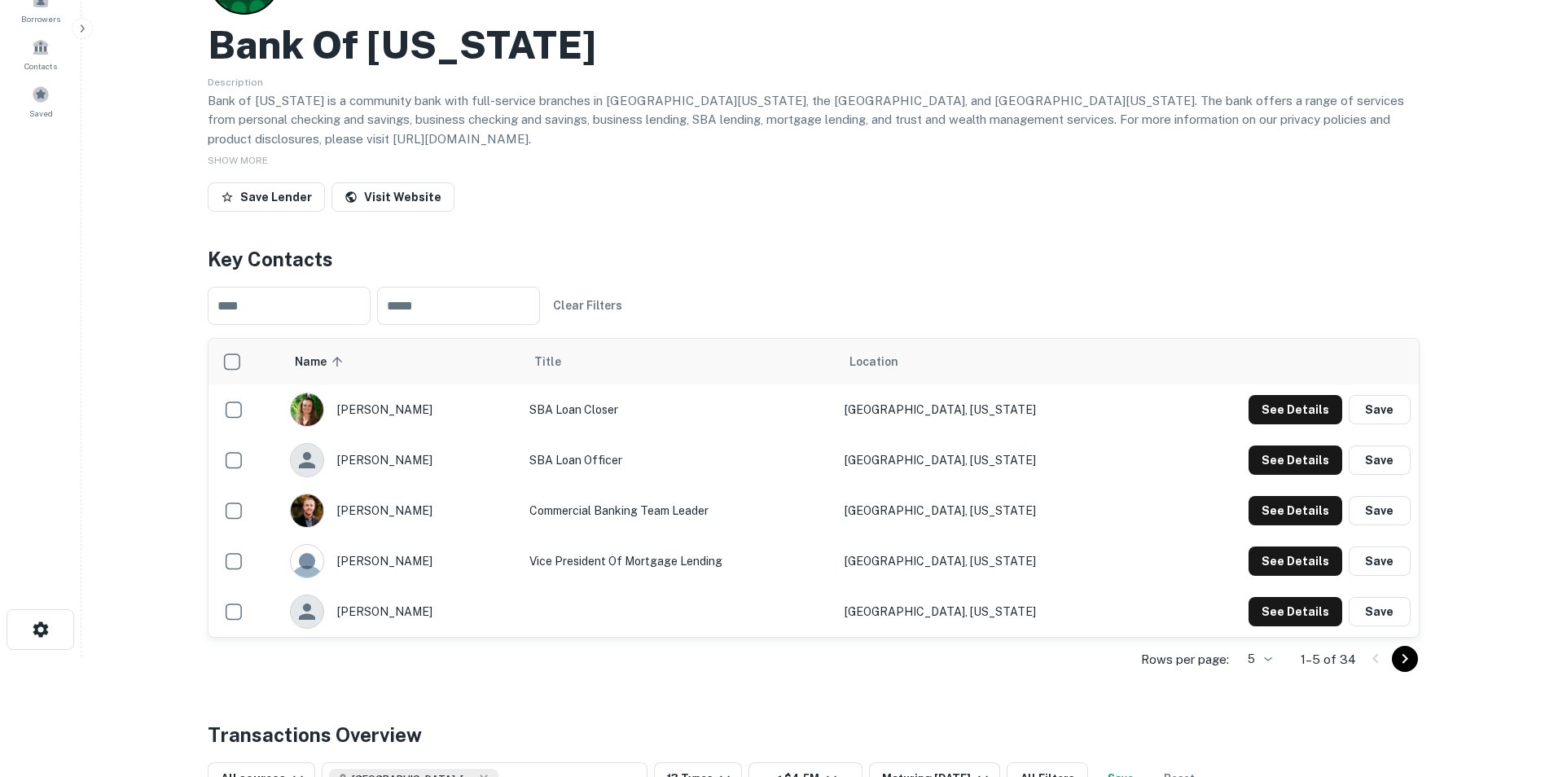
scroll to position [163, 0]
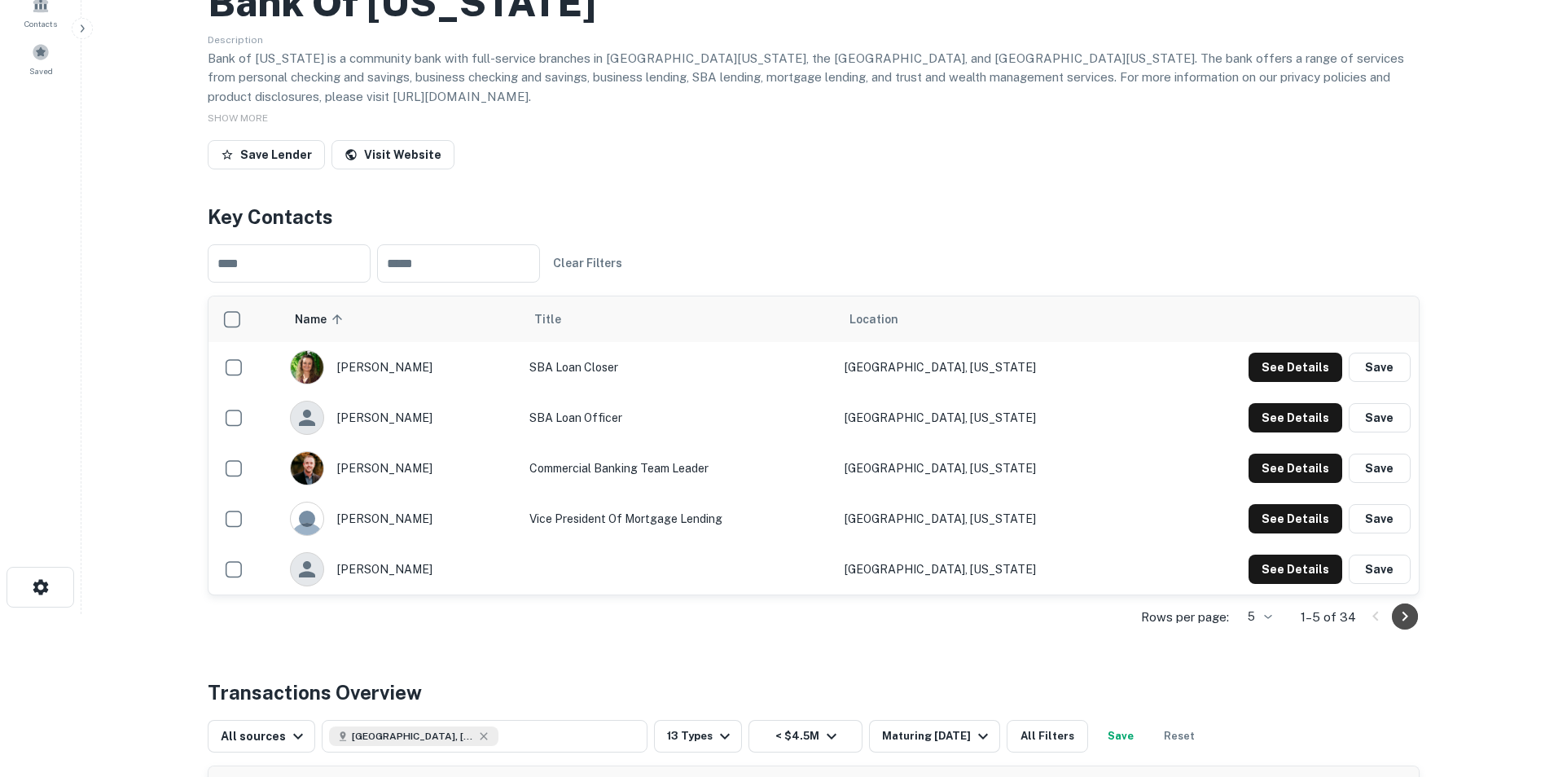
click at [1403, 612] on icon "Go to next page" at bounding box center [1405, 617] width 20 height 20
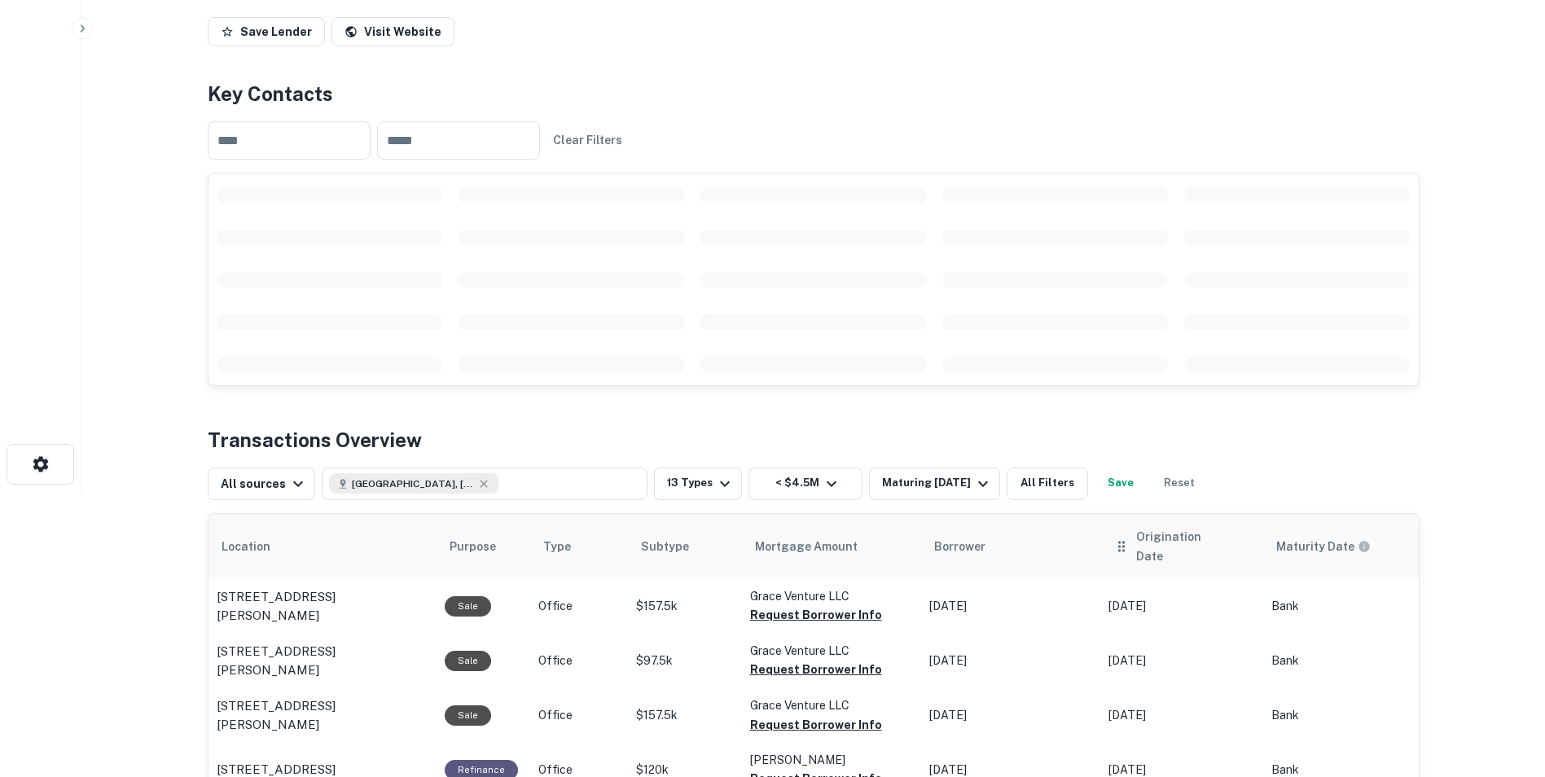
scroll to position [244, 0]
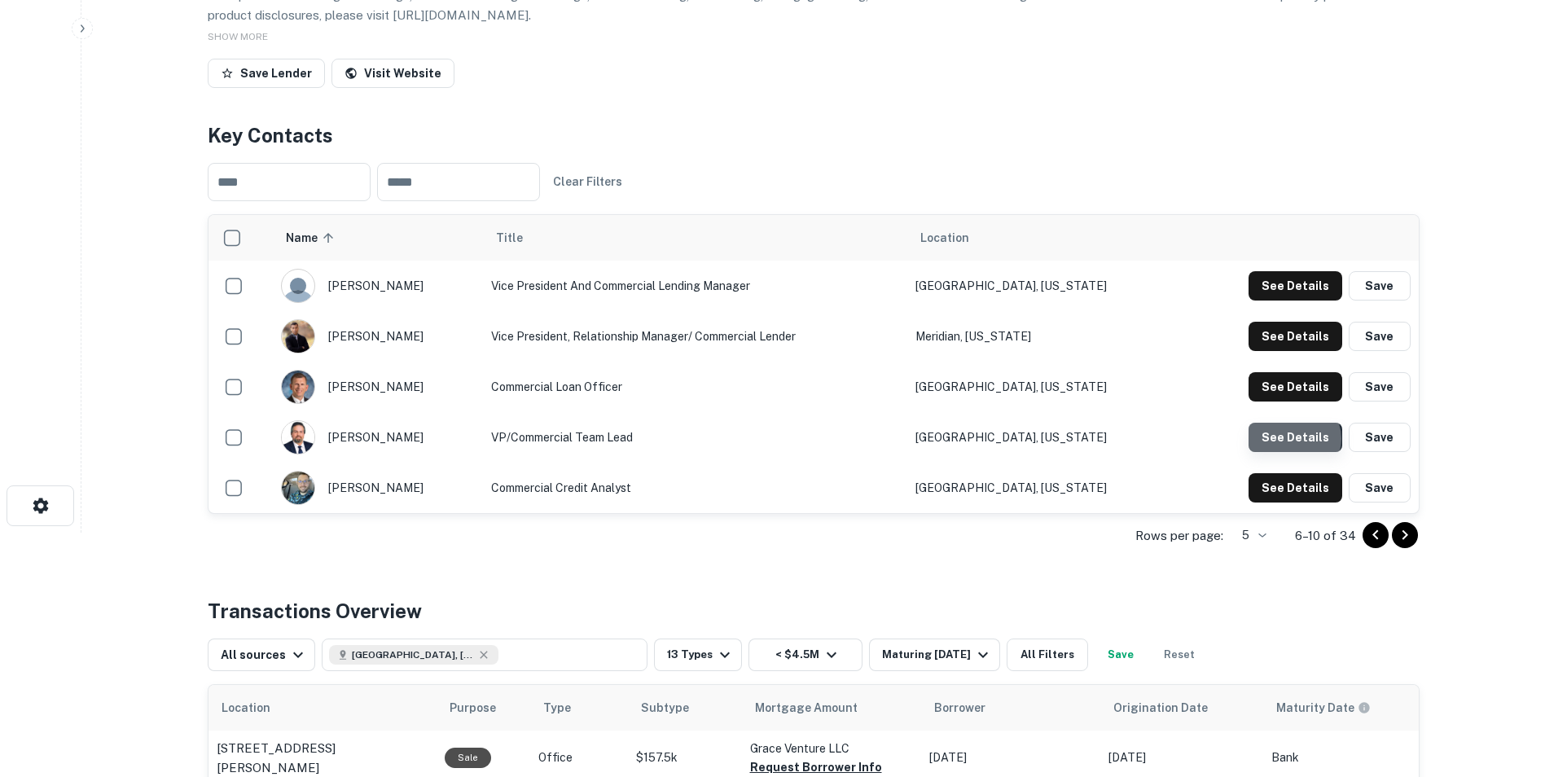
click at [1296, 439] on button "See Details" at bounding box center [1295, 437] width 94 height 29
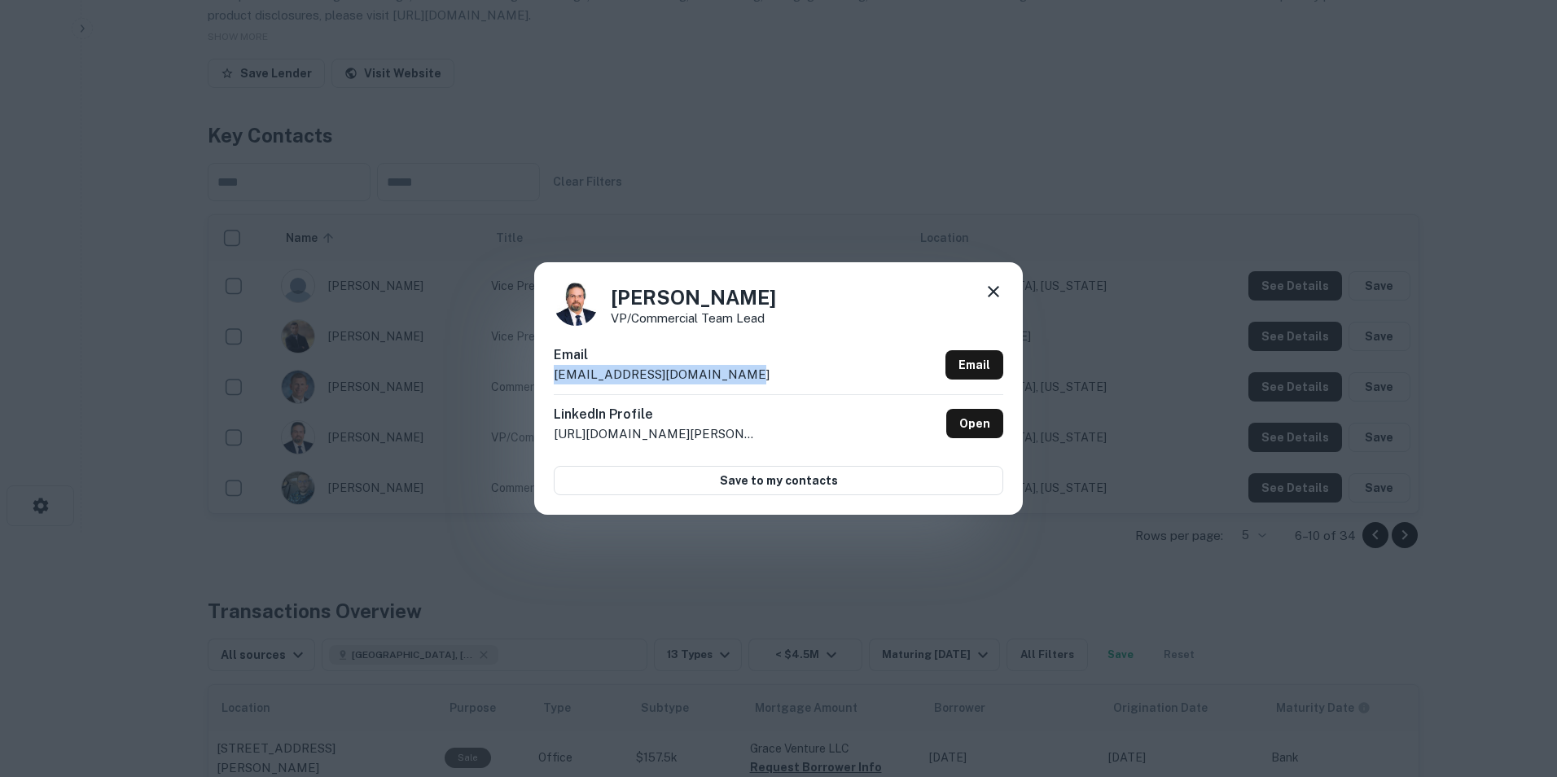
drag, startPoint x: 734, startPoint y: 368, endPoint x: 544, endPoint y: 368, distance: 189.7
click at [544, 368] on div "[PERSON_NAME] VP/Commercial Team Lead Email [EMAIL_ADDRESS][DOMAIN_NAME] Email …" at bounding box center [778, 388] width 489 height 252
drag, startPoint x: 544, startPoint y: 368, endPoint x: 594, endPoint y: 376, distance: 50.3
copy p "[EMAIL_ADDRESS][DOMAIN_NAME]"
click at [989, 291] on icon at bounding box center [994, 292] width 20 height 20
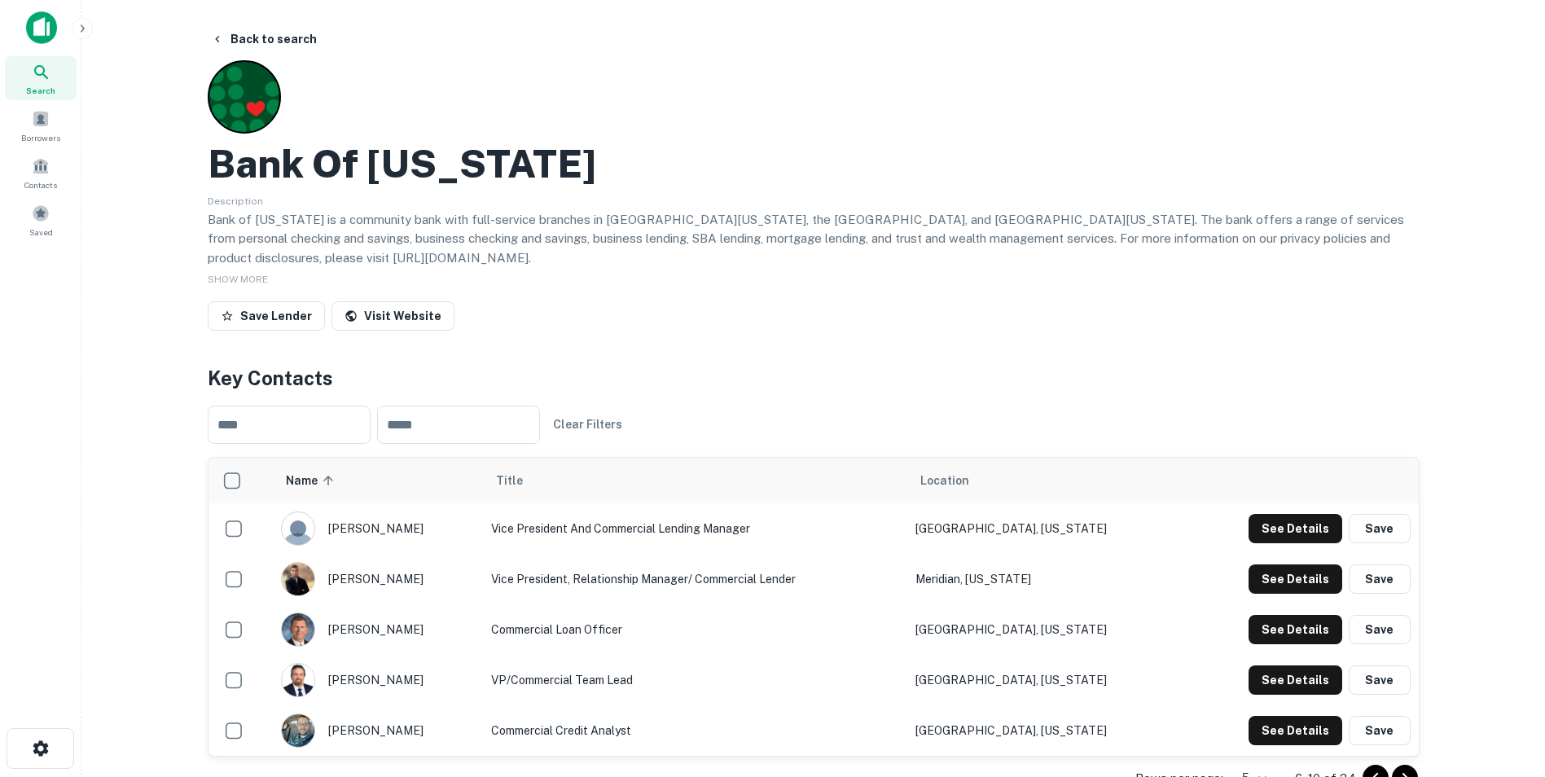
scroll to position [0, 0]
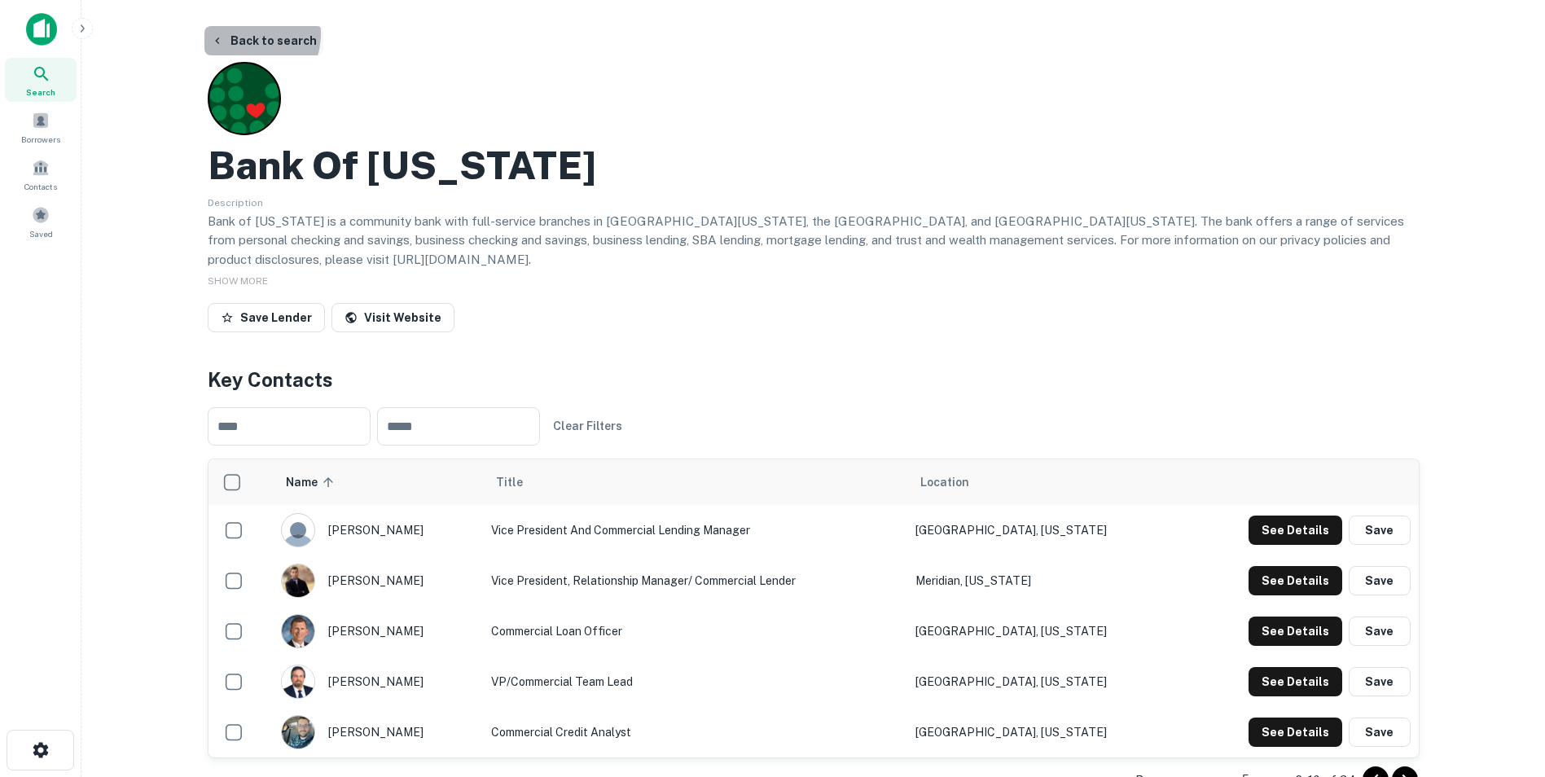
click at [247, 34] on button "Back to search" at bounding box center [263, 40] width 119 height 29
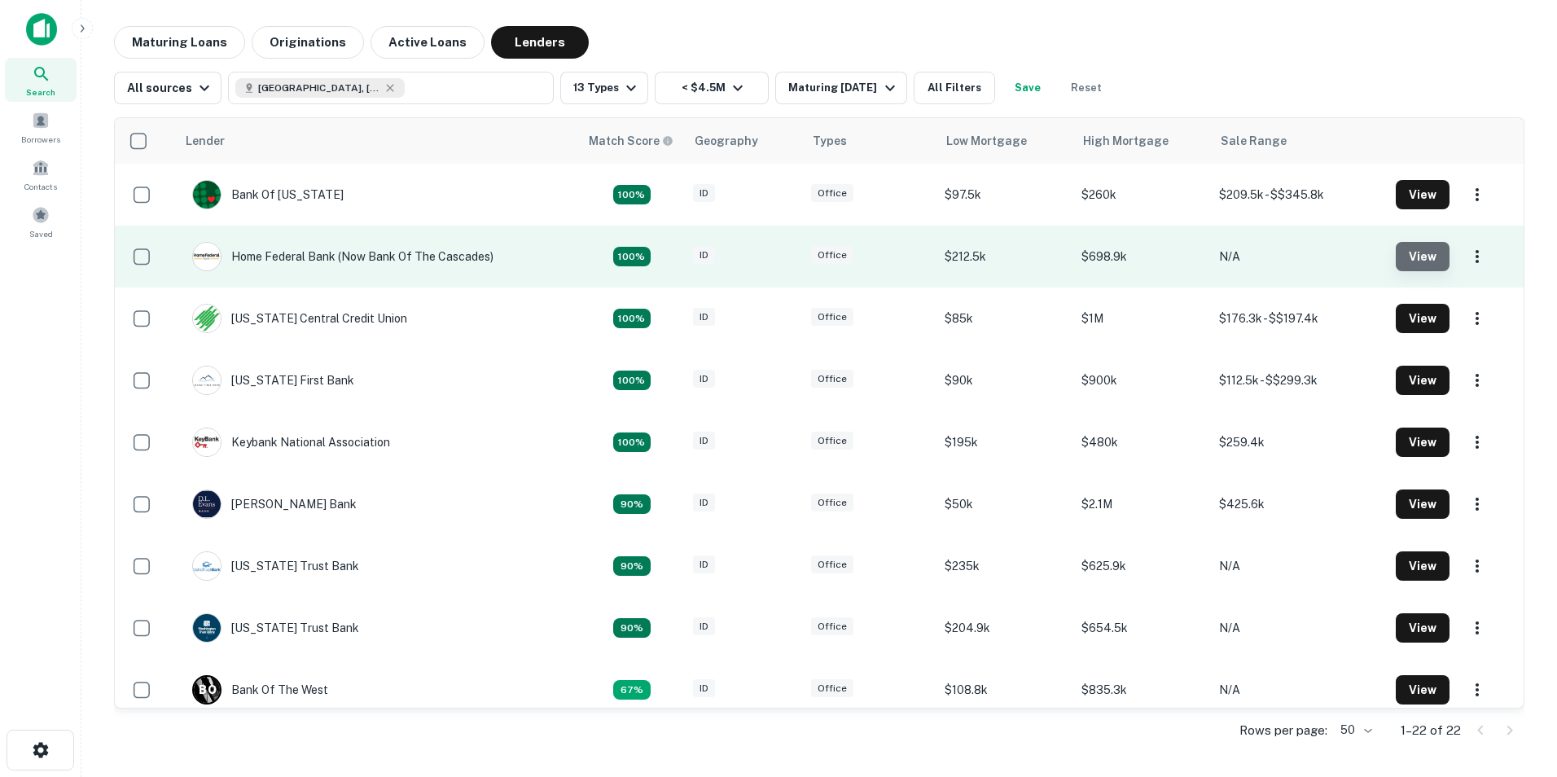
click at [1404, 265] on button "View" at bounding box center [1423, 256] width 54 height 29
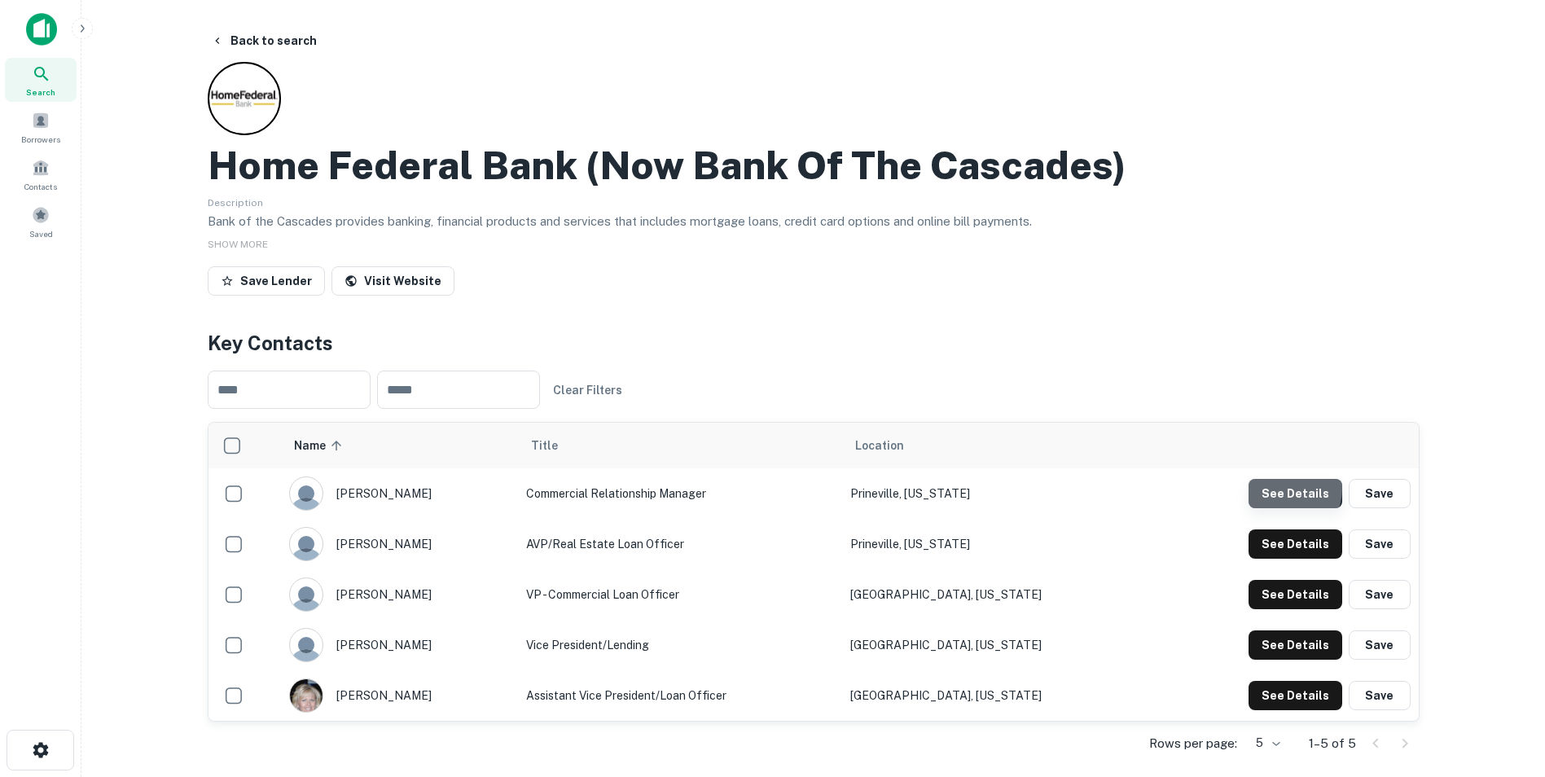
click at [1279, 486] on button "See Details" at bounding box center [1295, 493] width 94 height 29
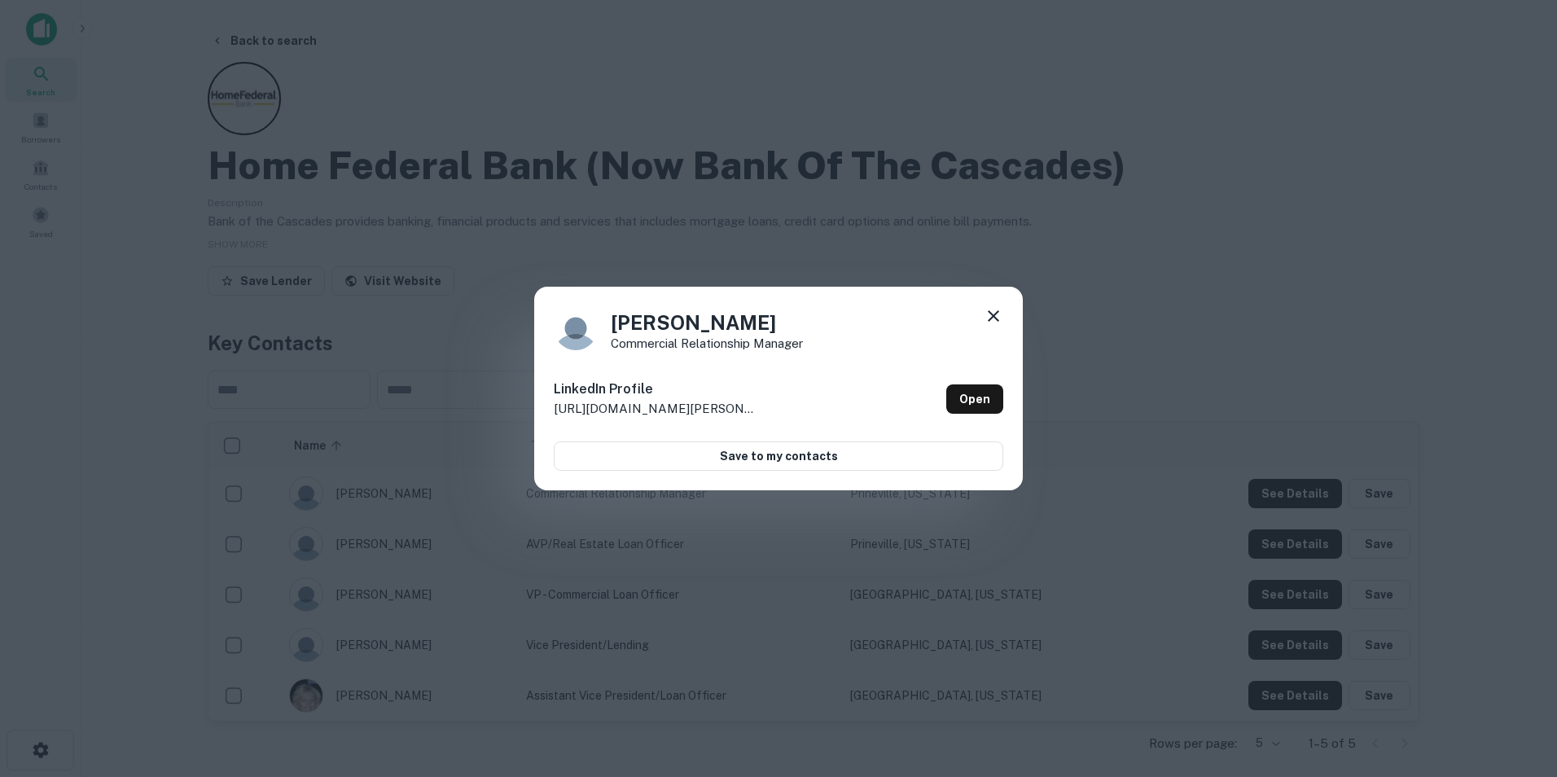
click at [989, 314] on icon at bounding box center [994, 316] width 20 height 20
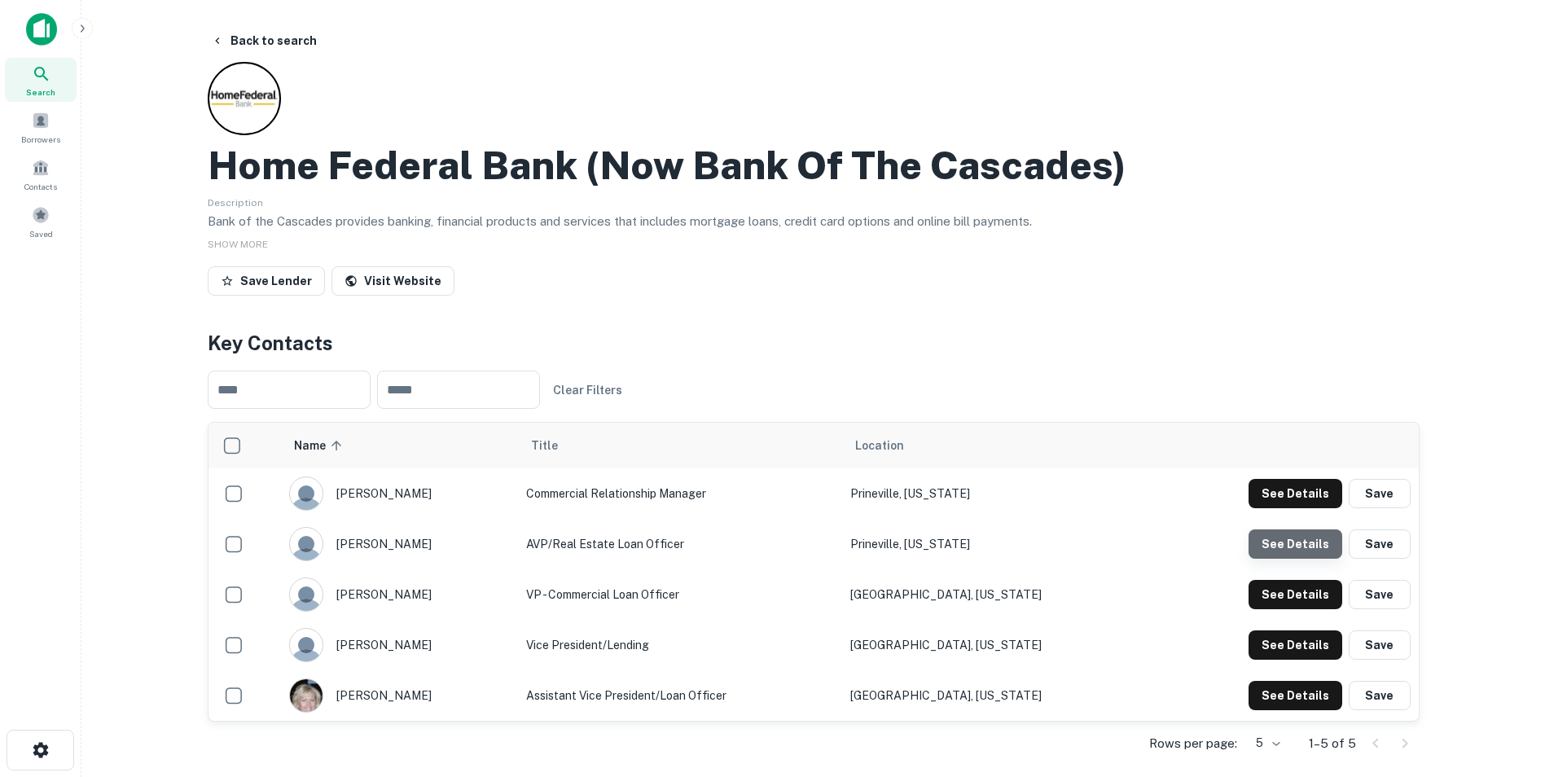
click at [1304, 548] on button "See Details" at bounding box center [1295, 543] width 94 height 29
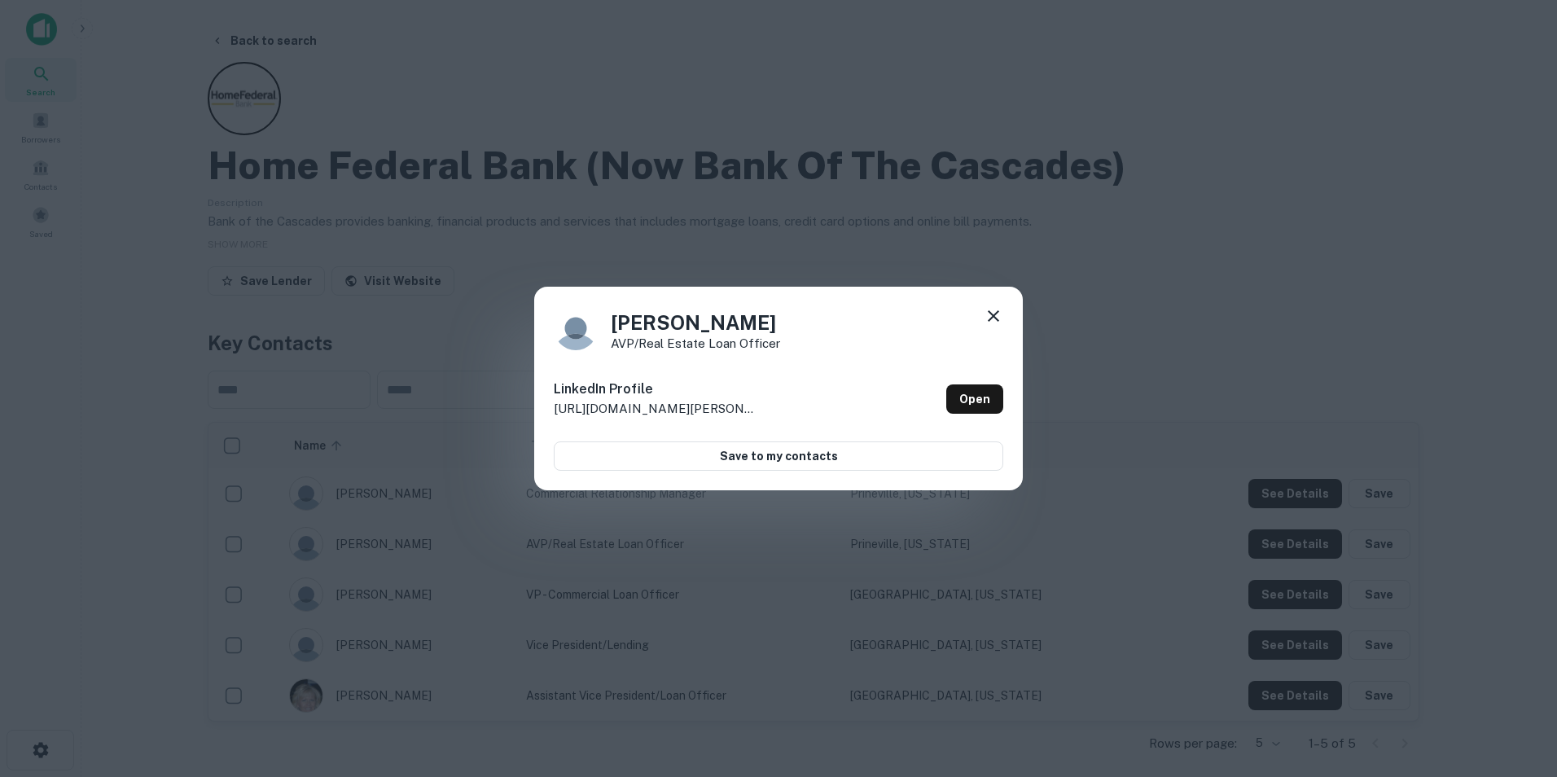
click at [999, 315] on icon at bounding box center [994, 316] width 20 height 20
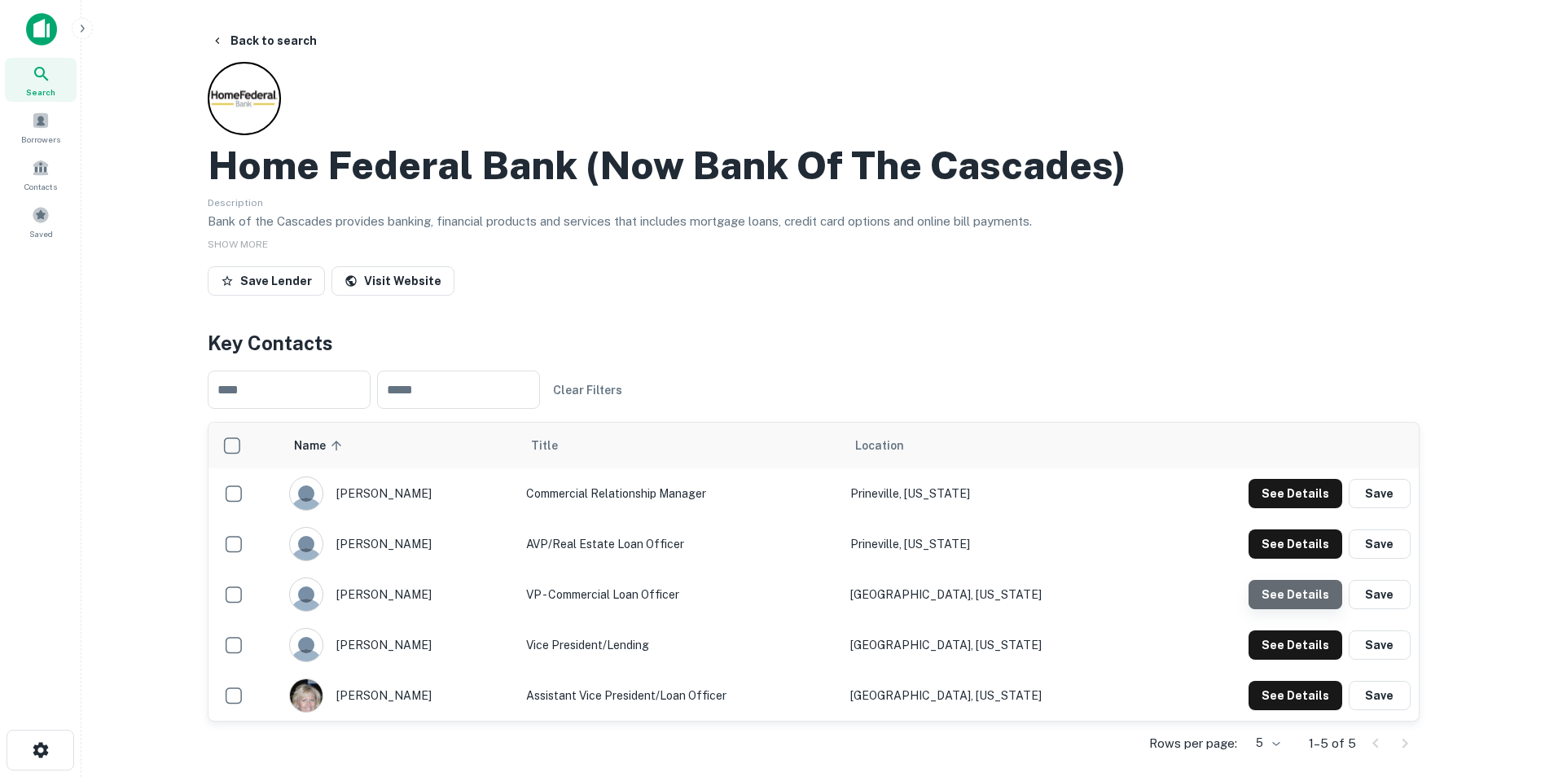
click at [1305, 590] on button "See Details" at bounding box center [1295, 594] width 94 height 29
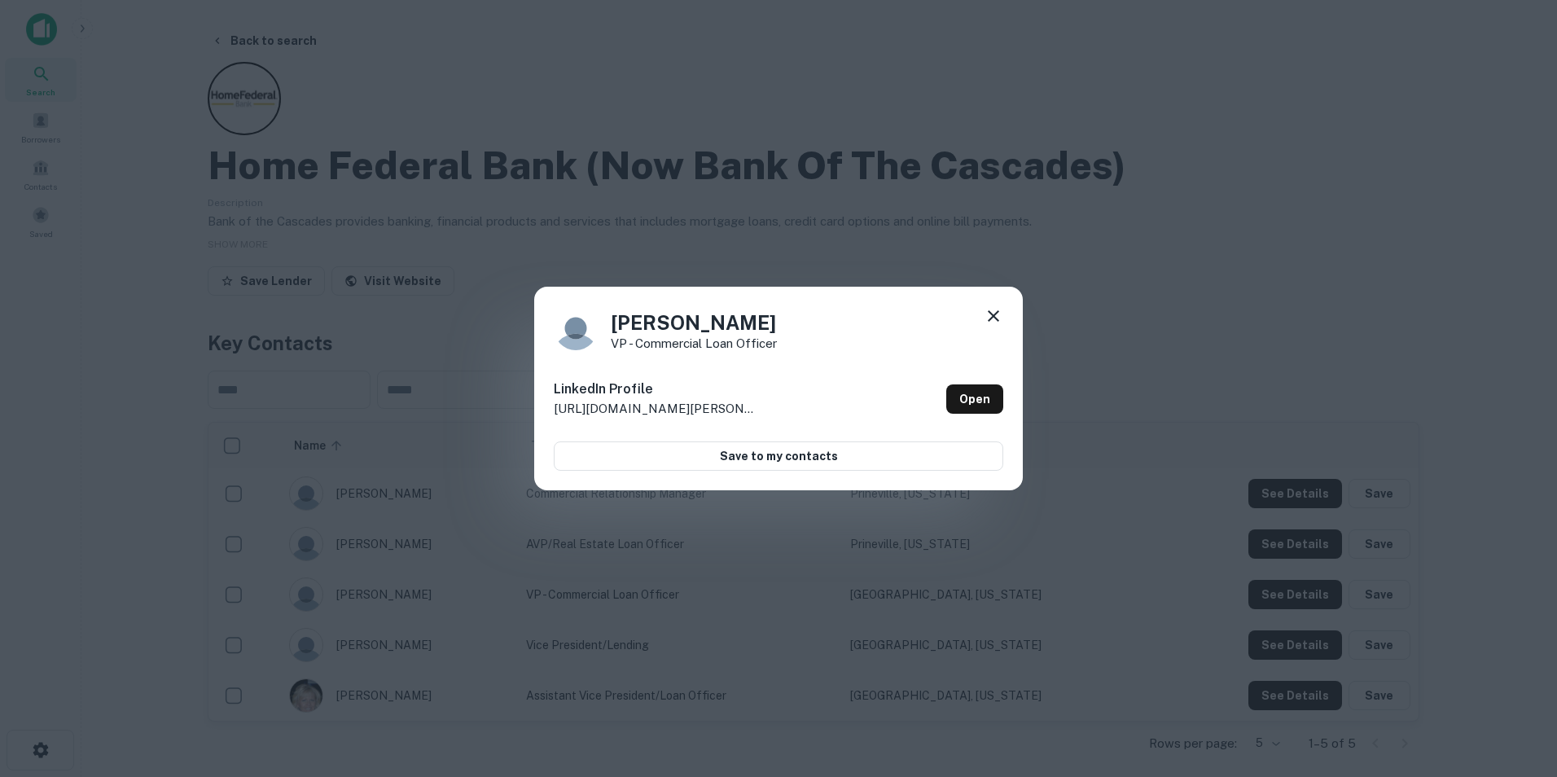
click at [989, 310] on icon at bounding box center [994, 316] width 20 height 20
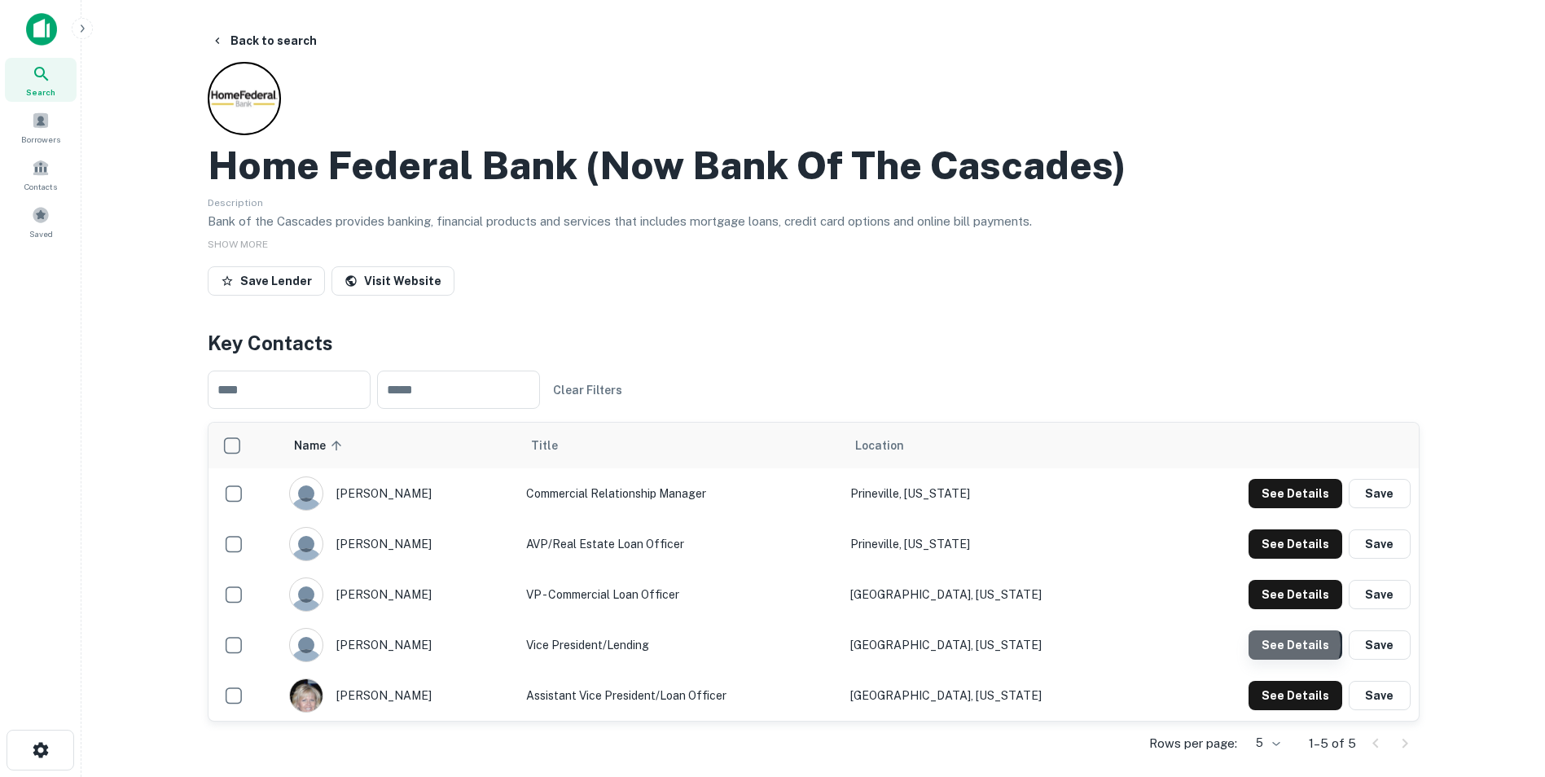
click at [1292, 646] on button "See Details" at bounding box center [1295, 644] width 94 height 29
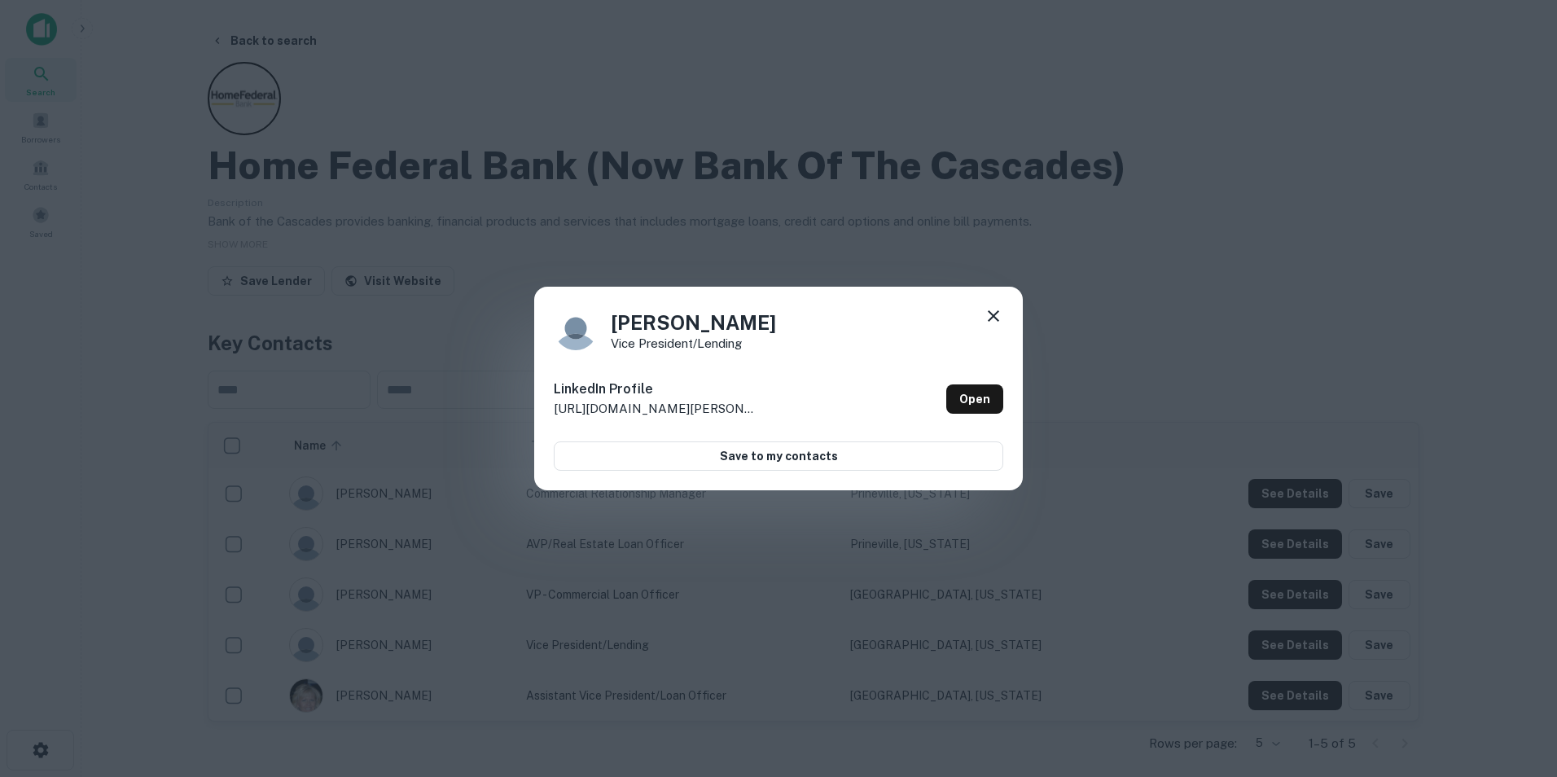
click at [989, 318] on icon at bounding box center [994, 316] width 20 height 20
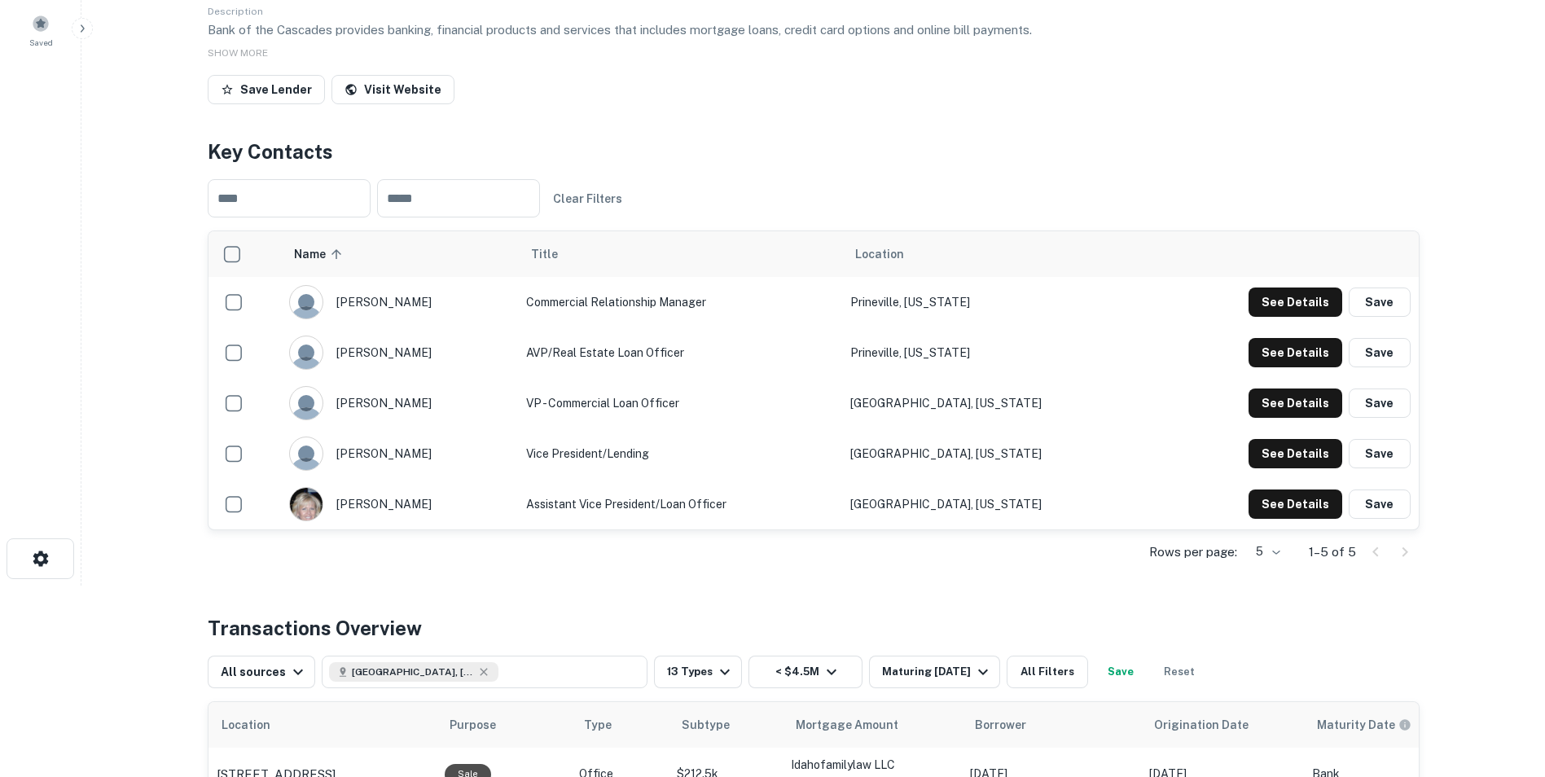
scroll to position [163, 0]
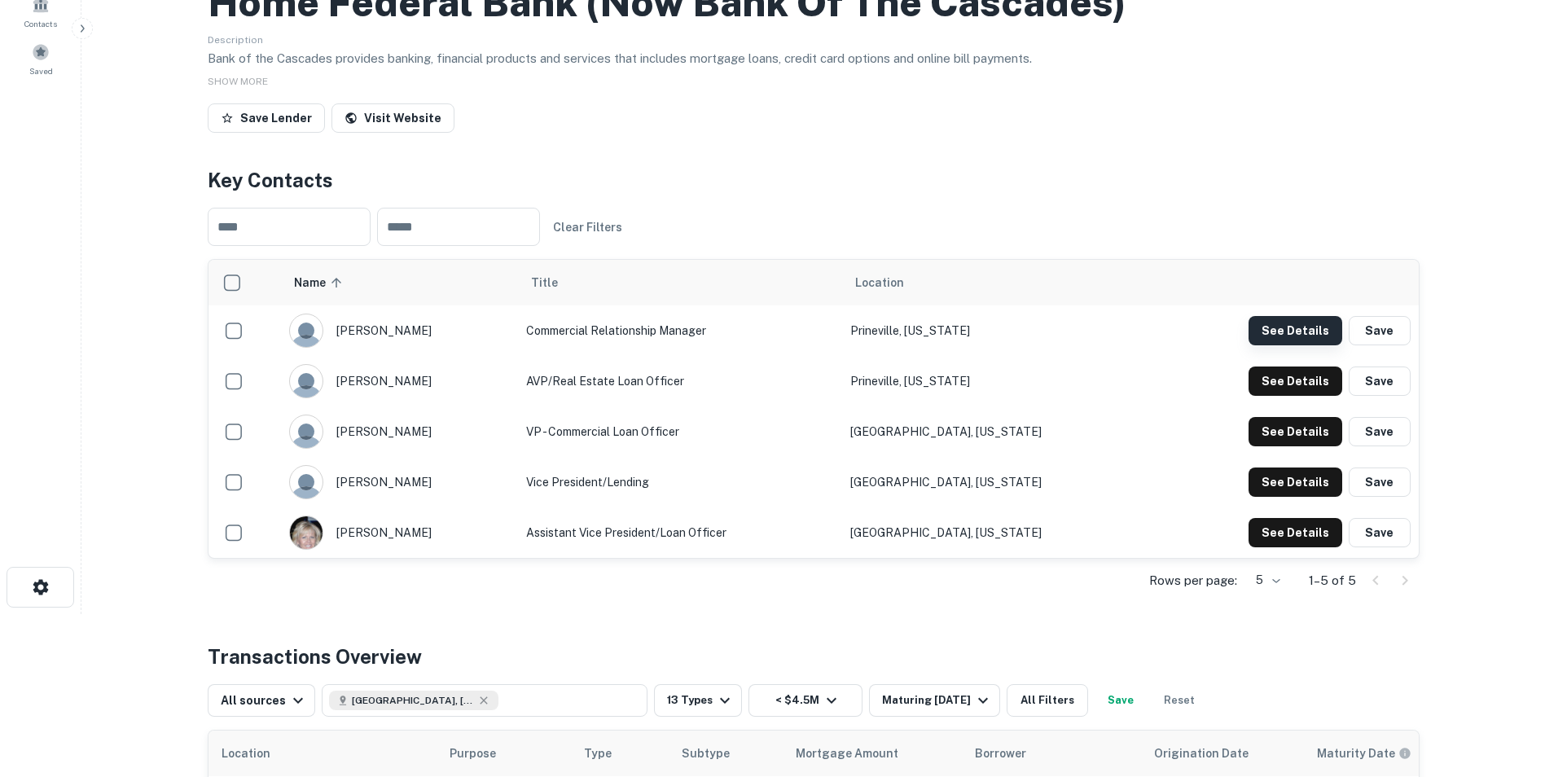
click at [1303, 336] on button "See Details" at bounding box center [1295, 330] width 94 height 29
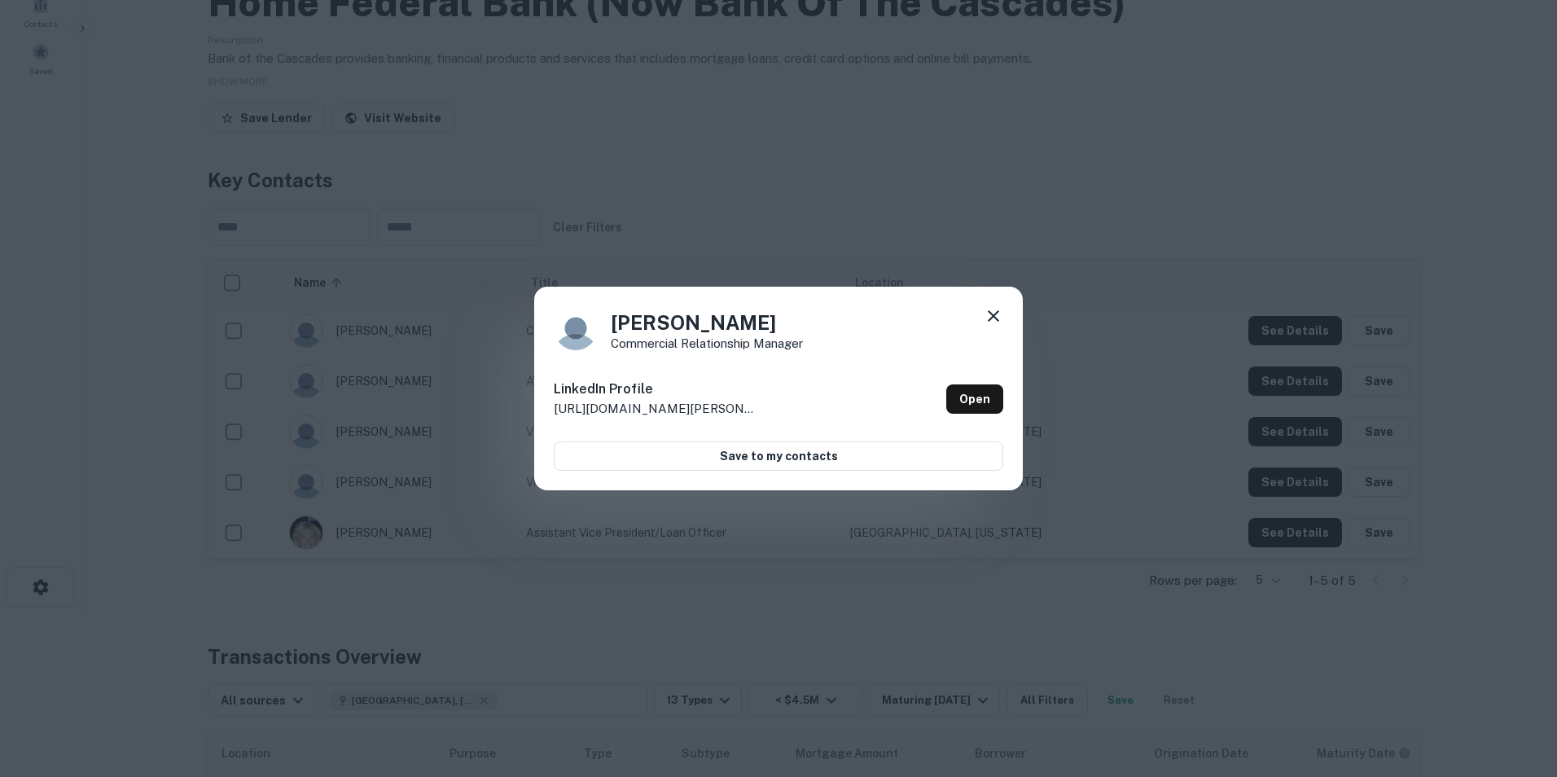
click at [686, 401] on p "[URL][DOMAIN_NAME][PERSON_NAME]" at bounding box center [656, 409] width 204 height 20
click at [988, 397] on link "Open" at bounding box center [974, 398] width 57 height 29
click at [967, 397] on link "Open" at bounding box center [974, 398] width 57 height 29
click at [994, 314] on icon at bounding box center [994, 316] width 20 height 20
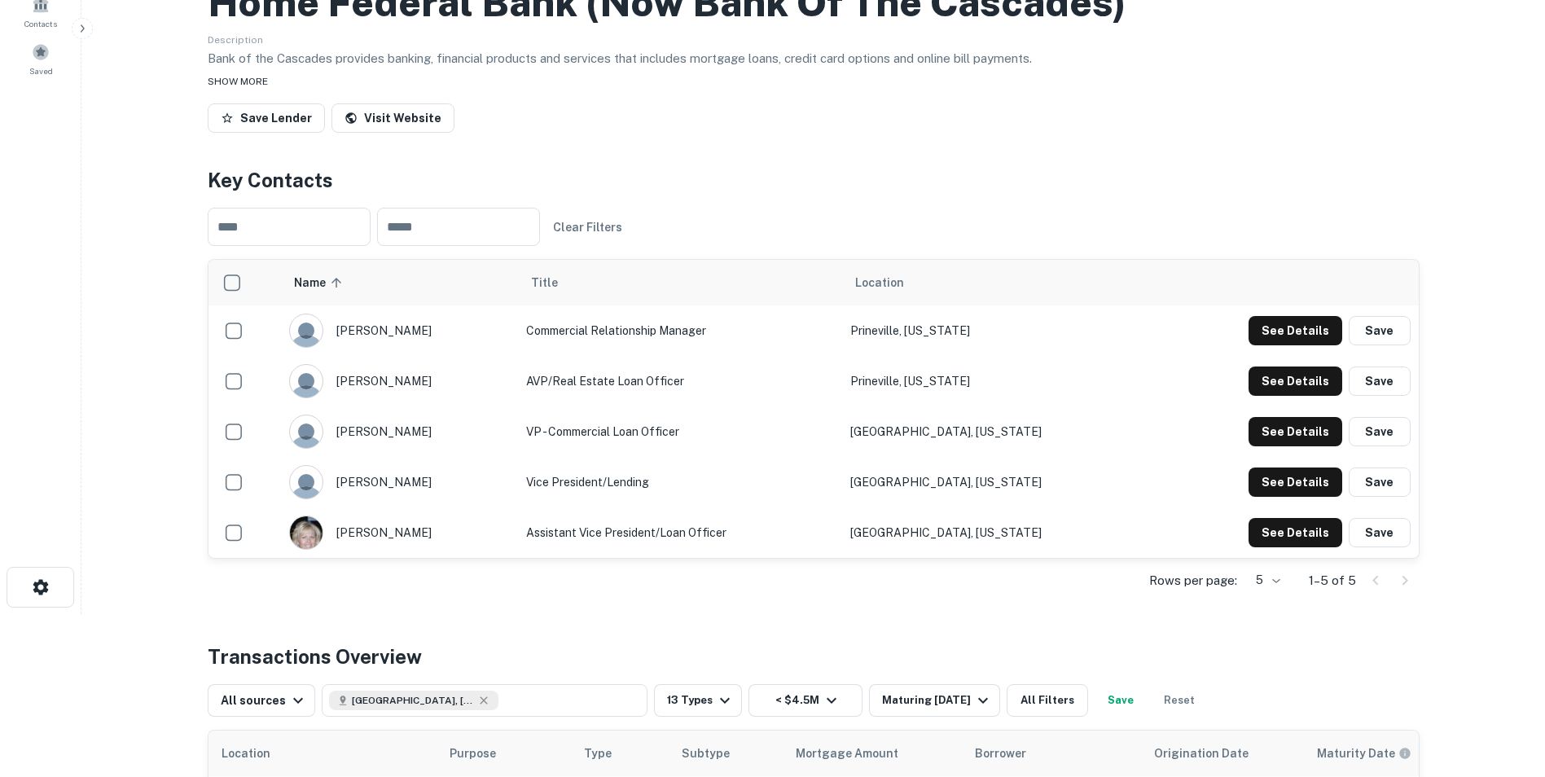
scroll to position [0, 0]
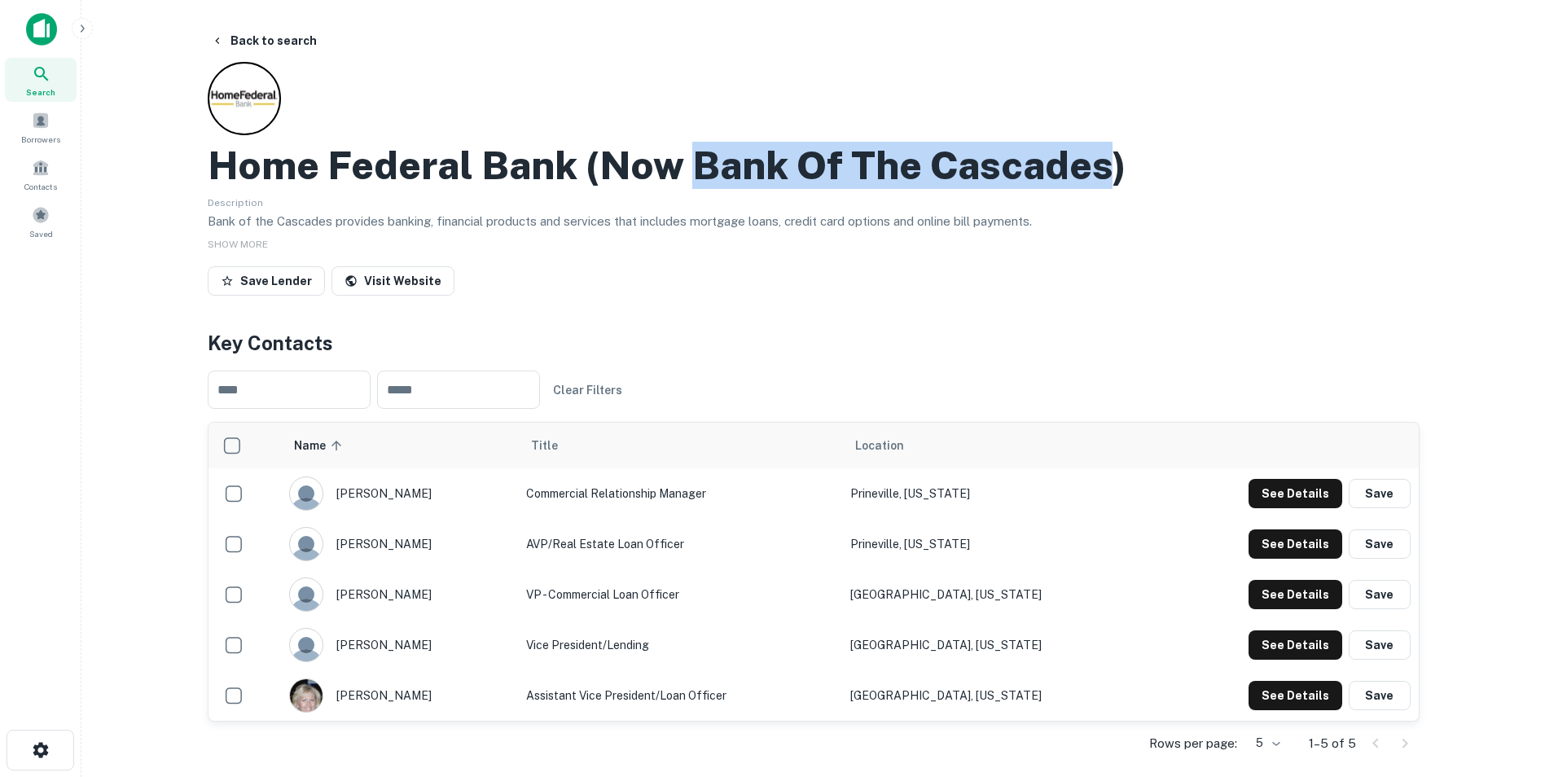
drag, startPoint x: 693, startPoint y: 163, endPoint x: 1108, endPoint y: 161, distance: 415.3
click at [1108, 161] on h2 "Home Federal Bank (now Bank Of The Cascades)" at bounding box center [667, 165] width 919 height 47
drag, startPoint x: 1108, startPoint y: 161, endPoint x: 1078, endPoint y: 168, distance: 30.8
copy h2 "Bank Of The Cascades"
click at [275, 40] on button "Back to search" at bounding box center [263, 40] width 119 height 29
